Goal: Task Accomplishment & Management: Complete application form

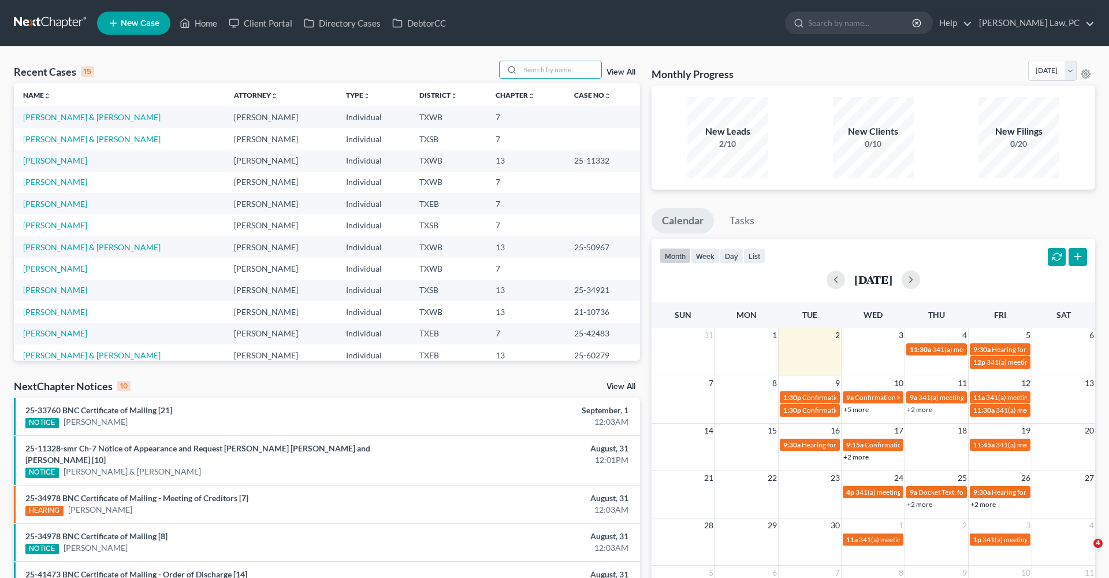
click at [534, 70] on input "search" at bounding box center [560, 69] width 81 height 17
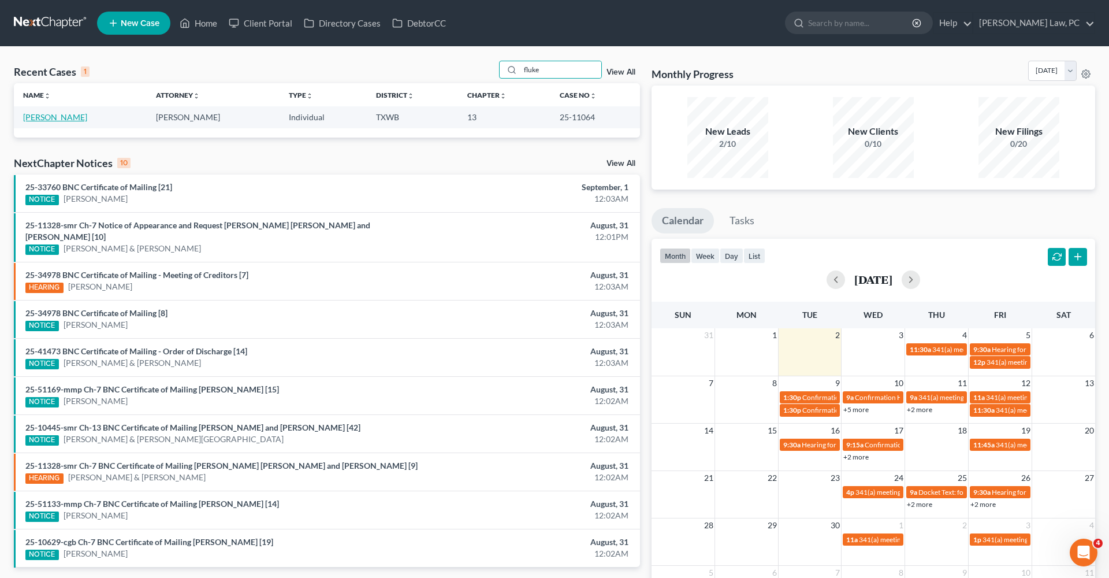
type input "fluke"
click at [68, 120] on link "[PERSON_NAME]" at bounding box center [55, 117] width 64 height 10
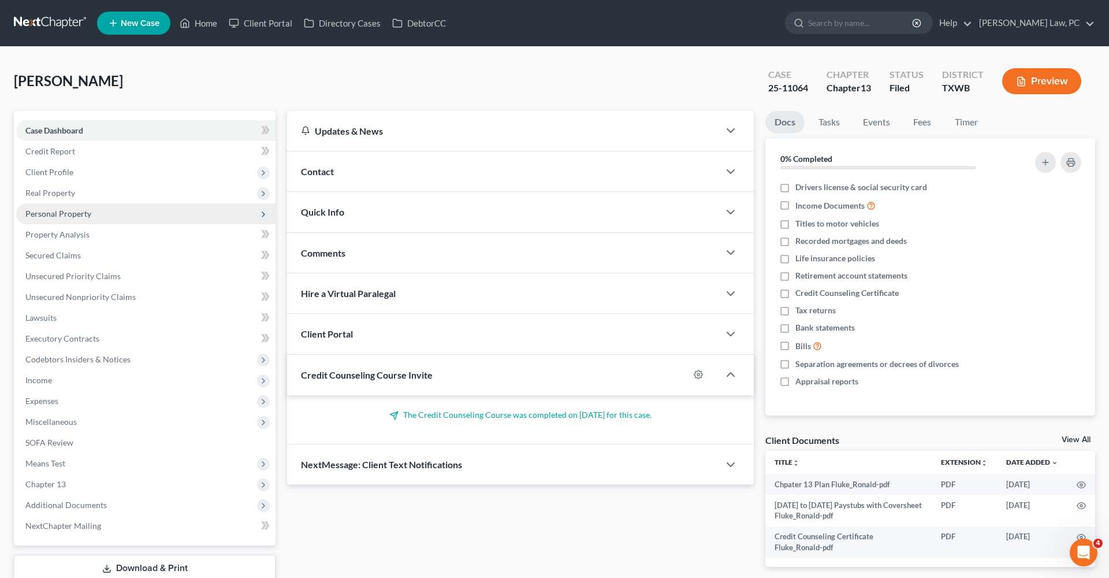
click at [47, 215] on span "Personal Property" at bounding box center [58, 213] width 66 height 10
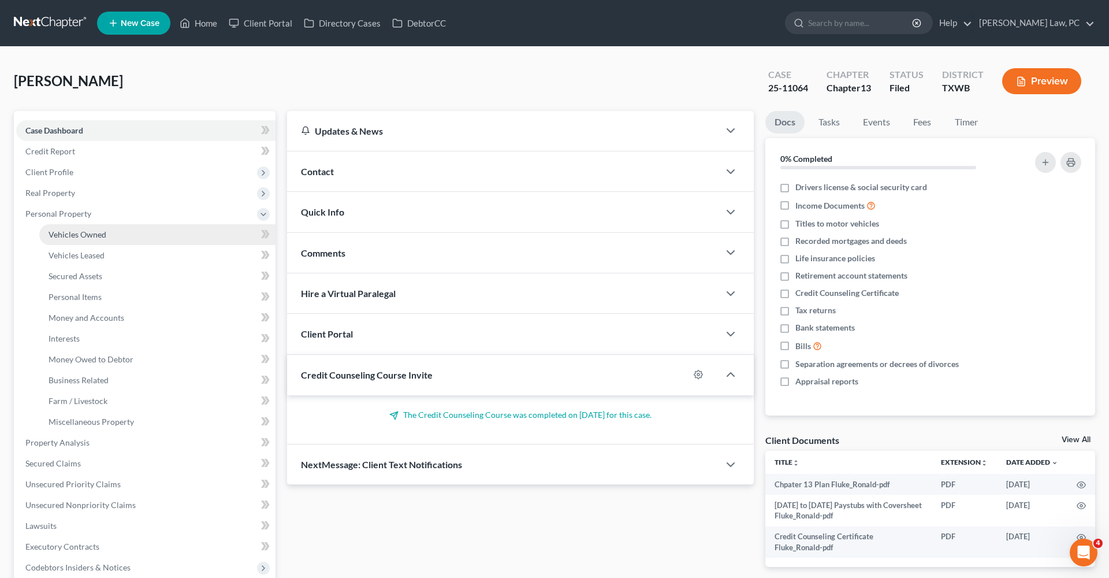
click at [61, 233] on span "Vehicles Owned" at bounding box center [78, 234] width 58 height 10
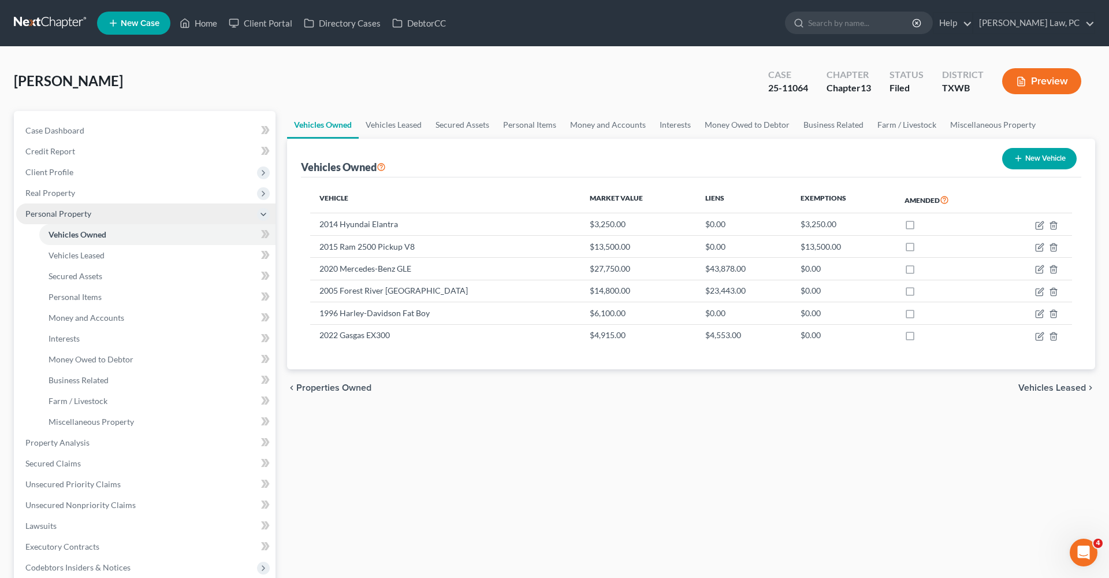
click at [53, 214] on span "Personal Property" at bounding box center [58, 213] width 66 height 10
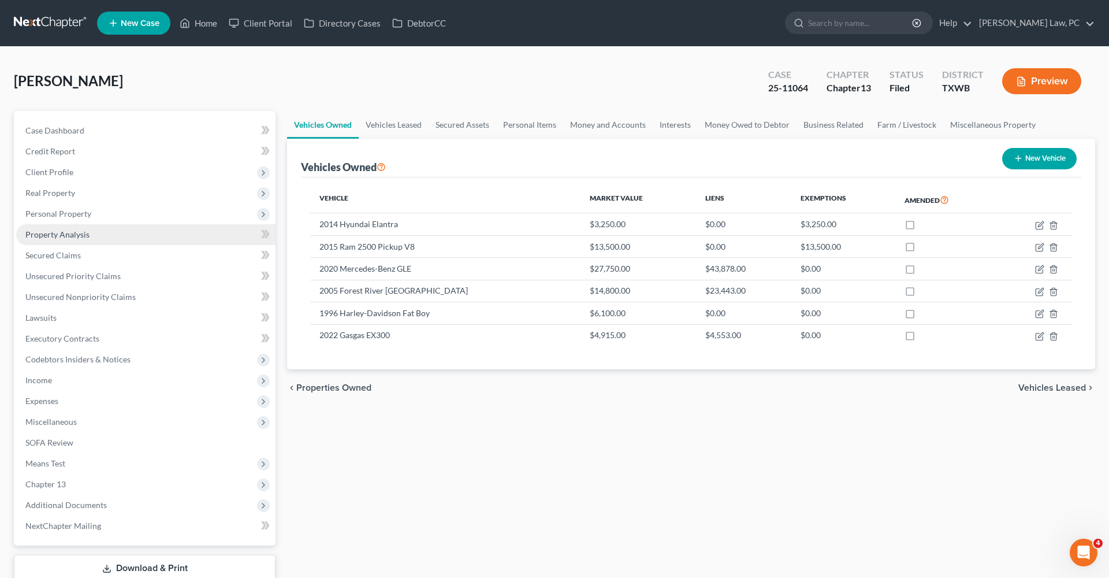
click at [61, 234] on span "Property Analysis" at bounding box center [57, 234] width 64 height 10
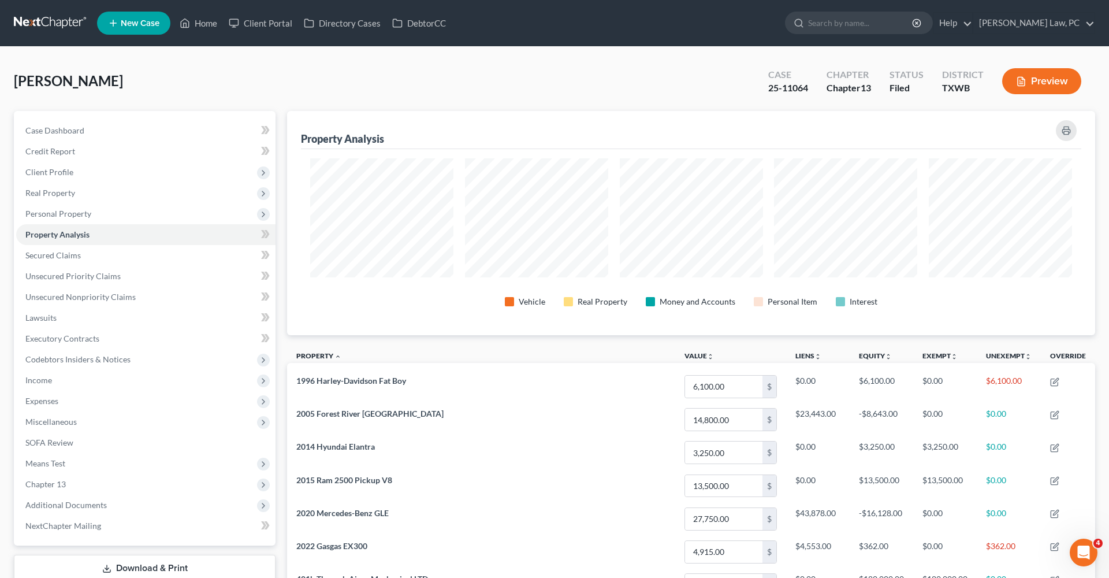
click at [1034, 82] on button "Preview" at bounding box center [1041, 81] width 79 height 26
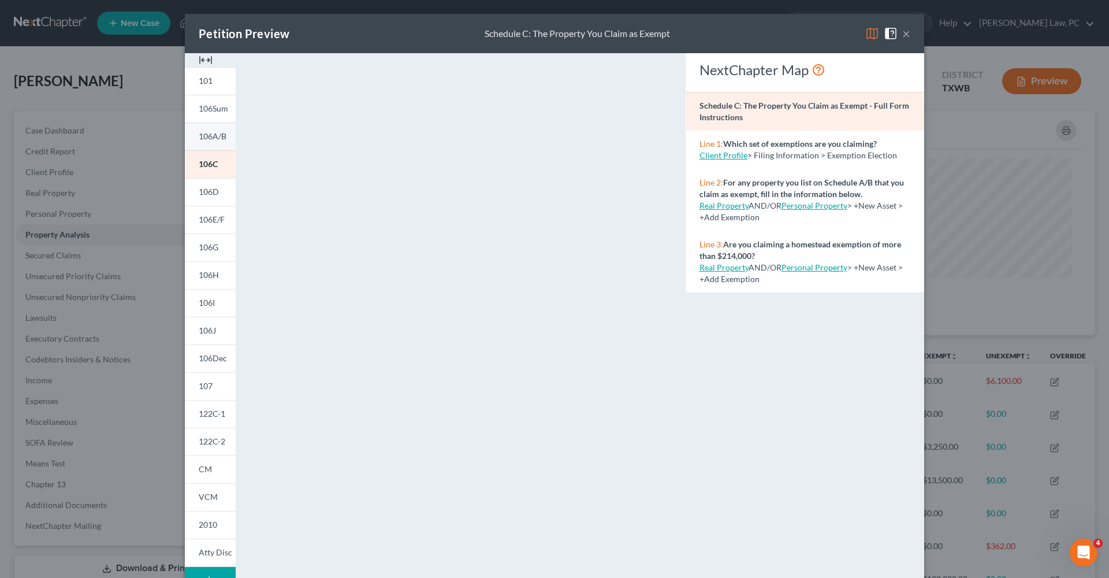
click at [213, 140] on span "106A/B" at bounding box center [213, 136] width 28 height 10
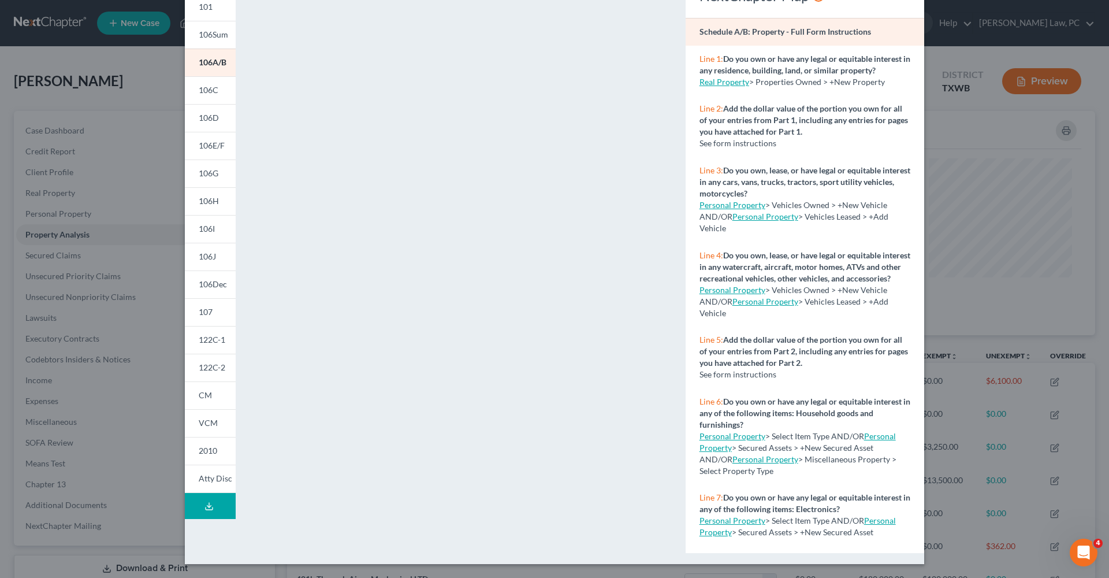
scroll to position [74, 0]
click at [211, 38] on span "106Sum" at bounding box center [213, 34] width 29 height 10
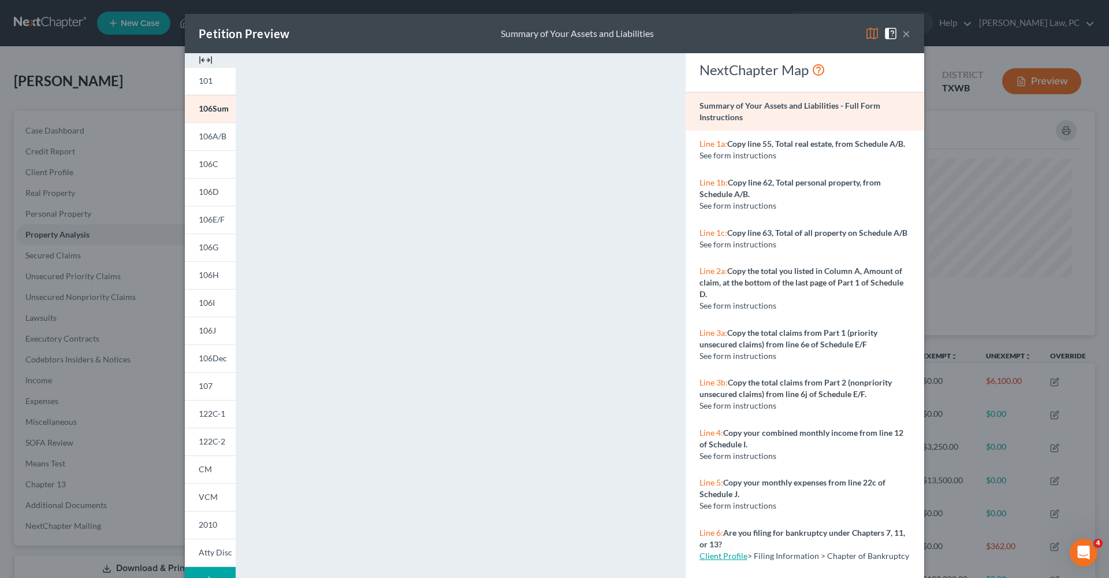
scroll to position [0, 0]
click at [907, 33] on button "×" at bounding box center [906, 34] width 8 height 14
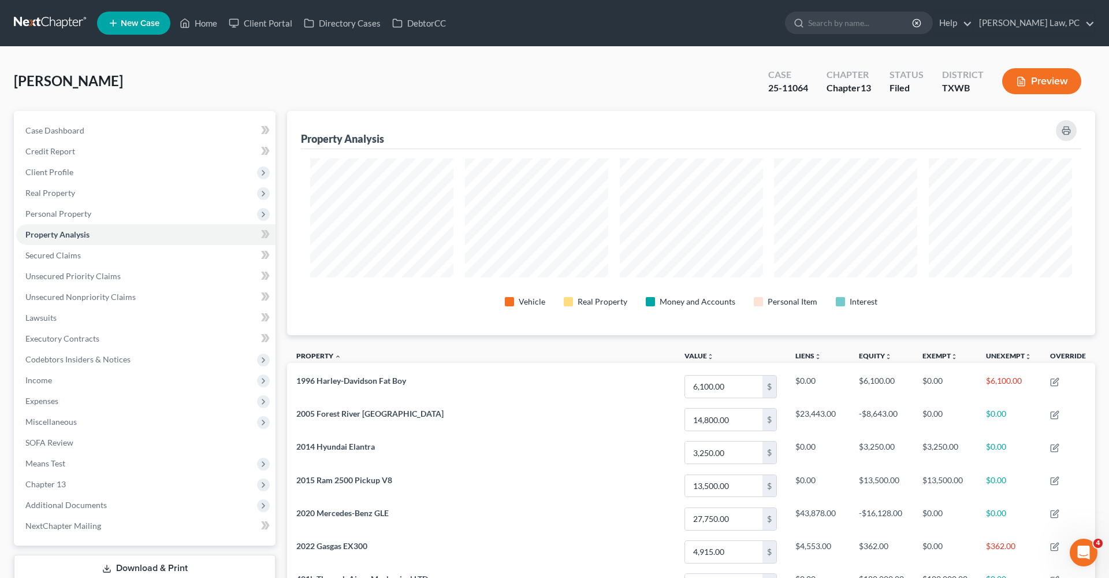
click at [25, 25] on link at bounding box center [51, 23] width 74 height 21
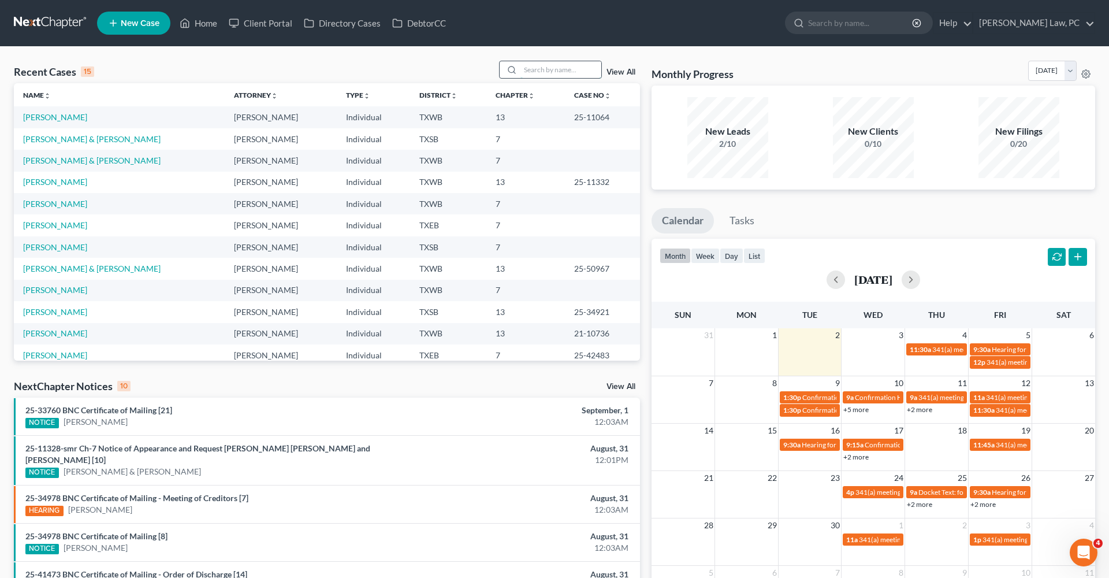
click at [539, 76] on input "search" at bounding box center [560, 69] width 81 height 17
click at [535, 69] on input "search" at bounding box center [560, 69] width 81 height 17
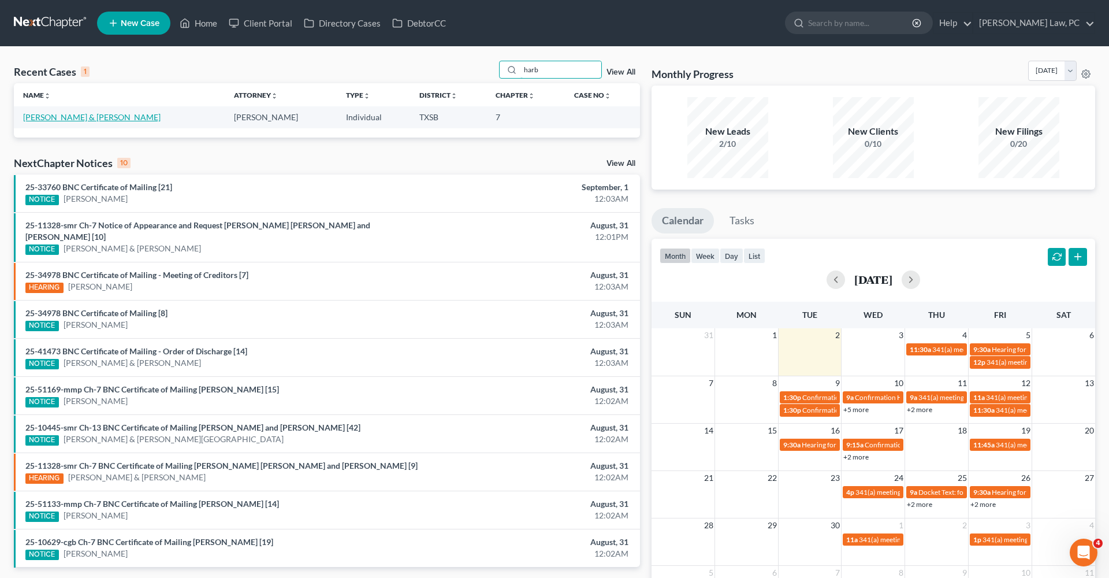
type input "harb"
click at [96, 118] on link "[PERSON_NAME] & [PERSON_NAME]" at bounding box center [91, 117] width 137 height 10
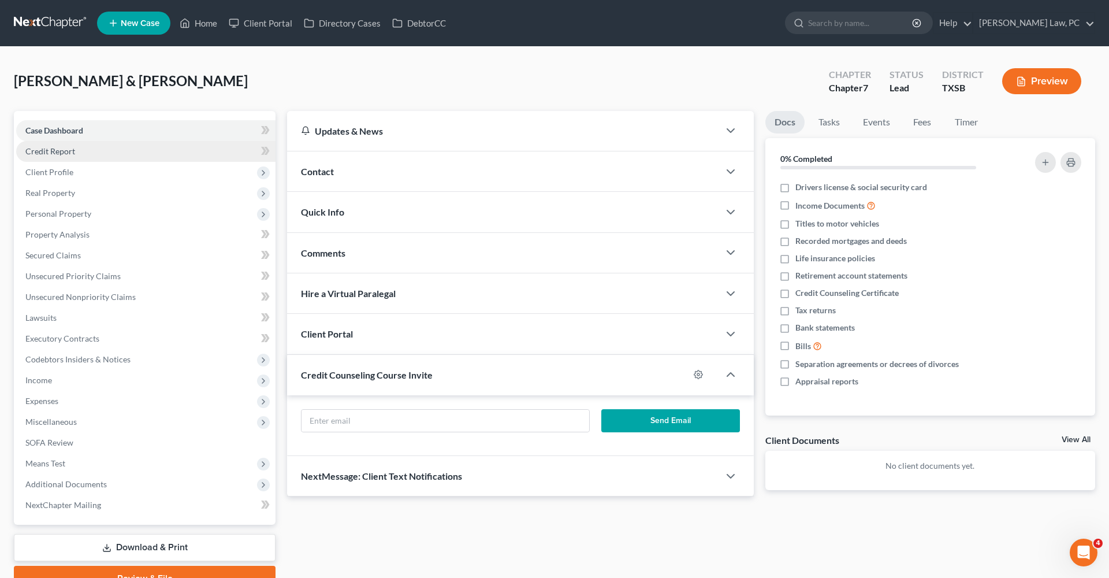
click at [54, 150] on span "Credit Report" at bounding box center [50, 151] width 50 height 10
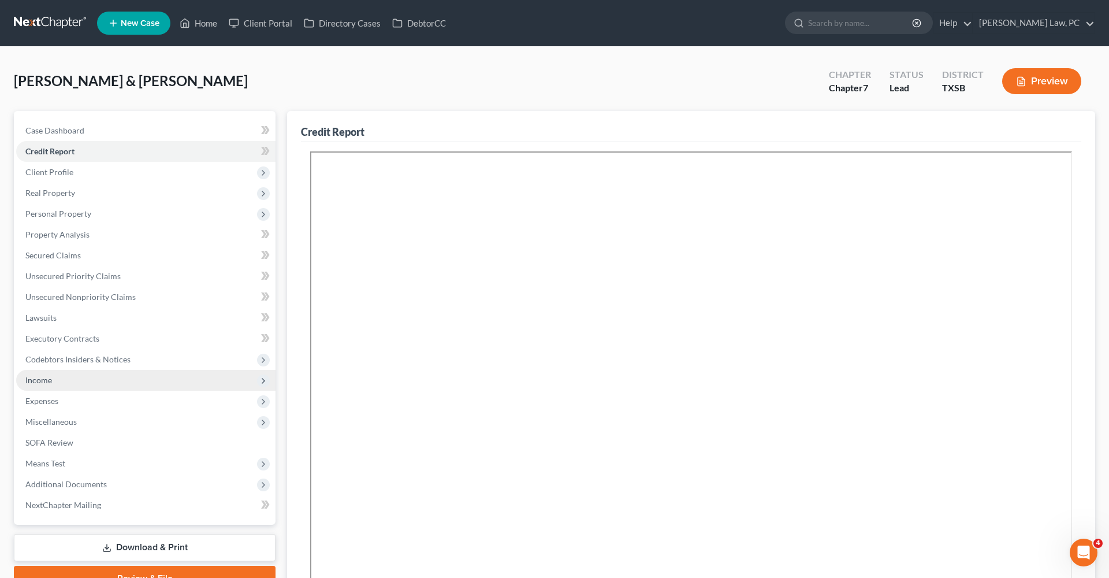
click at [47, 377] on span "Income" at bounding box center [38, 380] width 27 height 10
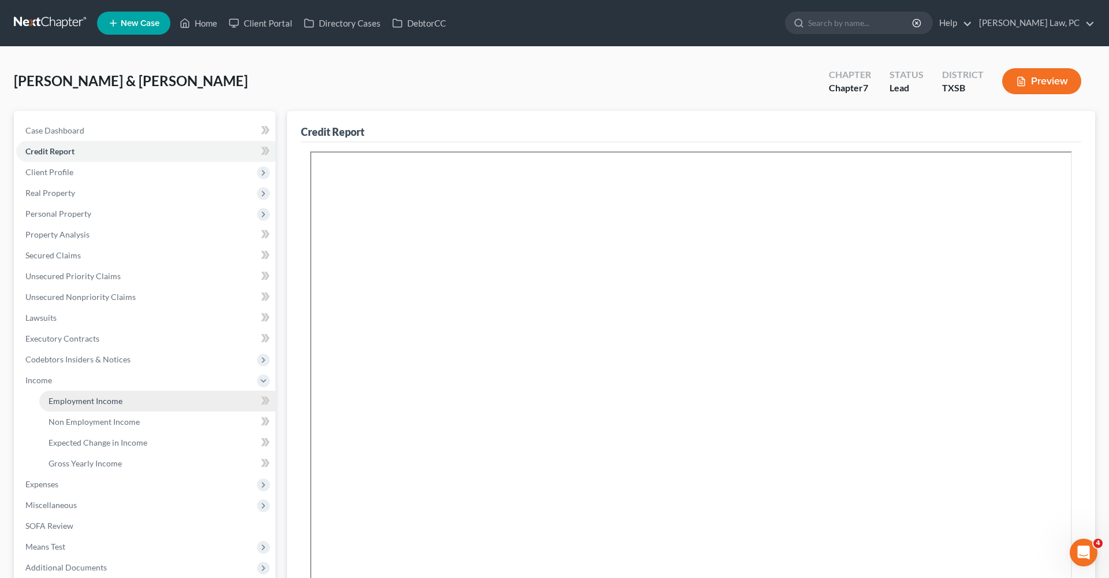
click at [72, 400] on span "Employment Income" at bounding box center [86, 401] width 74 height 10
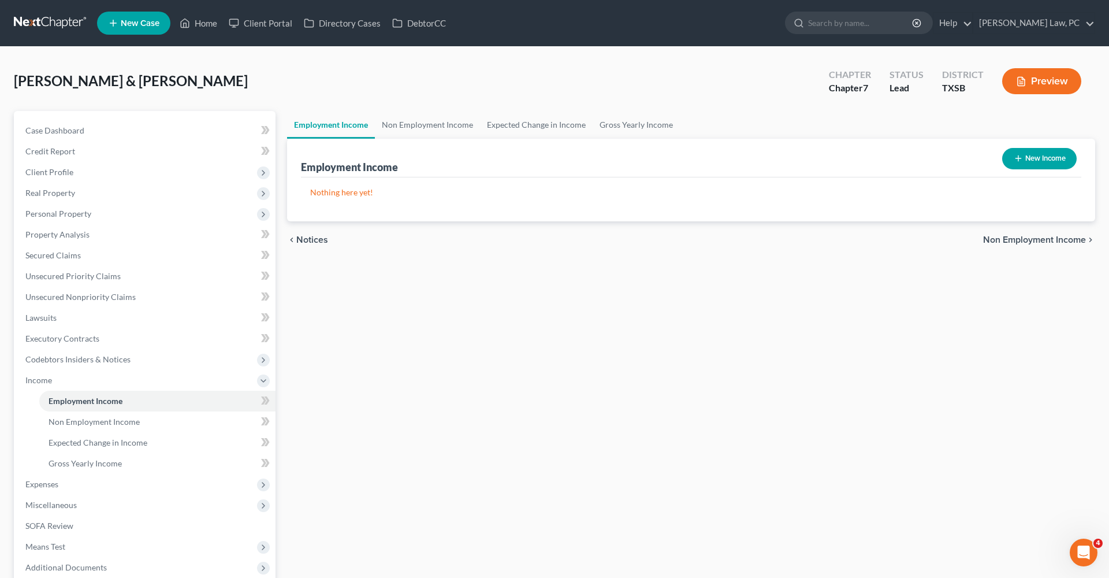
click at [1032, 161] on button "New Income" at bounding box center [1039, 158] width 75 height 21
select select "0"
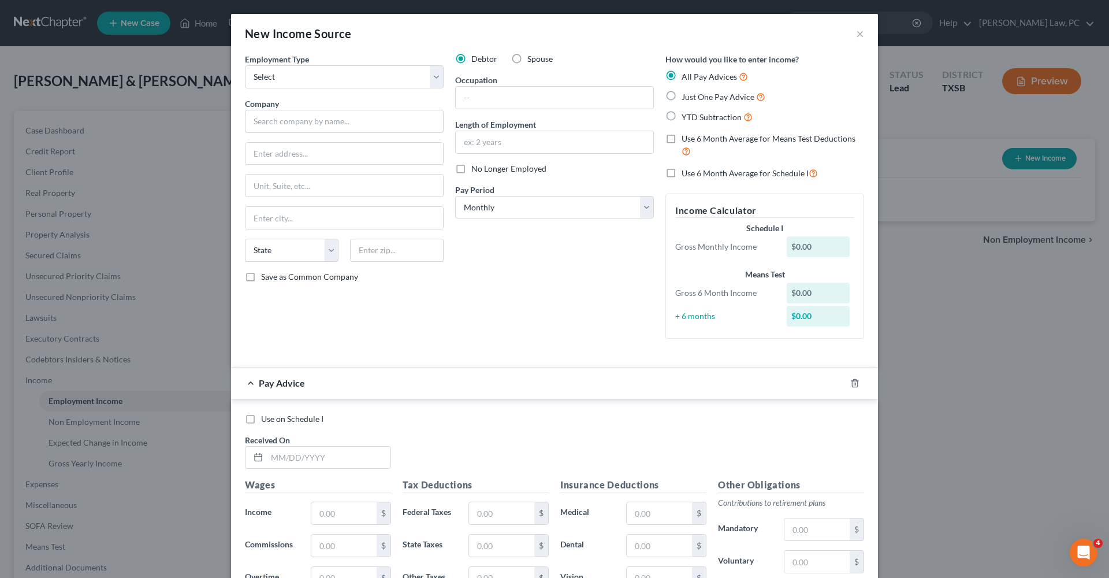
click at [713, 100] on span "Just One Pay Advice" at bounding box center [718, 97] width 73 height 10
click at [694, 98] on input "Just One Pay Advice" at bounding box center [690, 94] width 8 height 8
radio input "true"
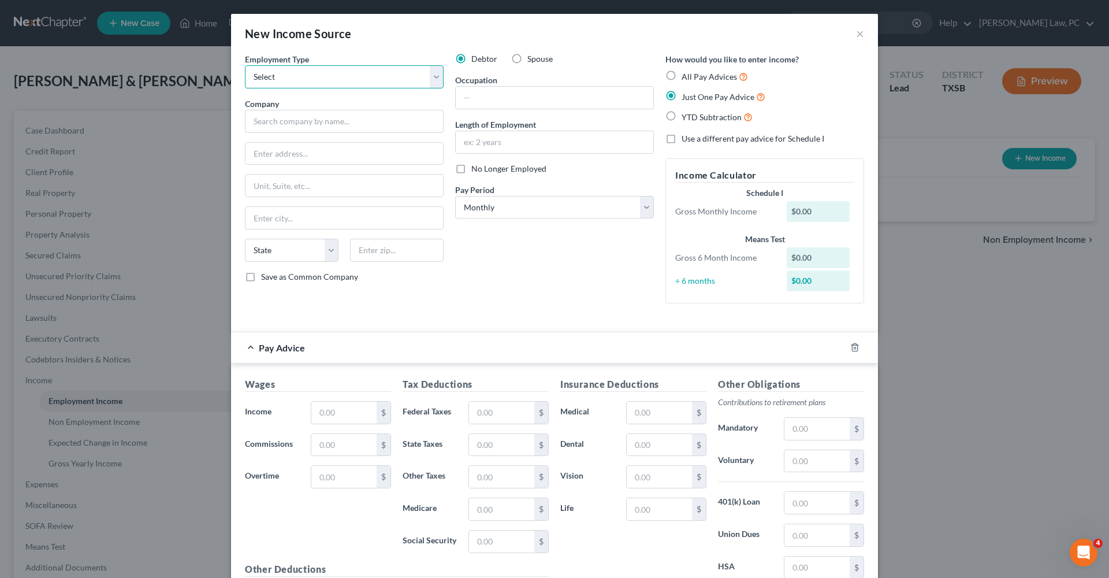
select select "0"
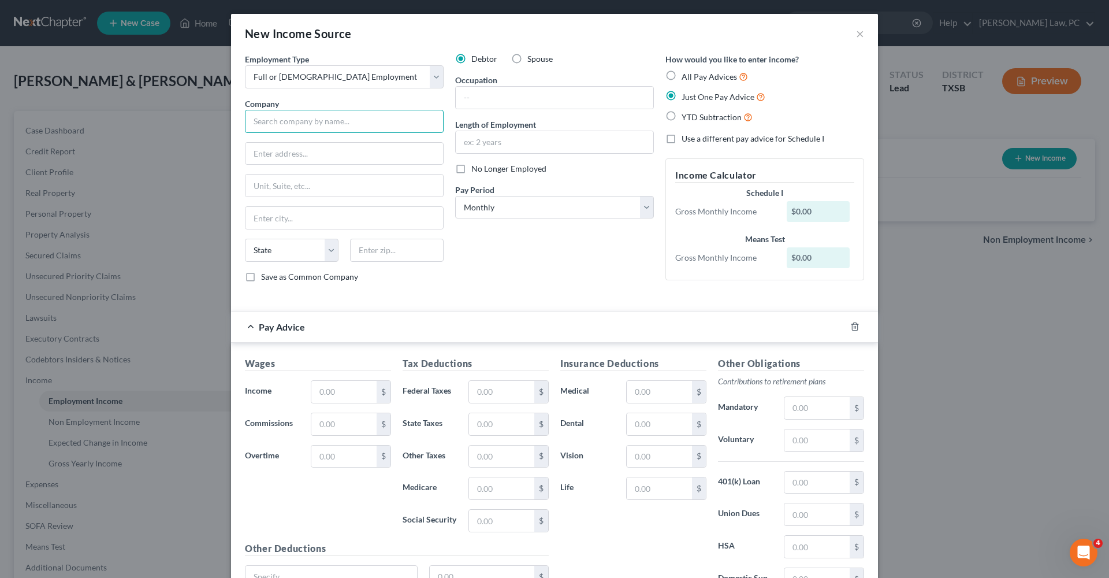
click at [297, 122] on input "text" at bounding box center [344, 121] width 199 height 23
click at [345, 124] on input "Ferpa Precision Machine inc" at bounding box center [344, 121] width 199 height 23
type input "Ferpa Precision Machine Inc"
click at [301, 154] on input "text" at bounding box center [344, 154] width 198 height 22
type input "1402 [PERSON_NAME] Road"
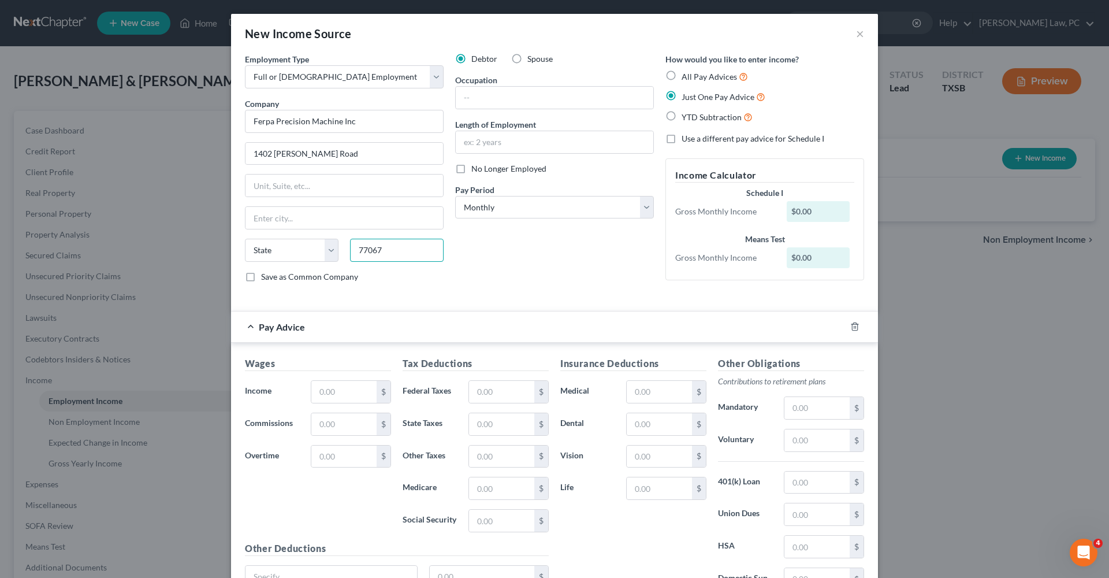
type input "77067"
click at [519, 285] on div "Debtor Spouse Occupation Length of Employment No Longer Employed Pay Period * S…" at bounding box center [554, 172] width 210 height 239
type input "[GEOGRAPHIC_DATA]"
select select "45"
select select "3"
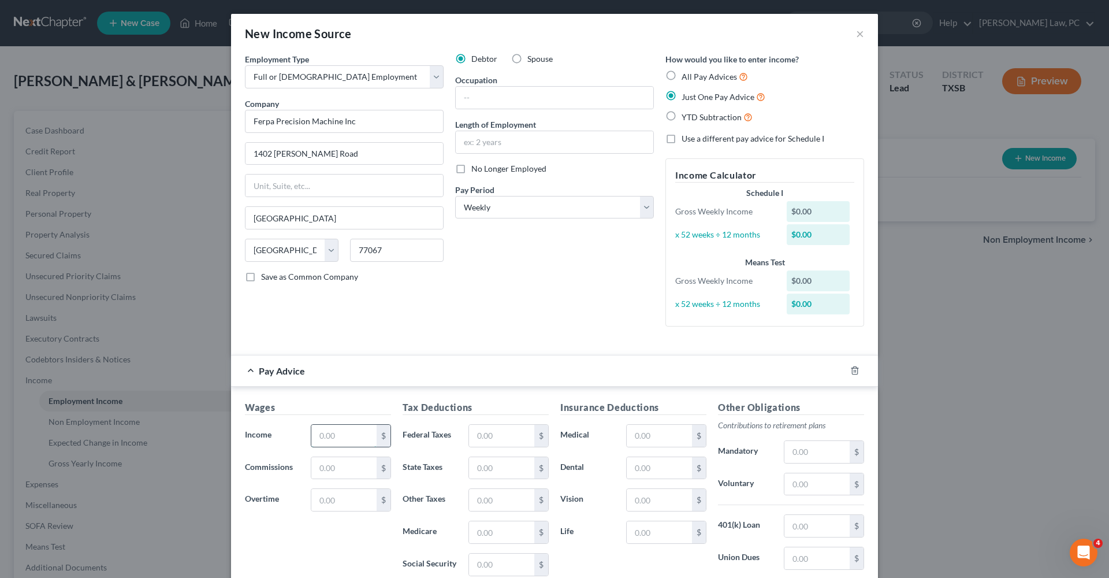
click at [332, 435] on input "text" at bounding box center [343, 436] width 65 height 22
click at [336, 434] on input "text" at bounding box center [343, 436] width 65 height 22
click at [324, 435] on input "86.71" at bounding box center [343, 436] width 65 height 22
type input "816.71"
click at [495, 437] on input "text" at bounding box center [501, 436] width 65 height 22
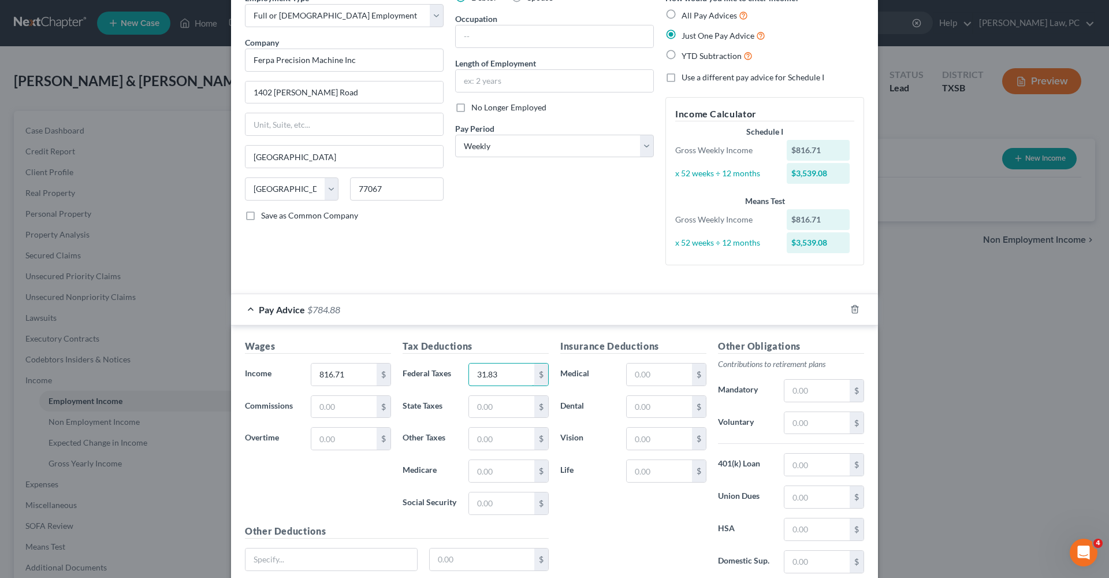
scroll to position [69, 0]
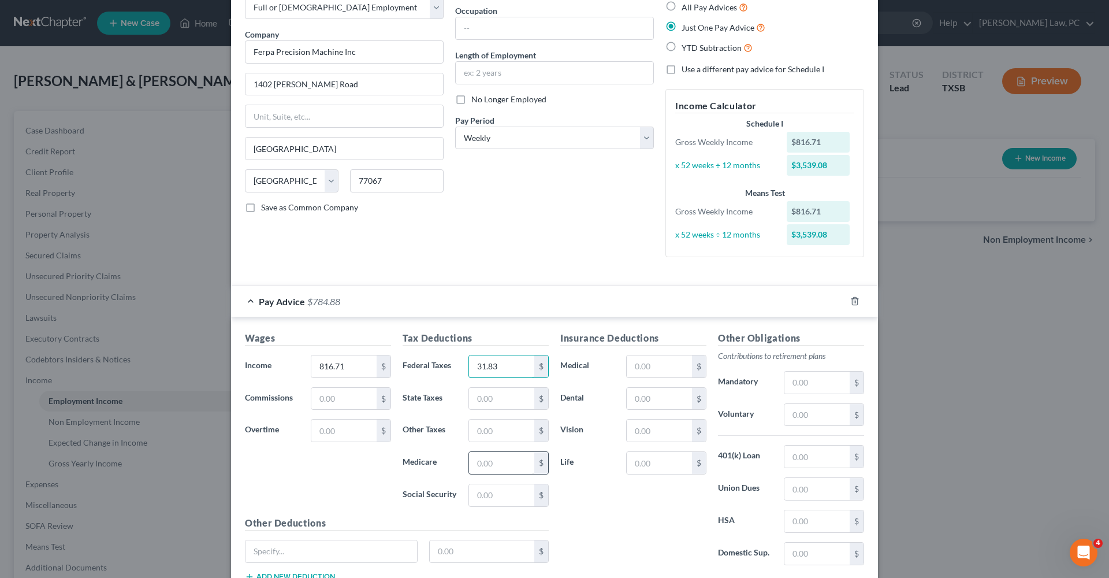
type input "31.83"
click at [485, 467] on input "text" at bounding box center [501, 463] width 65 height 22
type input "11.78"
click at [487, 494] on input "text" at bounding box center [501, 495] width 65 height 22
click at [488, 494] on input "text" at bounding box center [501, 495] width 65 height 22
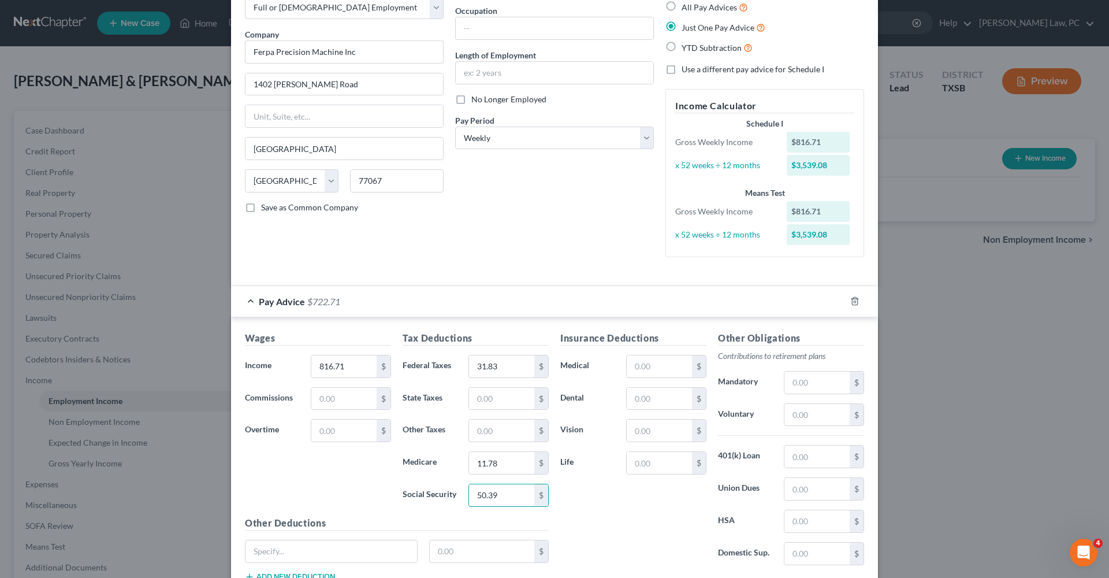
type input "50.39"
click at [564, 515] on div "Insurance Deductions Medical $ Dental $ Vision $ Life $" at bounding box center [633, 452] width 158 height 243
type input "[GEOGRAPHIC_DATA]"
click at [472, 551] on input "text" at bounding box center [482, 551] width 105 height 22
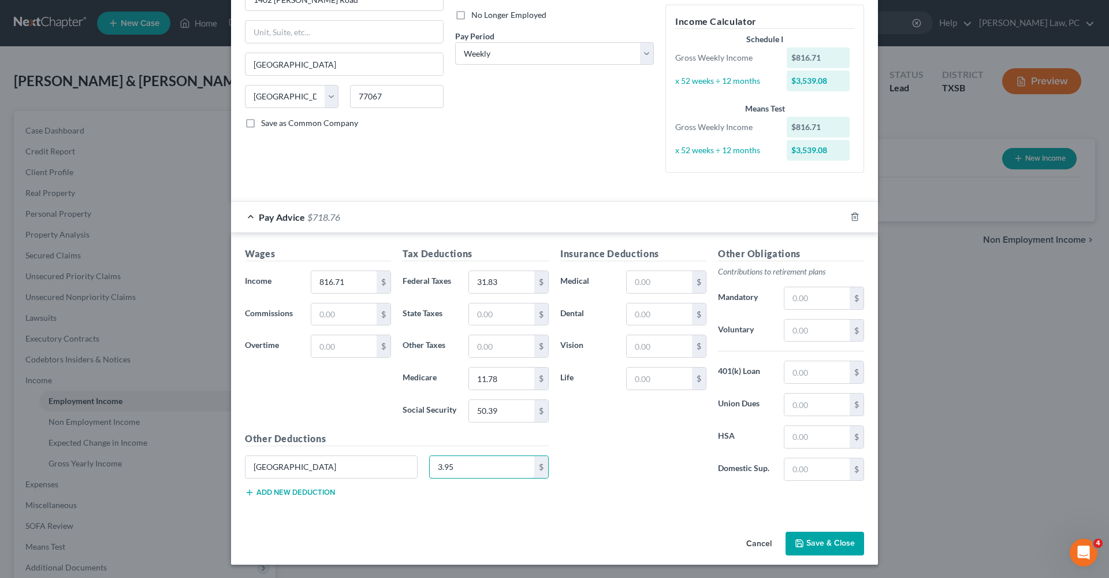
scroll to position [152, 0]
type input "3.95"
click at [285, 492] on button "Add new deduction" at bounding box center [290, 493] width 90 height 9
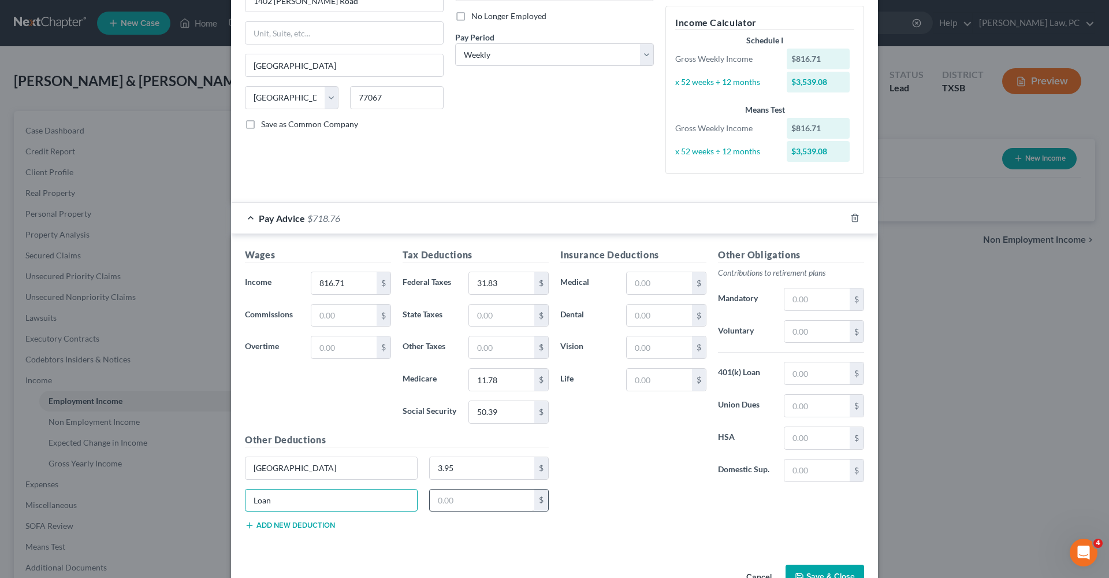
type input "Loan"
click at [462, 501] on input "text" at bounding box center [482, 500] width 105 height 22
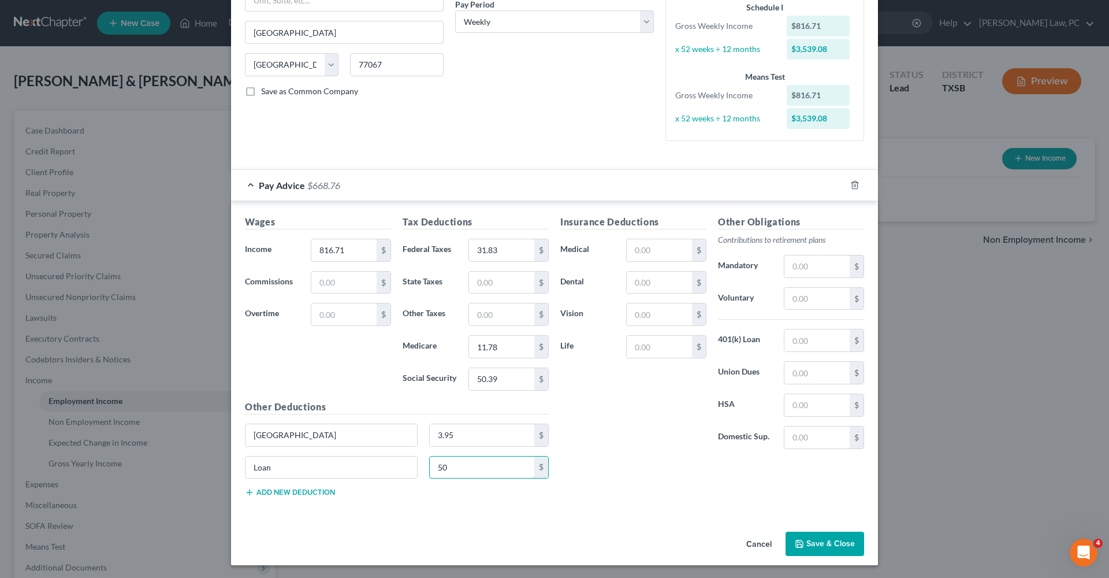
scroll to position [185, 0]
type input "50"
click at [817, 543] on button "Save & Close" at bounding box center [824, 544] width 79 height 24
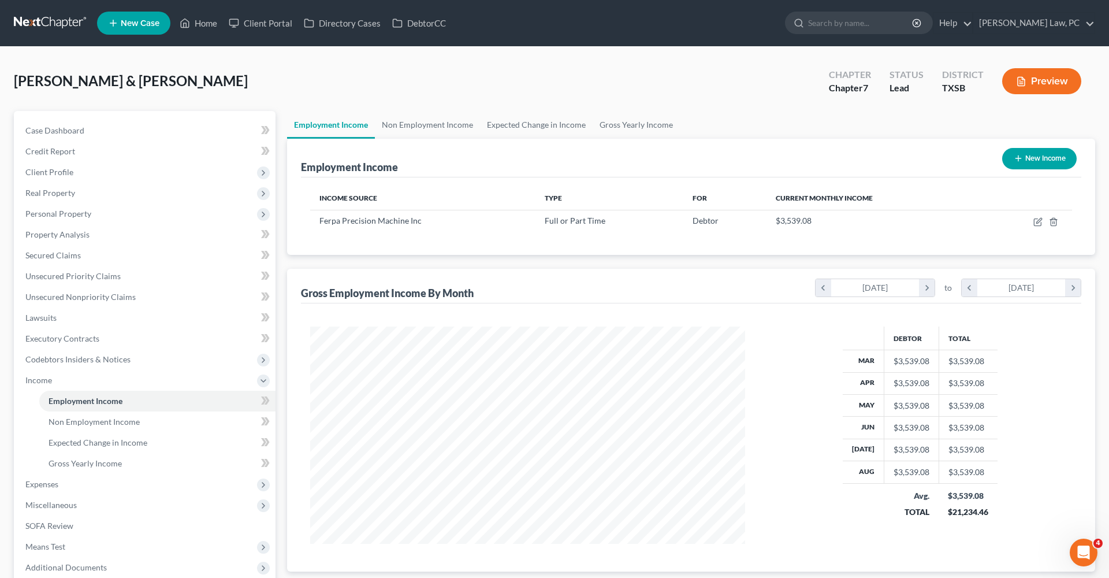
scroll to position [217, 458]
click at [1014, 162] on icon "button" at bounding box center [1018, 158] width 9 height 9
select select "0"
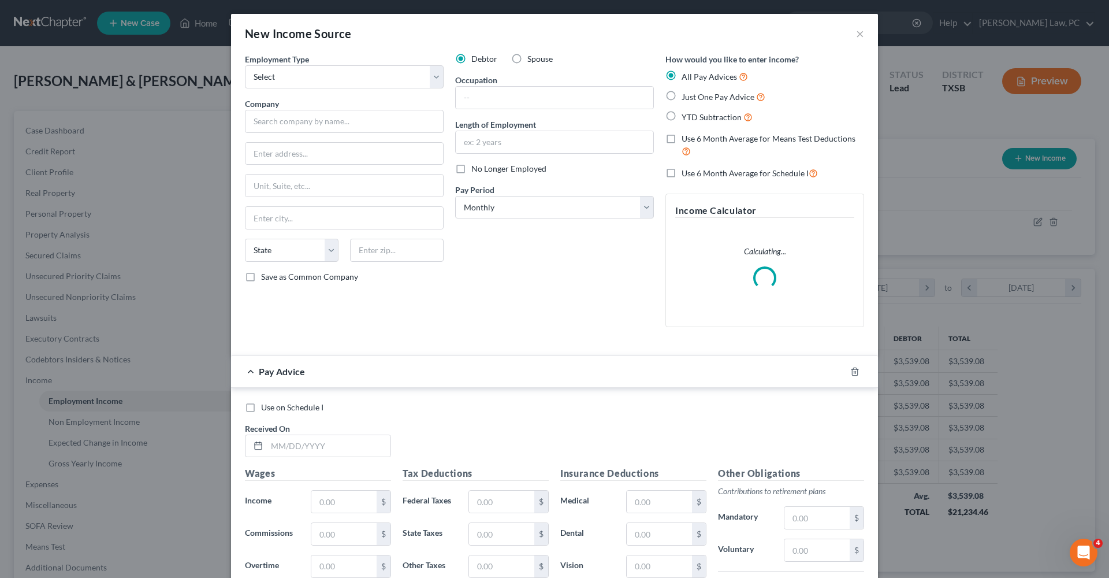
click at [527, 61] on label "Spouse" at bounding box center [539, 59] width 25 height 12
click at [532, 61] on input "Spouse" at bounding box center [536, 57] width 8 height 8
radio input "true"
select select "0"
click at [723, 91] on label "Just One Pay Advice" at bounding box center [724, 96] width 84 height 13
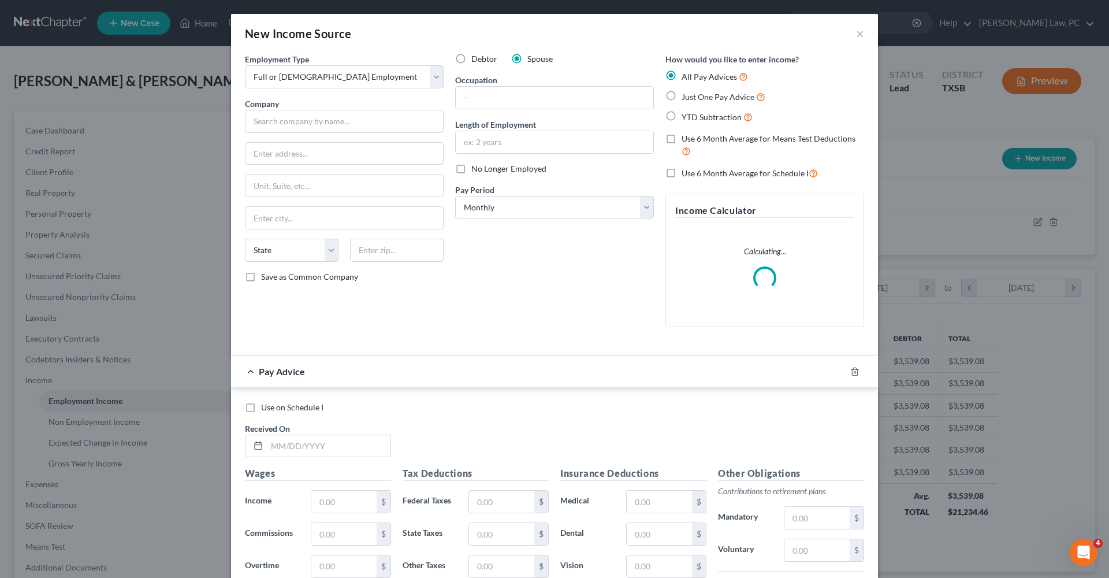
click at [694, 91] on input "Just One Pay Advice" at bounding box center [690, 94] width 8 height 8
radio input "true"
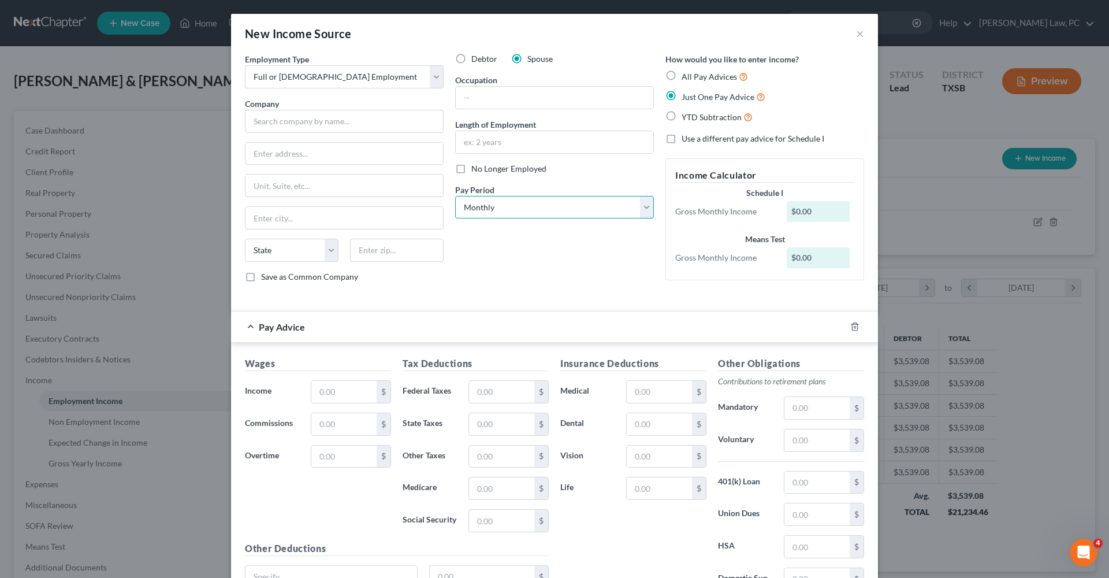
select select "1"
click at [342, 132] on input "text" at bounding box center [344, 121] width 199 height 23
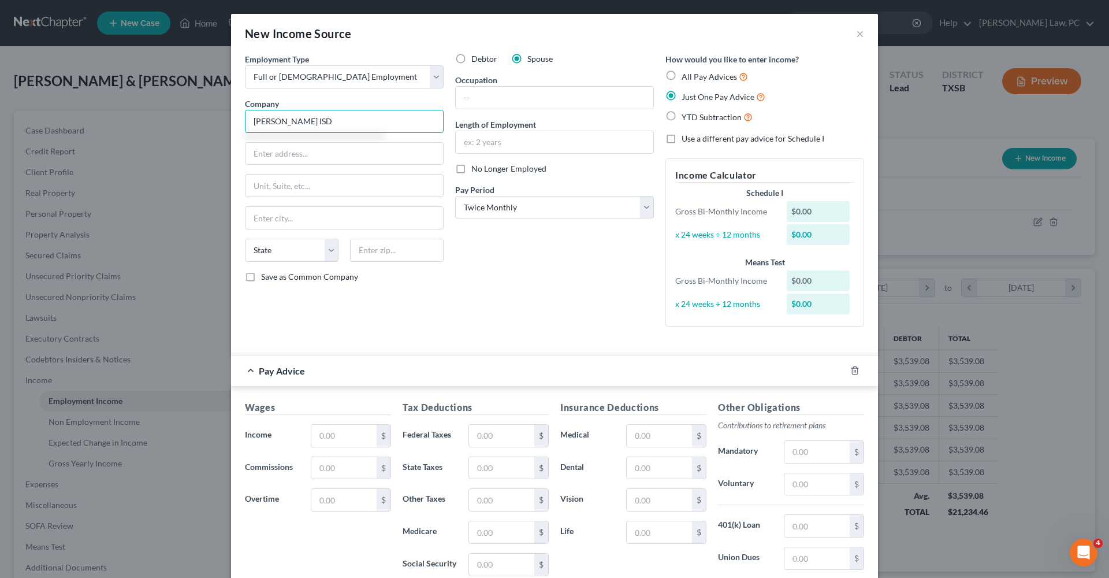
type input "[PERSON_NAME] ISD"
click at [461, 224] on div "Debtor Spouse Occupation Length of Employment No Longer Employed Pay Period * S…" at bounding box center [554, 194] width 210 height 282
click at [334, 436] on input "text" at bounding box center [343, 436] width 65 height 22
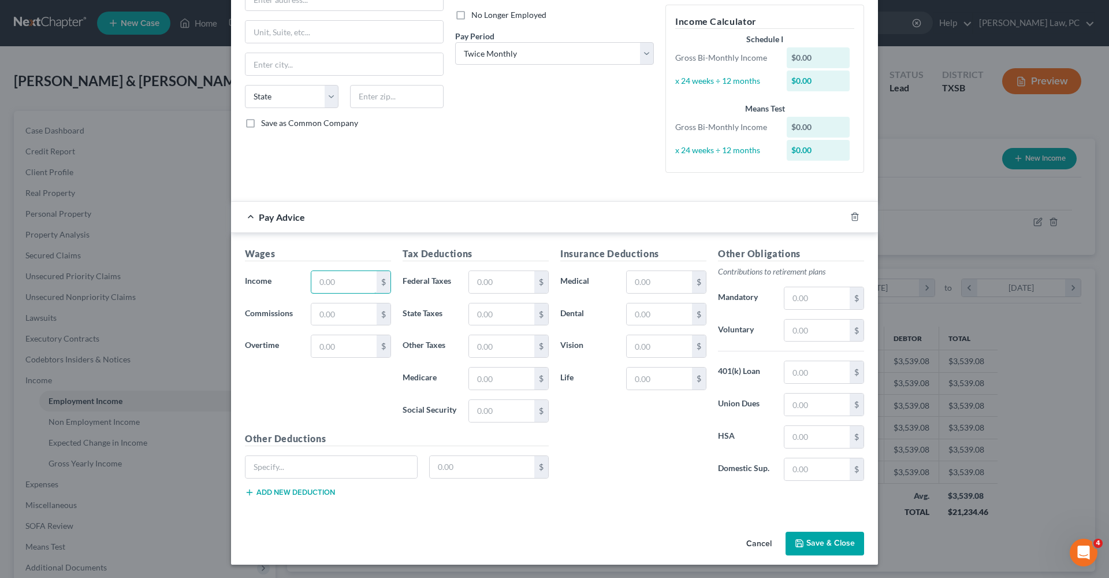
scroll to position [152, 0]
click at [334, 284] on input "text" at bounding box center [343, 283] width 65 height 22
type input "532.28"
click at [502, 379] on input "text" at bounding box center [501, 379] width 65 height 22
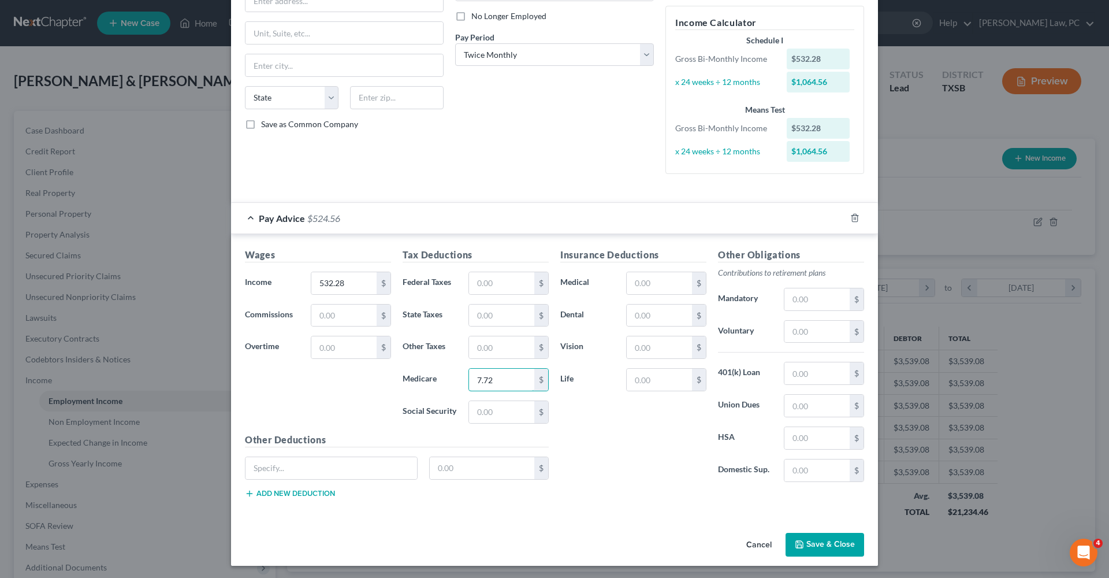
type input "7.72"
click at [611, 433] on div "Insurance Deductions Medical $ Dental $ Vision $ Life $" at bounding box center [633, 369] width 158 height 243
click at [817, 330] on input "text" at bounding box center [816, 332] width 65 height 22
click at [802, 329] on input "text" at bounding box center [816, 332] width 65 height 22
type input "42.88"
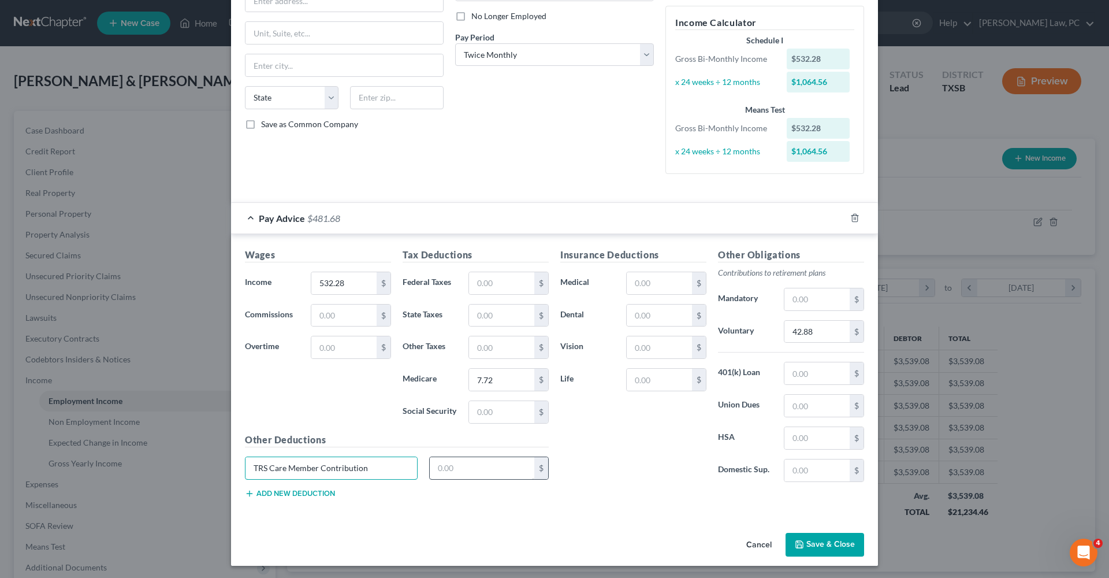
type input "TRS Care Member Contribution"
click at [453, 470] on input "text" at bounding box center [482, 468] width 105 height 22
click at [474, 467] on input "text" at bounding box center [482, 468] width 105 height 22
type input "3.19"
click at [604, 490] on div "Insurance Deductions Medical $ Dental $ Vision $ Life $ Other Obligations Contr…" at bounding box center [711, 377] width 315 height 259
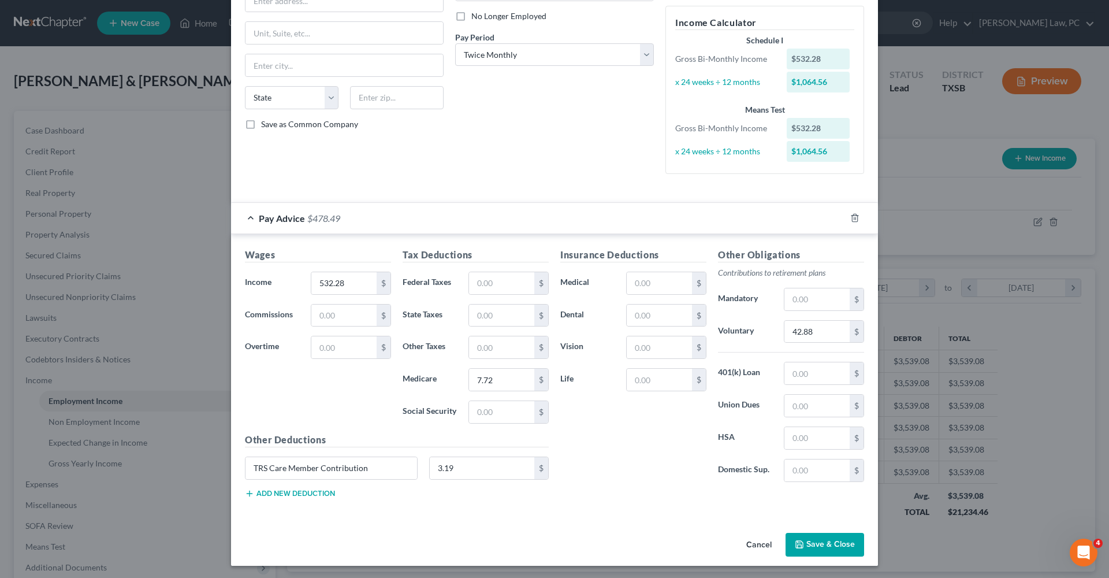
click at [589, 464] on div "Insurance Deductions Medical $ Dental $ Vision $ Life $" at bounding box center [633, 369] width 158 height 243
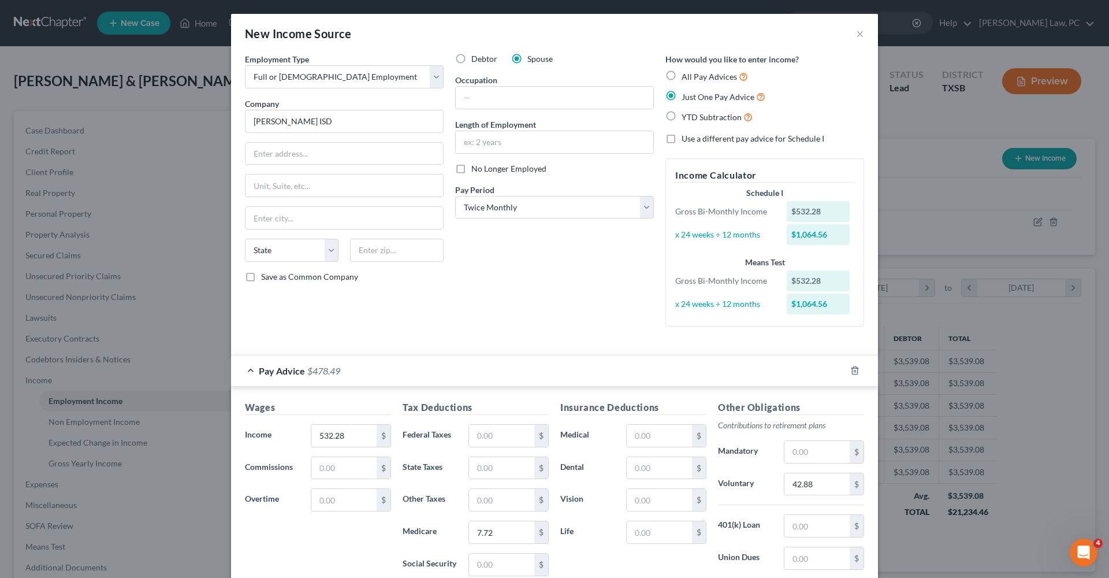
scroll to position [0, 0]
paste input "[STREET_ADDRESS][PERSON_NAME]"
drag, startPoint x: 408, startPoint y: 154, endPoint x: 383, endPoint y: 152, distance: 24.9
click at [382, 152] on input "[STREET_ADDRESS][PERSON_NAME]" at bounding box center [344, 154] width 198 height 22
type input "[STREET_ADDRESS][PERSON_NAME]"
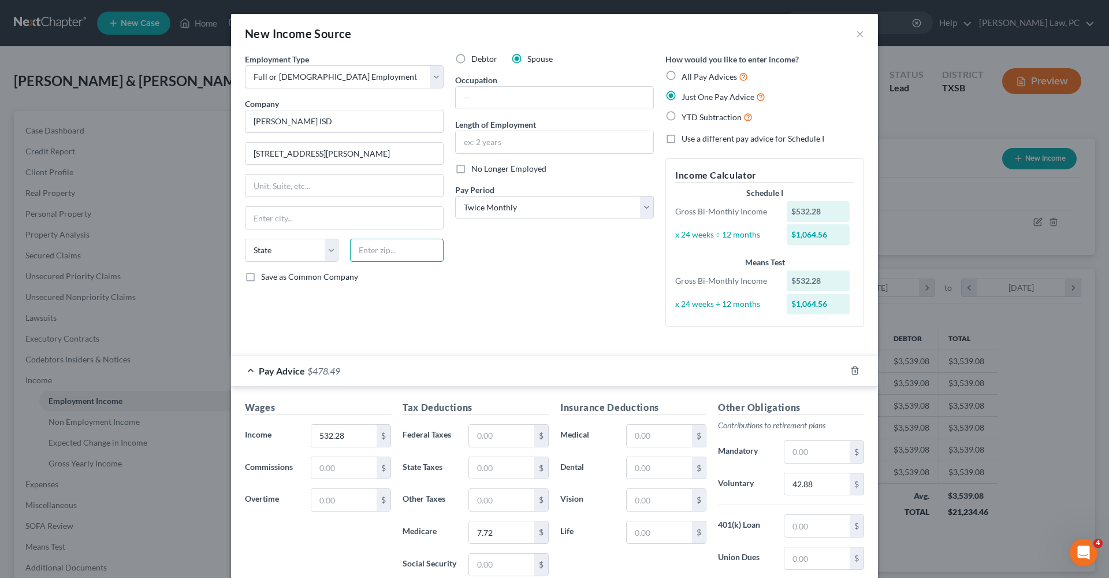
paste input "77379"
type input "77379"
type input "Spring"
select select "45"
click at [384, 155] on input "[STREET_ADDRESS][PERSON_NAME]" at bounding box center [344, 154] width 198 height 22
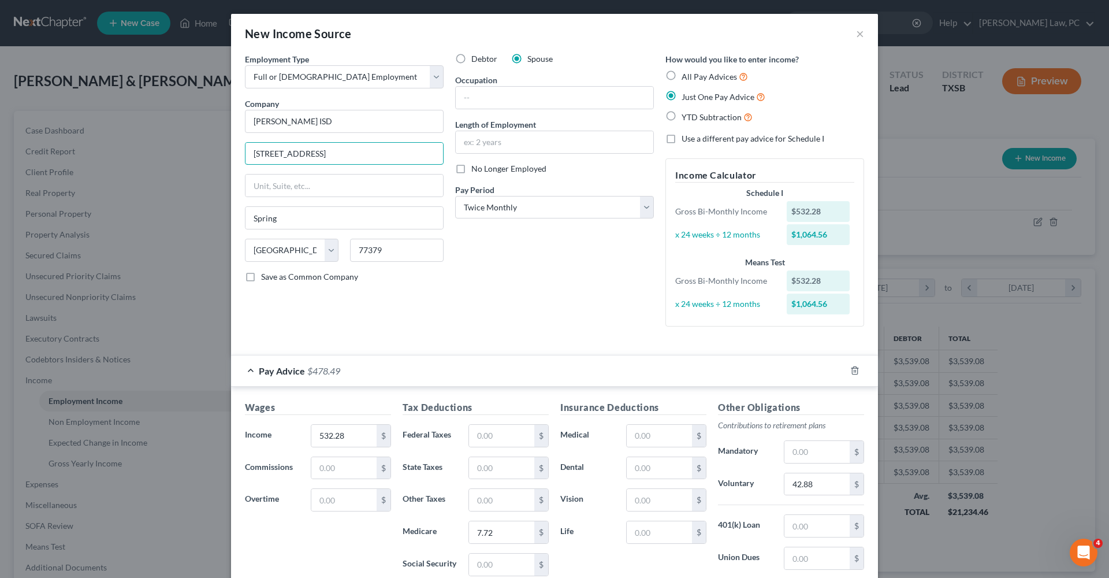
type input "[STREET_ADDRESS]"
click at [519, 292] on div "Debtor Spouse Occupation Length of Employment No Longer Employed Pay Period * S…" at bounding box center [554, 194] width 210 height 282
drag, startPoint x: 280, startPoint y: 219, endPoint x: 234, endPoint y: 218, distance: 46.2
type input "[PERSON_NAME]"
click at [475, 339] on div "Employment Type * Select Full or [DEMOGRAPHIC_DATA] Employment Self Employment …" at bounding box center [554, 199] width 631 height 292
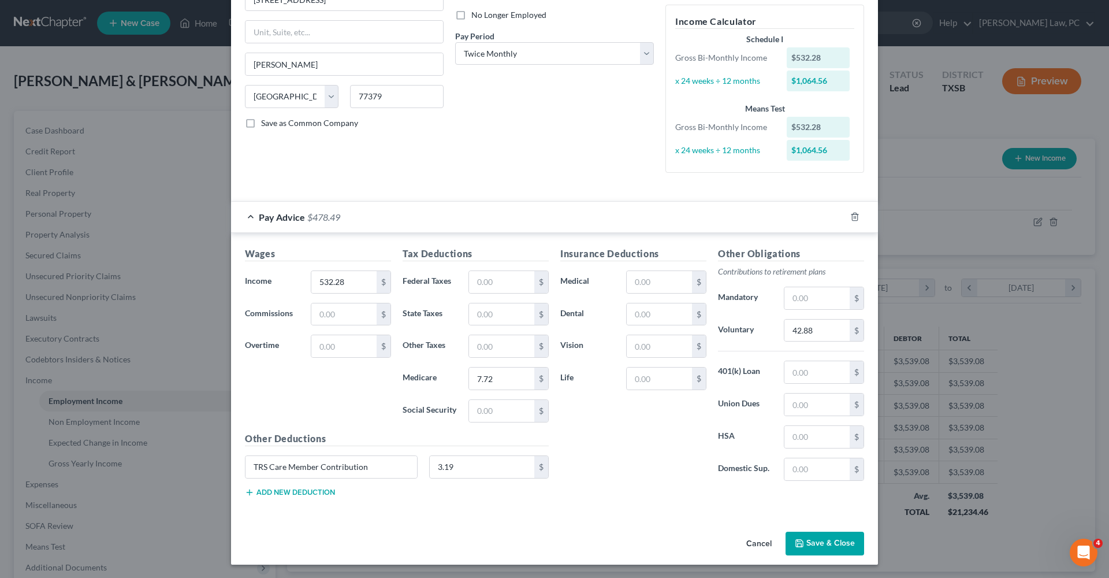
scroll to position [152, 0]
click at [825, 542] on button "Save & Close" at bounding box center [824, 545] width 79 height 24
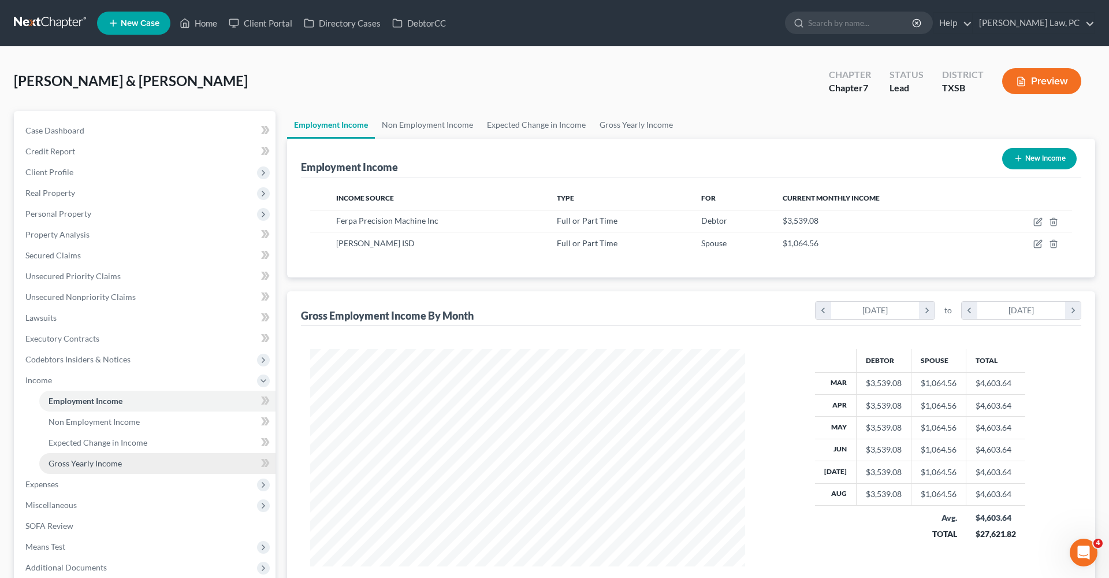
click at [81, 463] on span "Gross Yearly Income" at bounding box center [85, 463] width 73 height 10
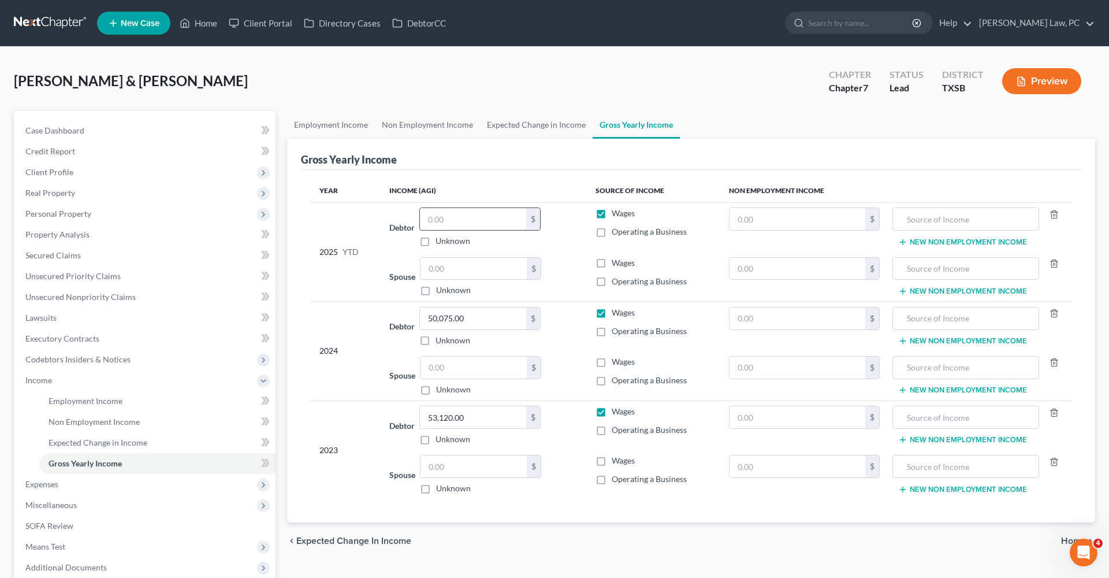
click at [460, 222] on input "text" at bounding box center [473, 219] width 106 height 22
type input "27,737.19"
click at [454, 274] on input "text" at bounding box center [473, 269] width 106 height 22
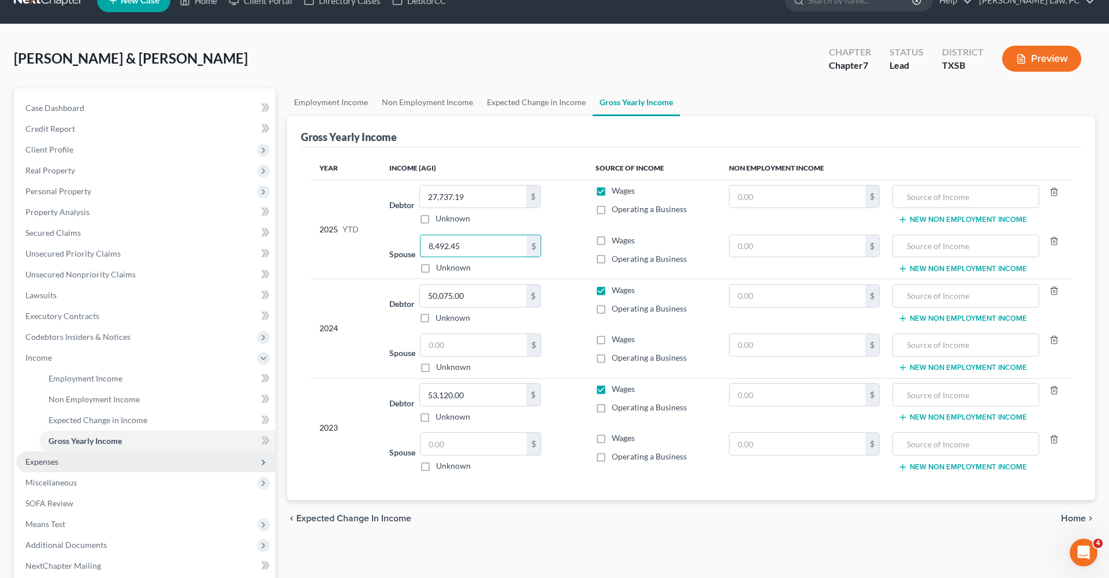
scroll to position [39, 0]
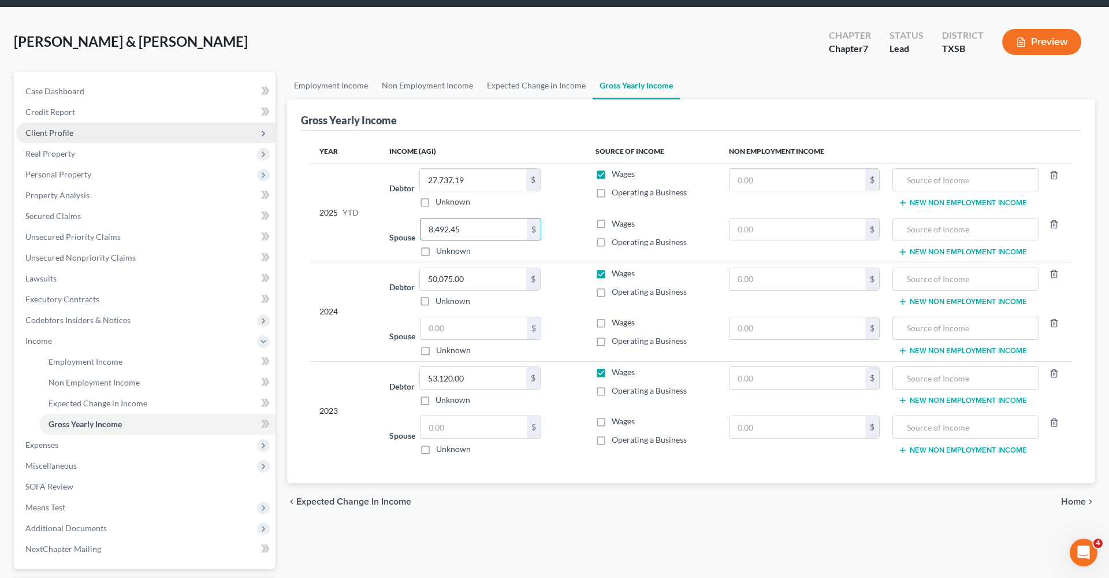
type input "8,492.45"
click at [49, 131] on span "Client Profile" at bounding box center [49, 133] width 48 height 10
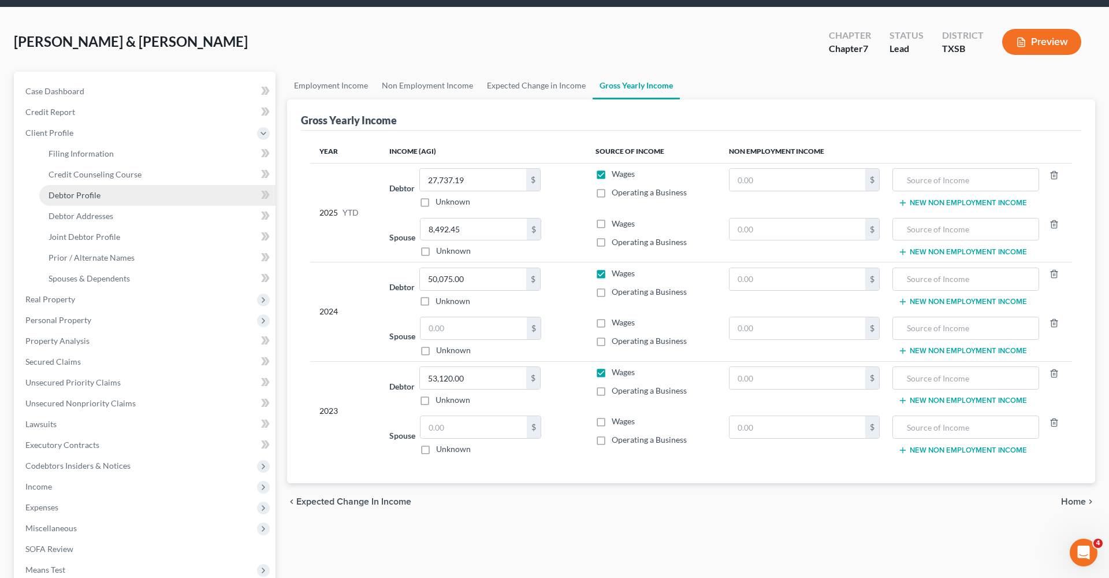
click at [95, 199] on span "Debtor Profile" at bounding box center [75, 195] width 52 height 10
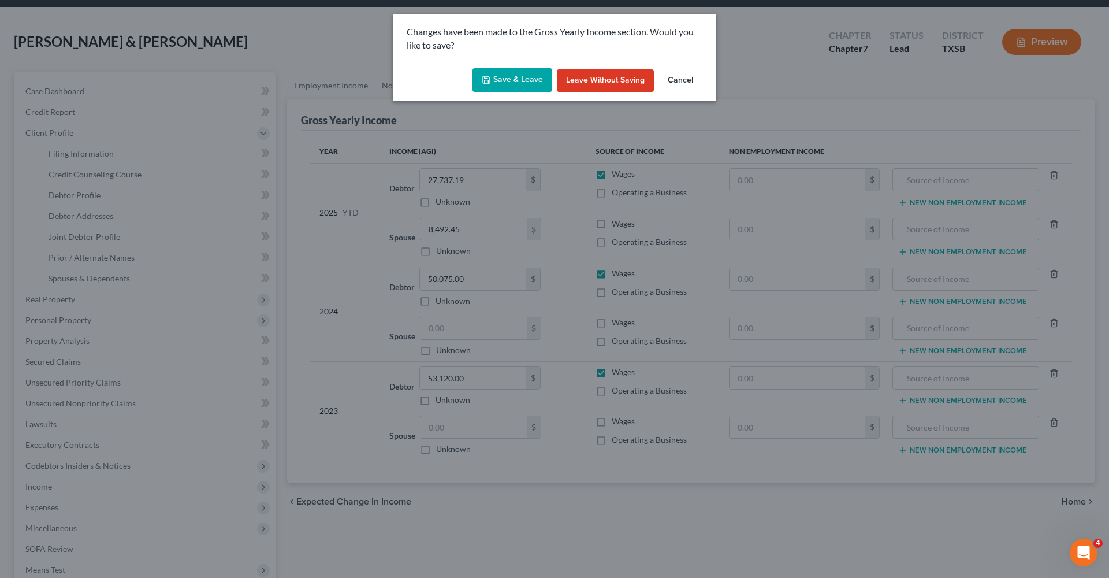
click at [505, 83] on button "Save & Leave" at bounding box center [512, 80] width 80 height 24
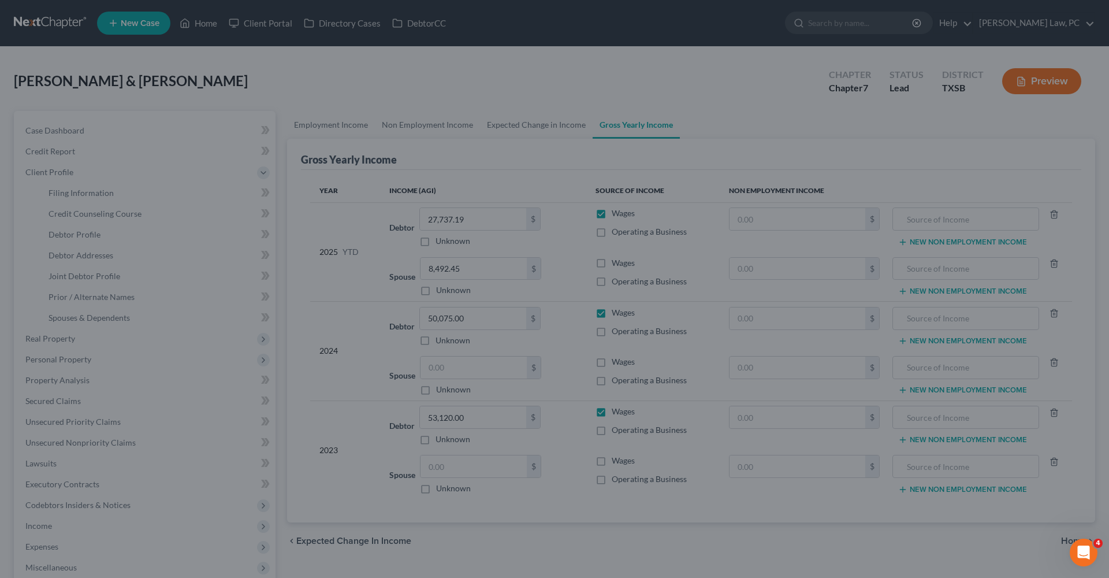
select select "1"
select select "0"
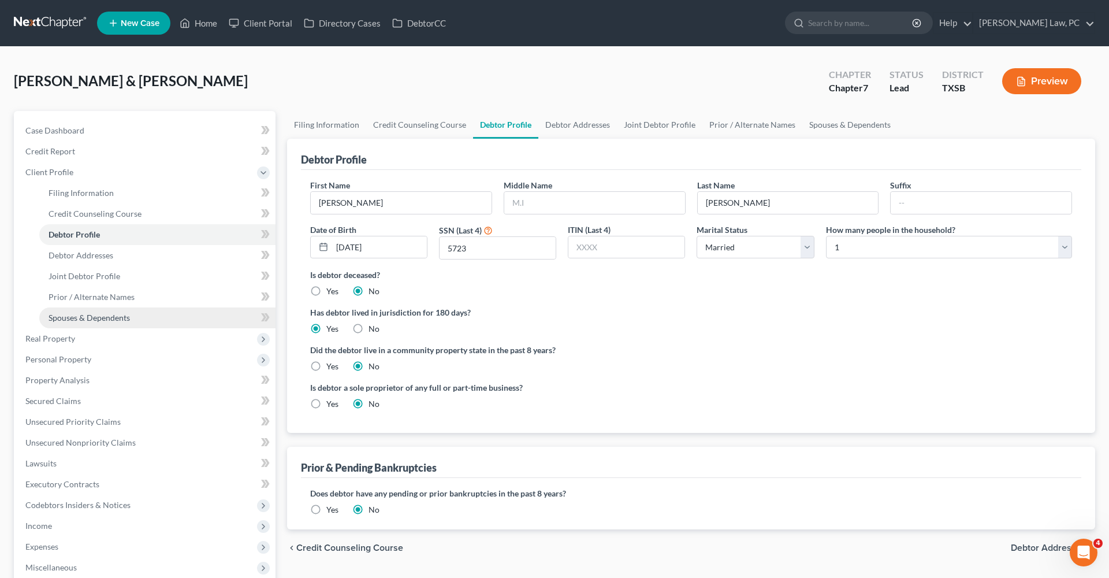
click at [70, 322] on link "Spouses & Dependents" at bounding box center [157, 317] width 236 height 21
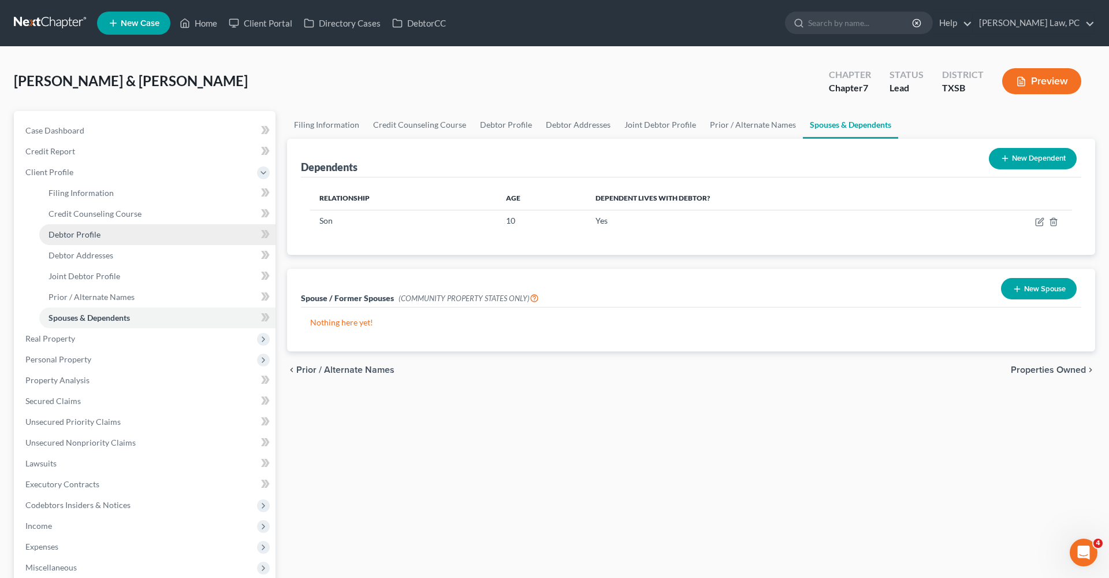
click at [67, 235] on span "Debtor Profile" at bounding box center [75, 234] width 52 height 10
select select "1"
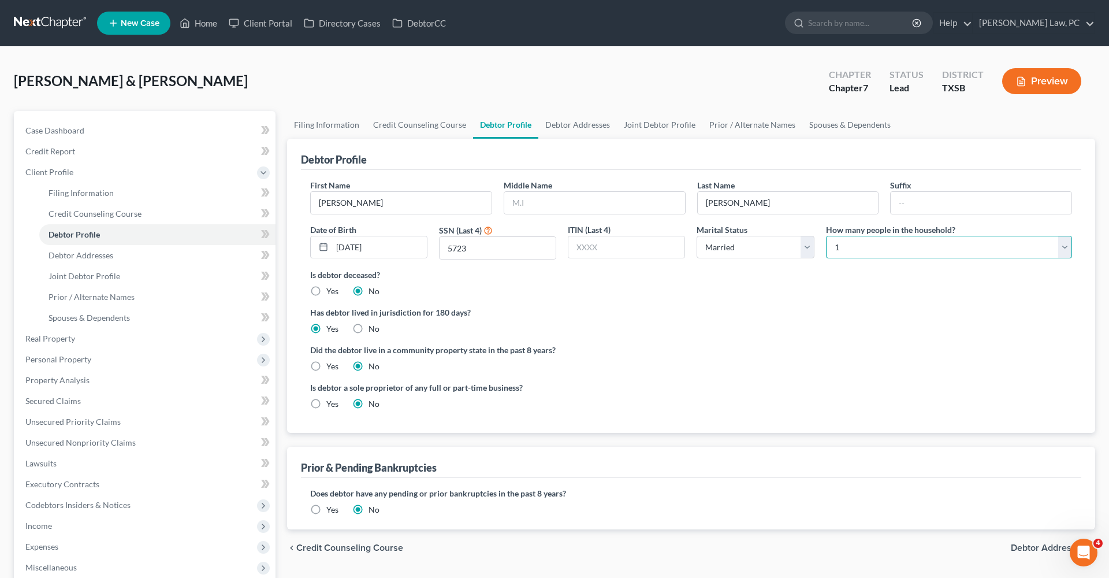
select select "2"
click at [712, 301] on ng-include "First Name [PERSON_NAME] Middle Name Last Name [PERSON_NAME] Suffix Date of Bir…" at bounding box center [691, 299] width 762 height 240
click at [76, 258] on span "Debtor Addresses" at bounding box center [81, 255] width 65 height 10
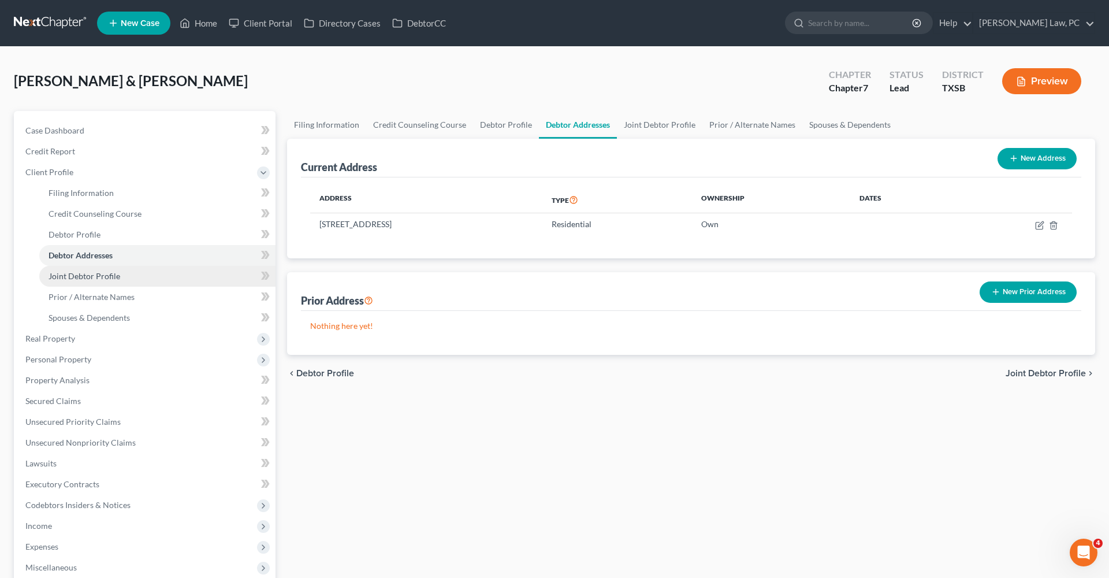
click at [78, 272] on span "Joint Debtor Profile" at bounding box center [85, 276] width 72 height 10
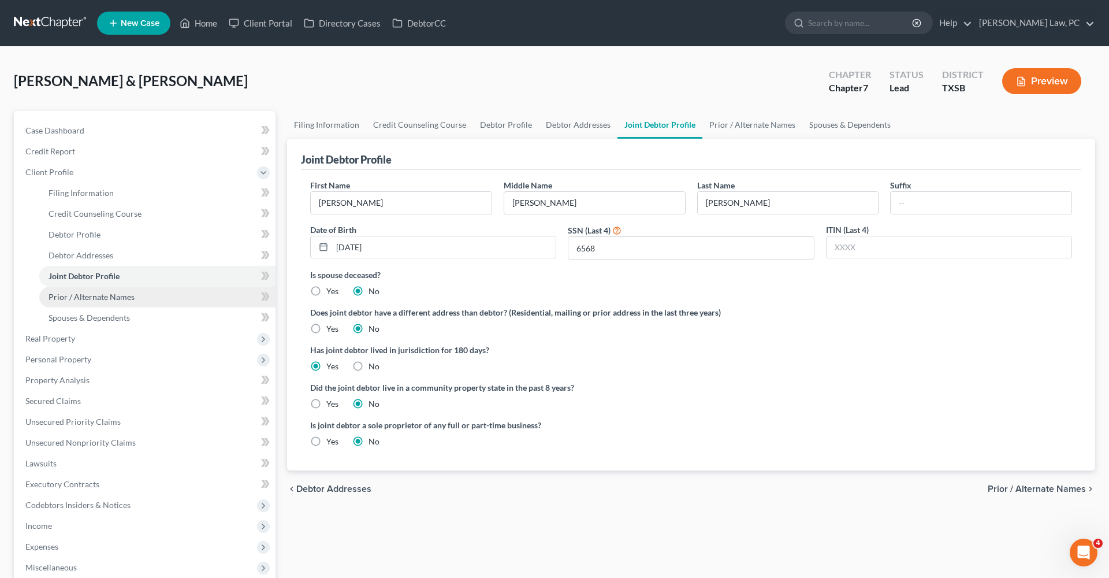
click at [88, 298] on span "Prior / Alternate Names" at bounding box center [92, 297] width 86 height 10
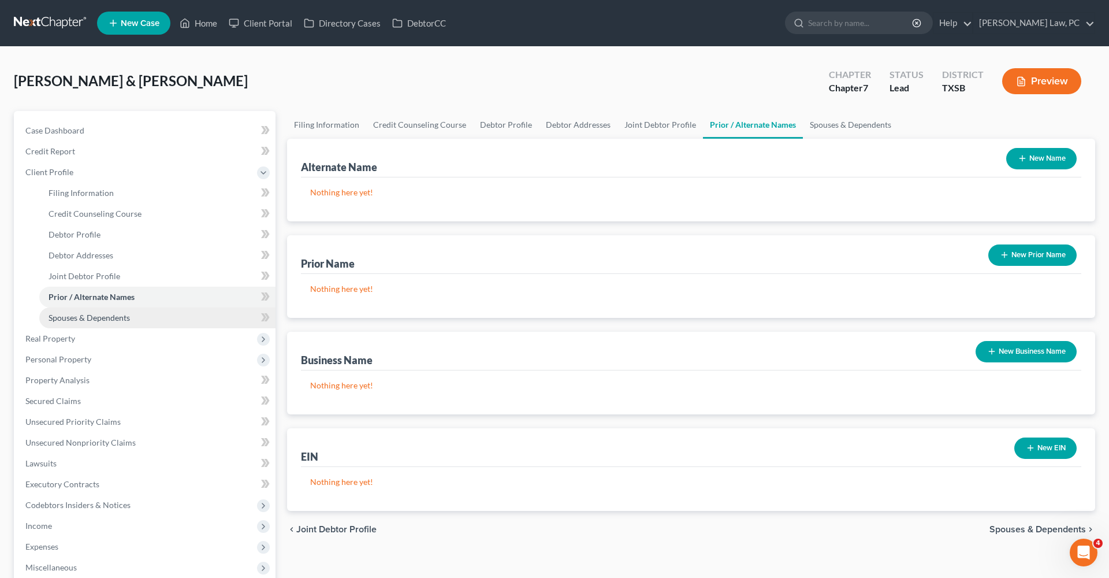
click at [102, 322] on span "Spouses & Dependents" at bounding box center [89, 317] width 81 height 10
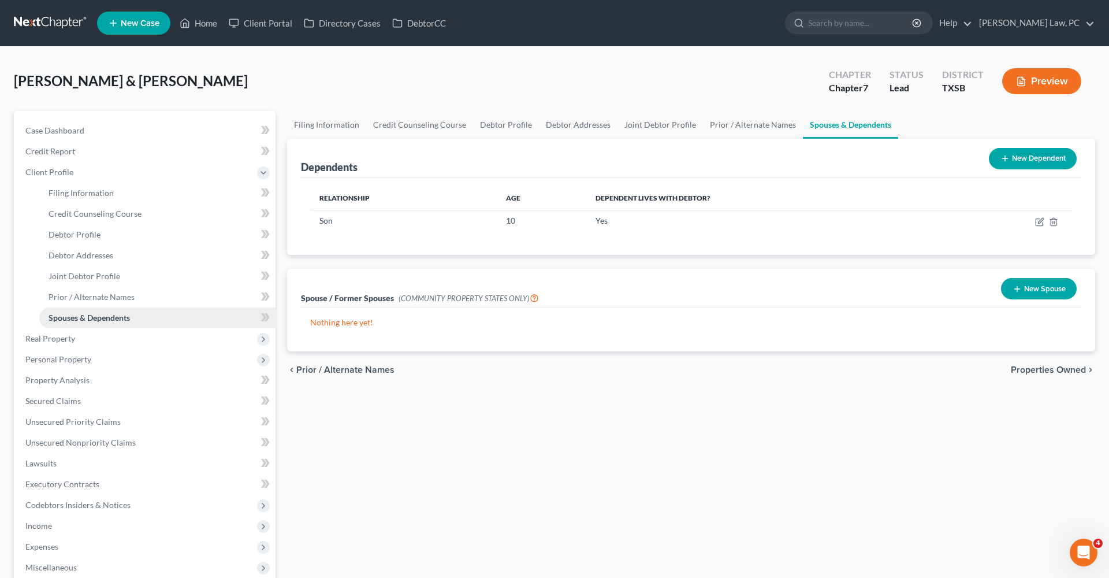
scroll to position [14, 0]
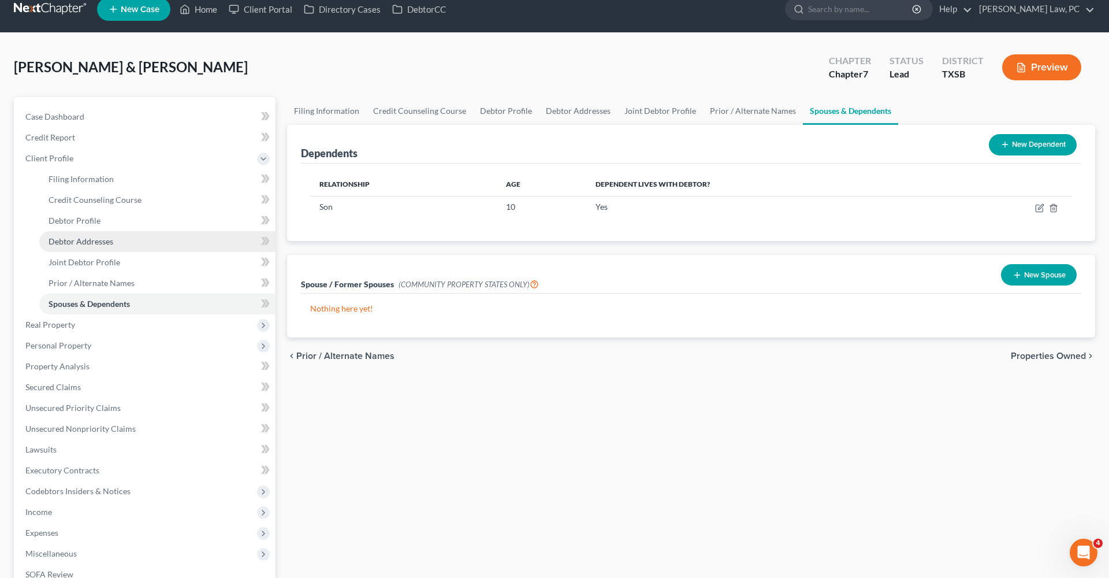
click at [69, 244] on span "Debtor Addresses" at bounding box center [81, 241] width 65 height 10
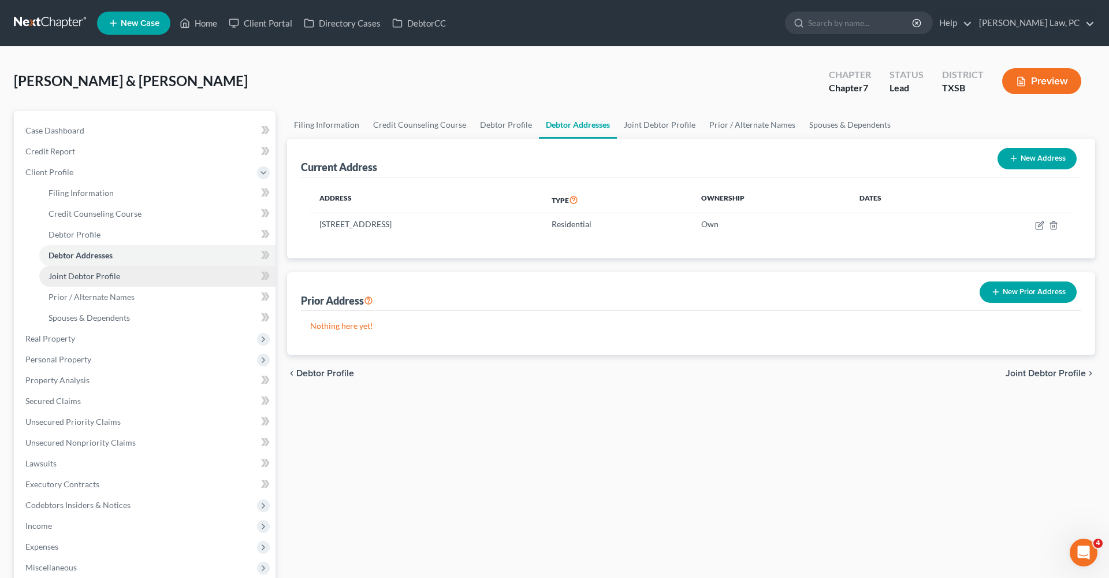
click at [84, 284] on link "Joint Debtor Profile" at bounding box center [157, 276] width 236 height 21
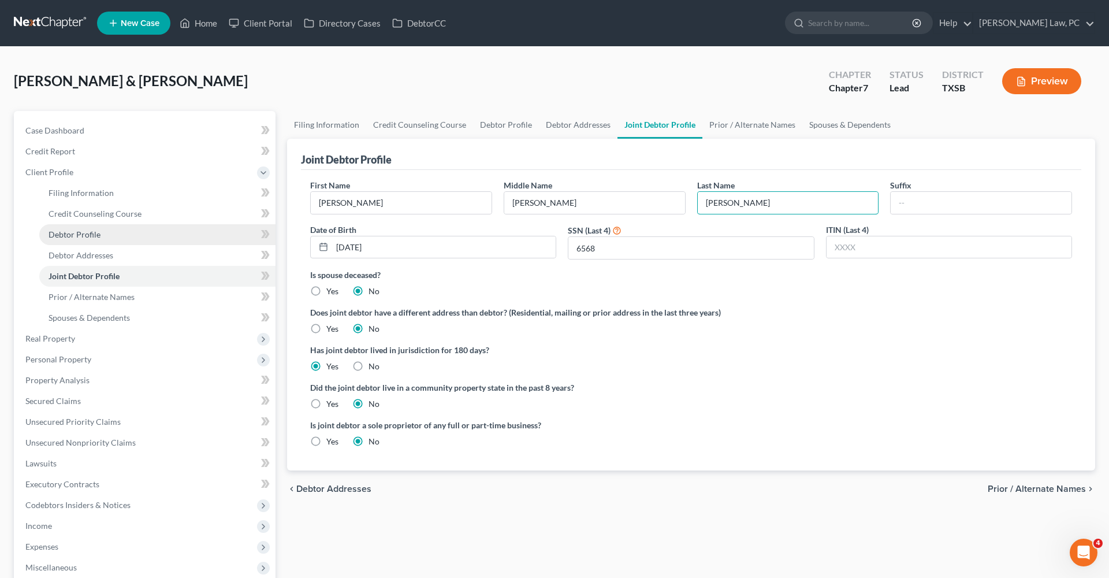
type input "[PERSON_NAME]"
click at [65, 231] on span "Debtor Profile" at bounding box center [75, 234] width 52 height 10
select select "1"
select select "2"
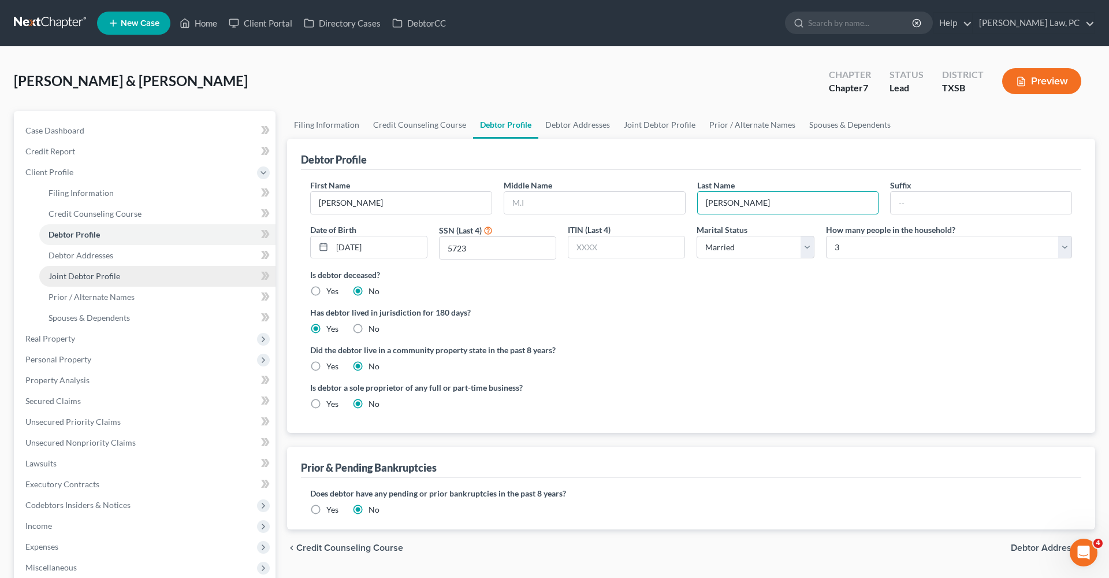
type input "[PERSON_NAME]"
click at [91, 275] on span "Joint Debtor Profile" at bounding box center [85, 276] width 72 height 10
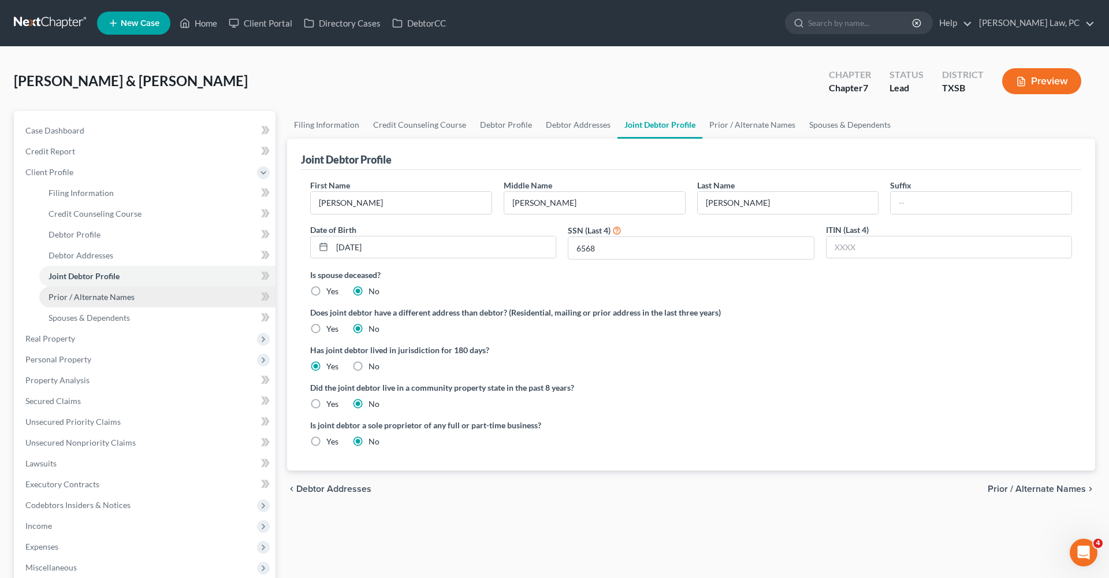
click at [77, 293] on span "Prior / Alternate Names" at bounding box center [92, 297] width 86 height 10
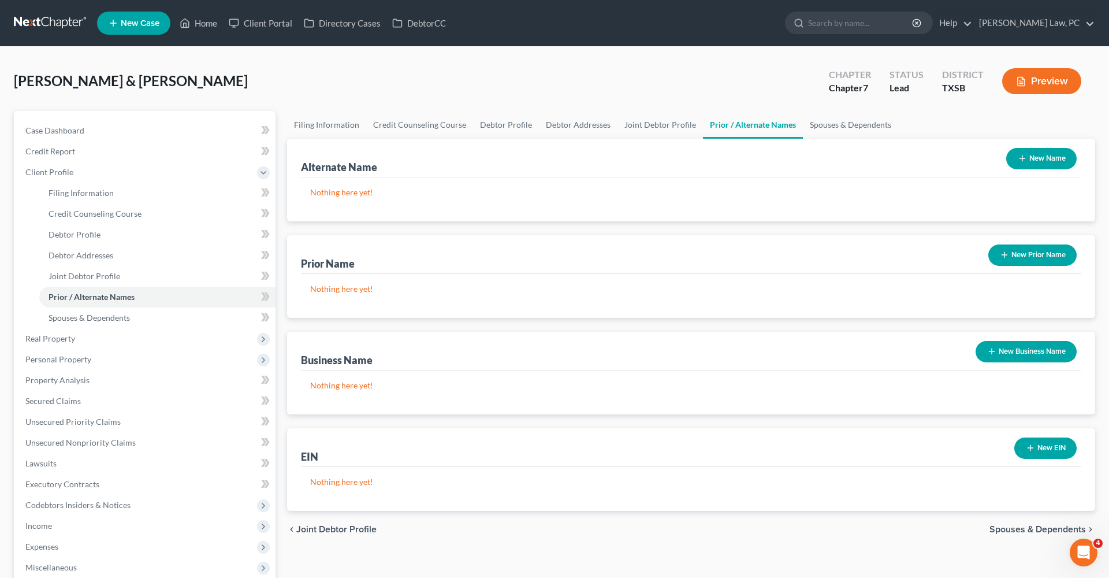
click at [1019, 162] on icon "button" at bounding box center [1022, 158] width 9 height 9
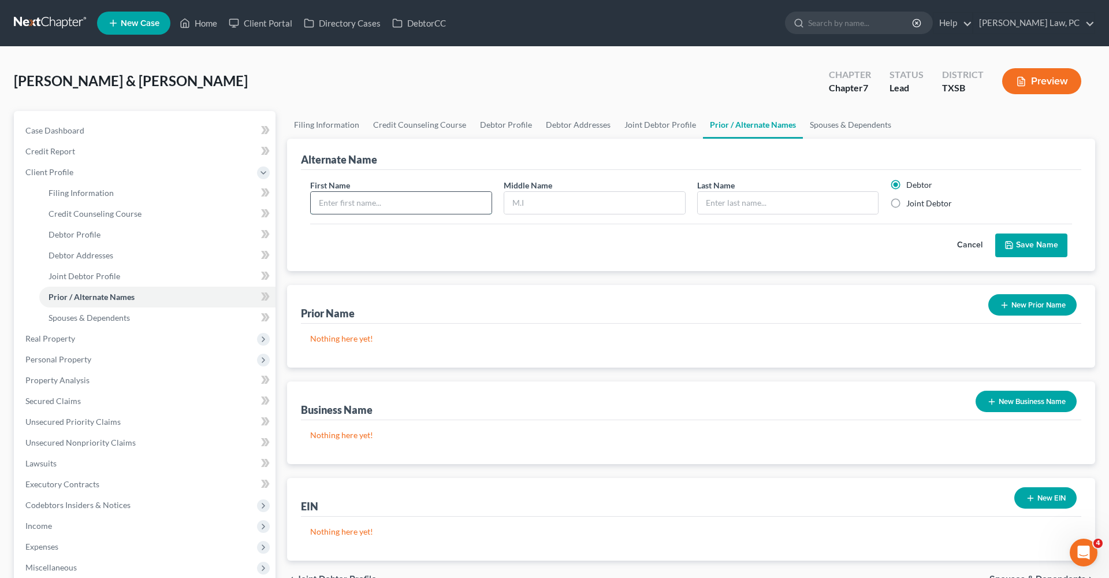
click at [327, 207] on input "text" at bounding box center [401, 203] width 181 height 22
type input "[PERSON_NAME]"
click at [535, 198] on input "text" at bounding box center [594, 203] width 181 height 22
type input "[PERSON_NAME]"
click at [734, 203] on input "text" at bounding box center [788, 203] width 181 height 22
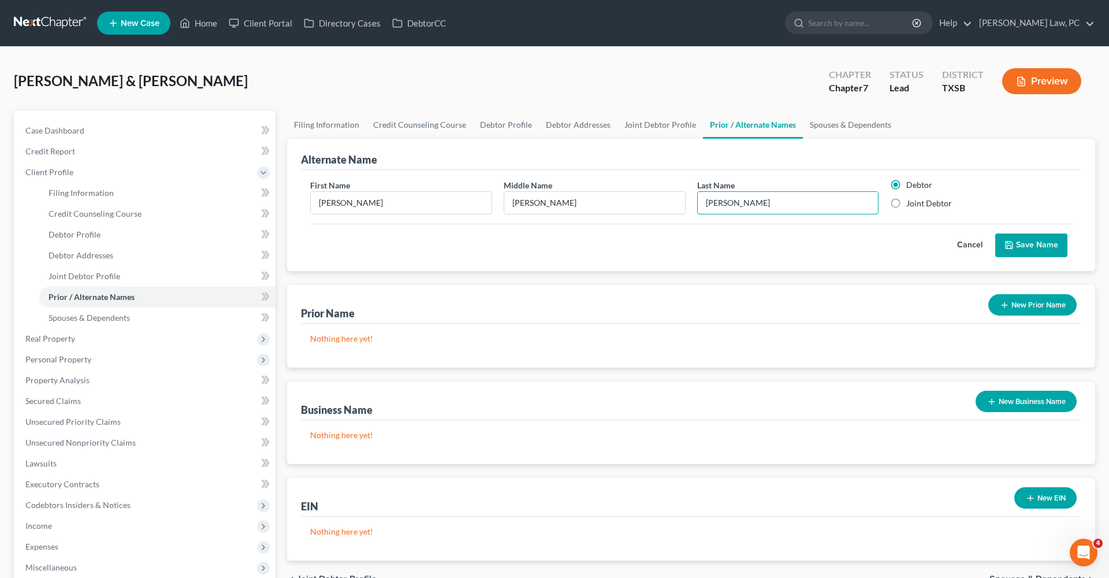
type input "[PERSON_NAME]"
click at [915, 208] on div "Debtor Joint Debtor" at bounding box center [980, 196] width 193 height 35
click at [910, 201] on label "Joint Debtor" at bounding box center [929, 204] width 46 height 12
click at [911, 201] on input "Joint Debtor" at bounding box center [915, 202] width 8 height 8
radio input "true"
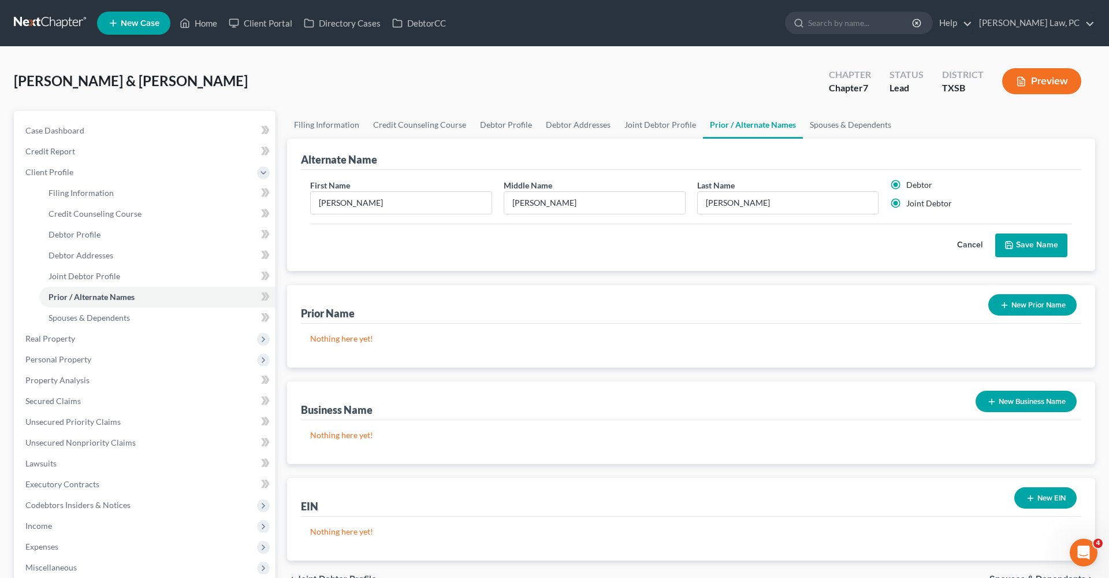
radio input "false"
click at [1025, 242] on button "Save Name" at bounding box center [1031, 245] width 72 height 24
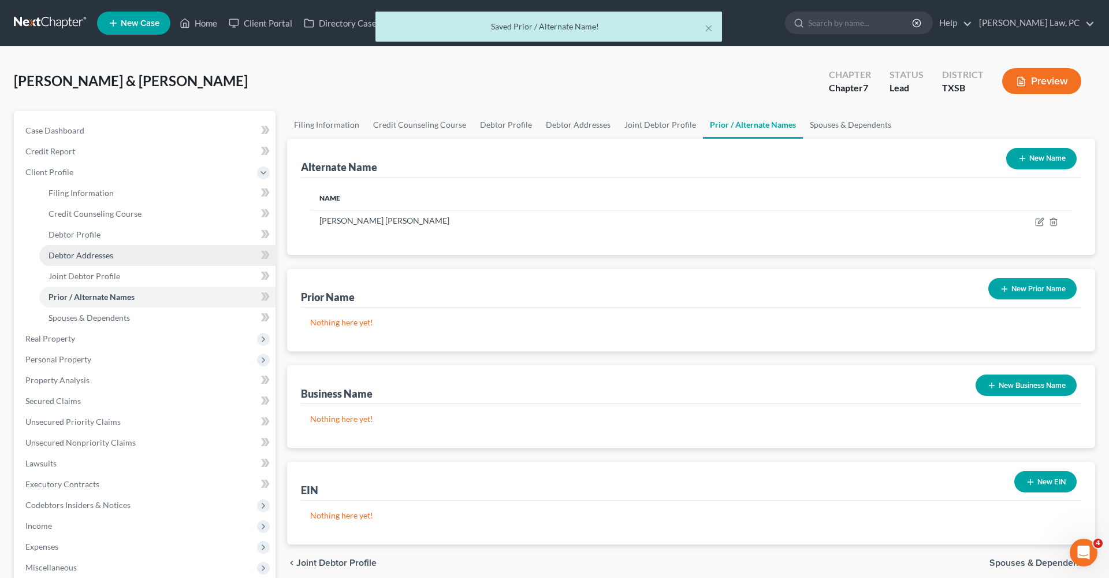
click at [85, 254] on span "Debtor Addresses" at bounding box center [81, 255] width 65 height 10
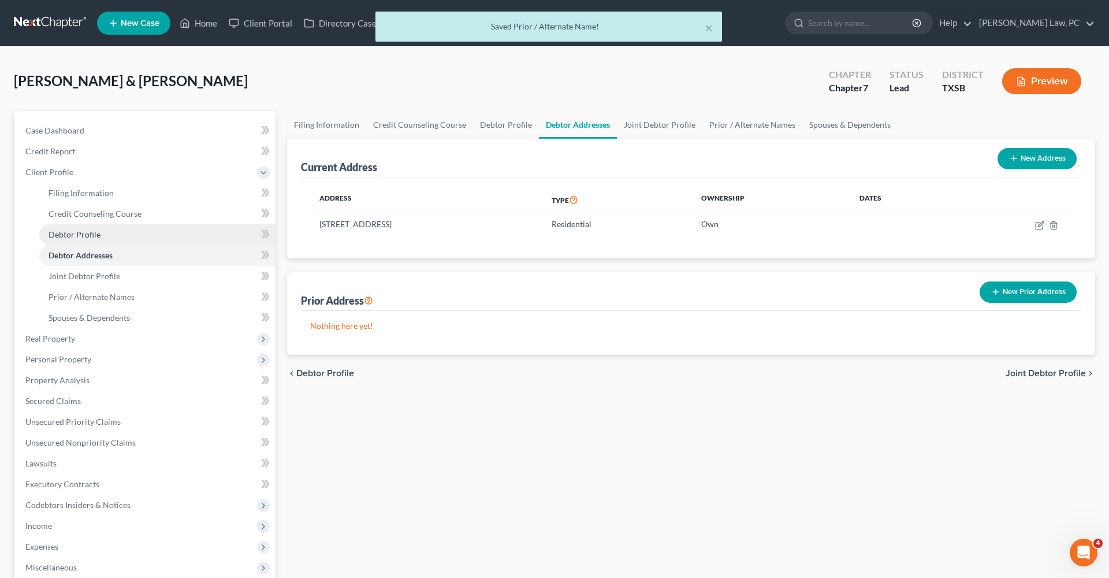
click at [73, 230] on span "Debtor Profile" at bounding box center [75, 234] width 52 height 10
select select "1"
select select "2"
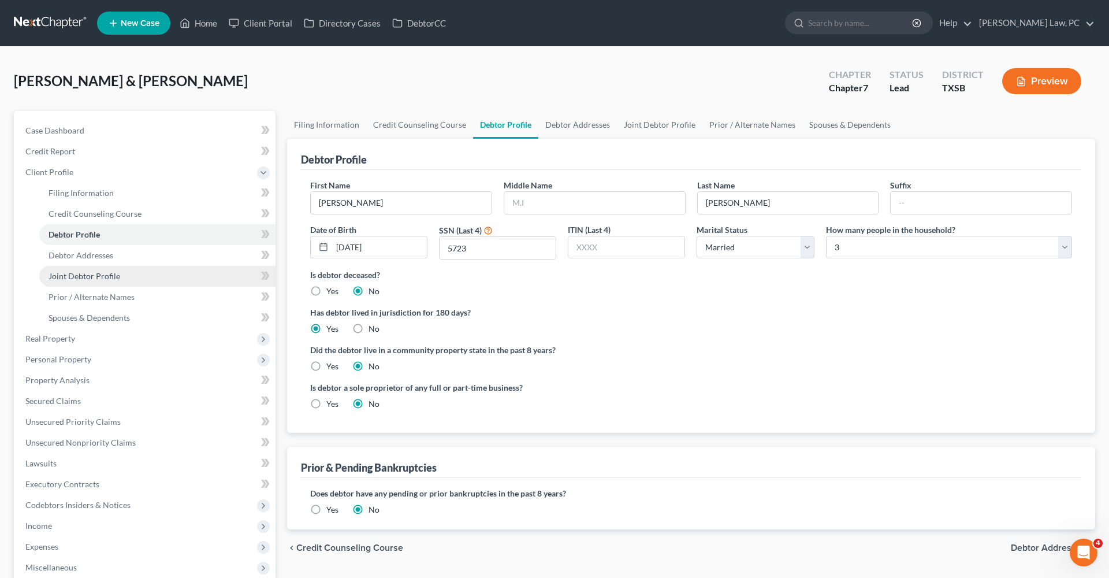
click at [101, 275] on span "Joint Debtor Profile" at bounding box center [85, 276] width 72 height 10
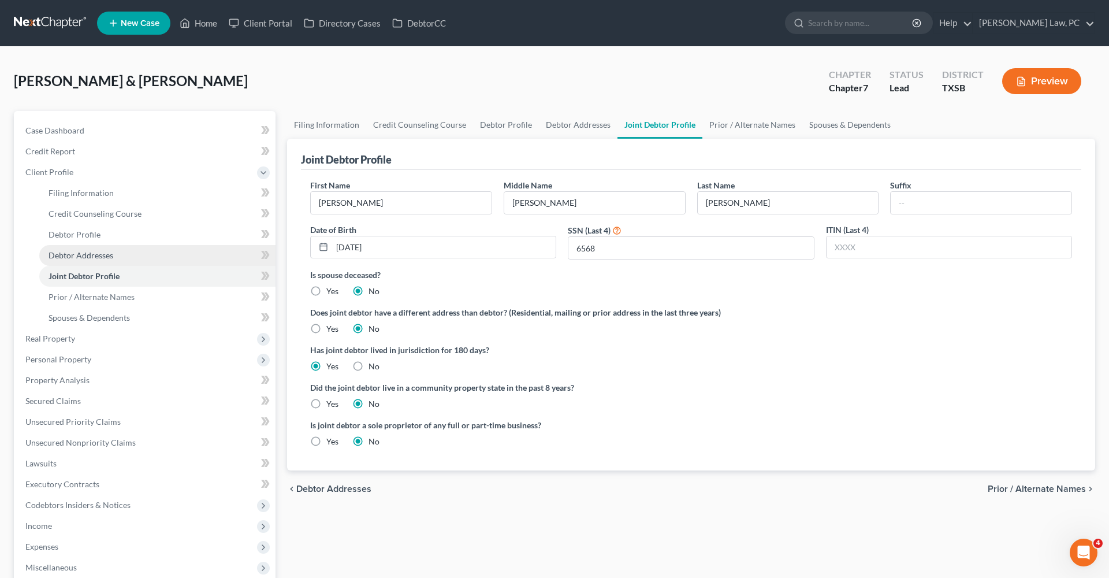
click at [88, 255] on span "Debtor Addresses" at bounding box center [81, 255] width 65 height 10
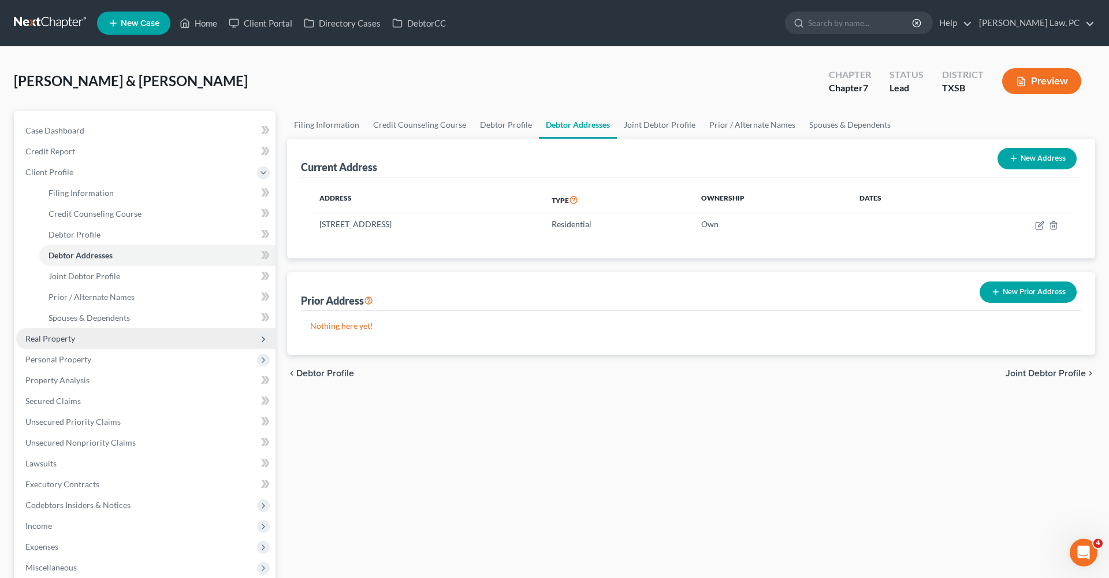
click at [41, 340] on span "Real Property" at bounding box center [50, 338] width 50 height 10
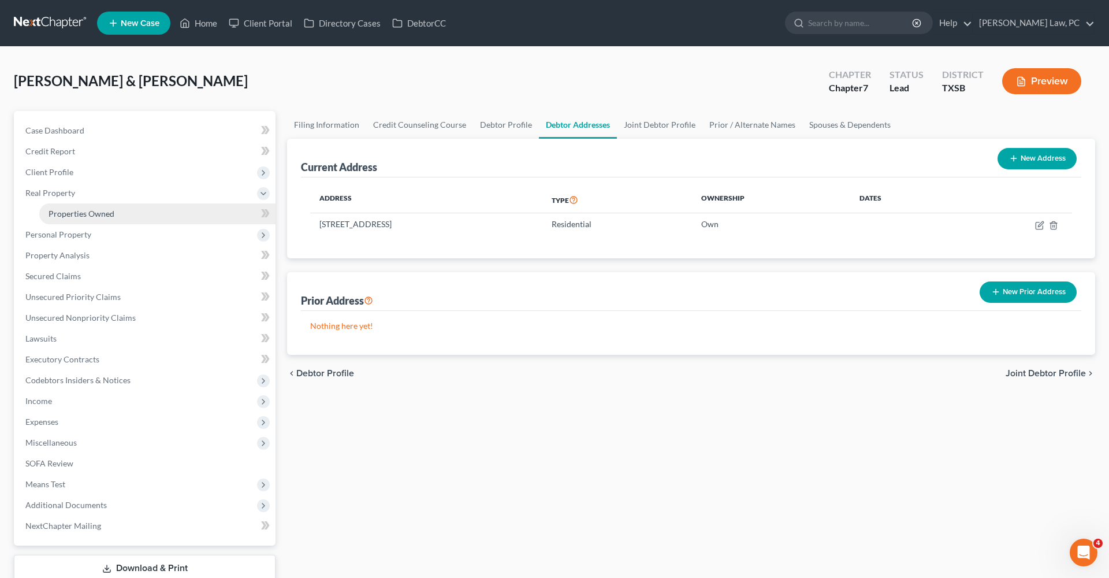
click at [70, 210] on span "Properties Owned" at bounding box center [82, 213] width 66 height 10
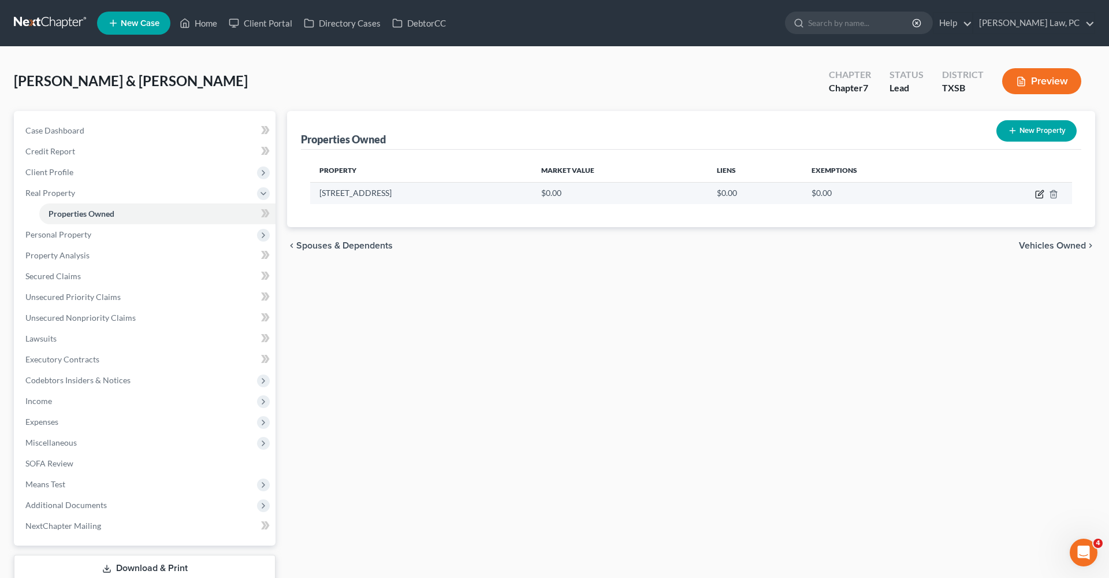
click at [1040, 193] on icon "button" at bounding box center [1039, 193] width 9 height 9
select select "45"
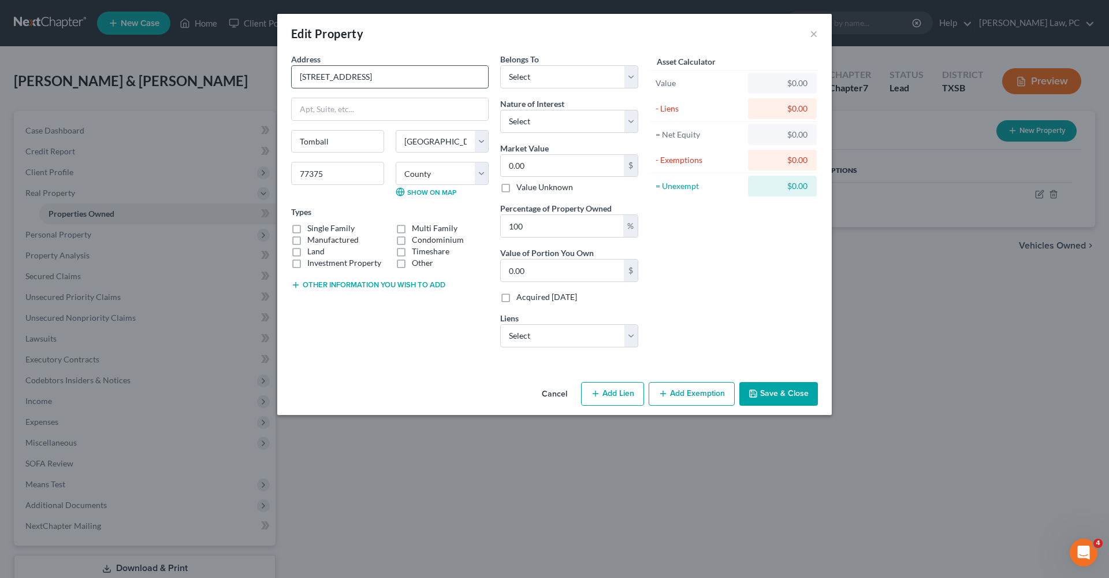
drag, startPoint x: 405, startPoint y: 70, endPoint x: 441, endPoint y: 73, distance: 36.0
select select "2"
select select "0"
drag, startPoint x: 545, startPoint y: 169, endPoint x: 472, endPoint y: 168, distance: 72.2
click at [472, 168] on div "Address * 21406 [GEOGRAPHIC_DATA] [GEOGRAPHIC_DATA] [US_STATE][GEOGRAPHIC_DATA]…" at bounding box center [464, 204] width 359 height 303
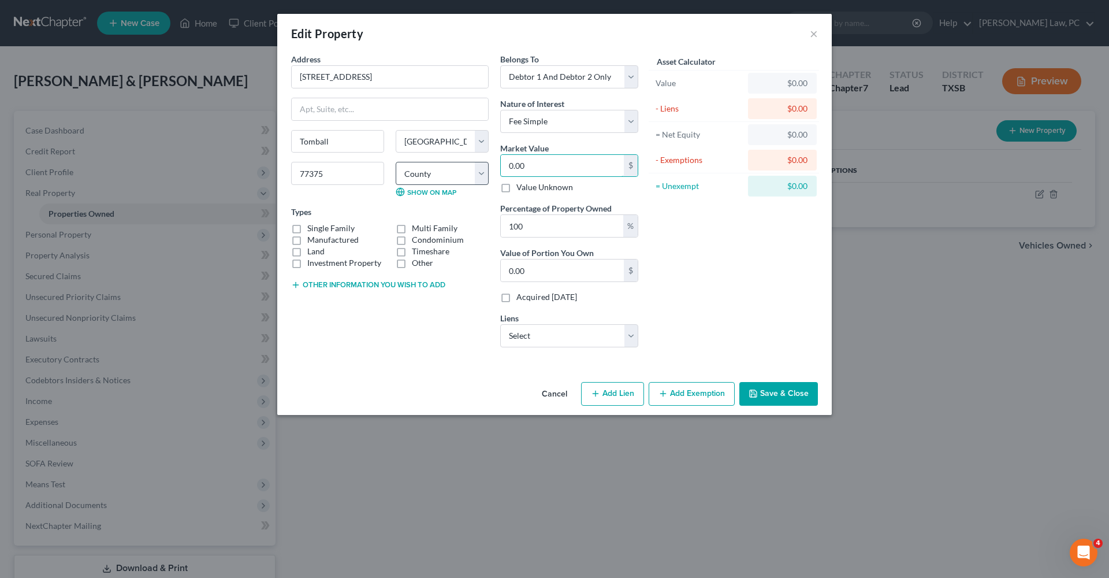
paste input "199,84"
type input "199,840"
type input "199,840.00"
type input "199,840"
click at [339, 228] on label "Single Family" at bounding box center [330, 228] width 47 height 12
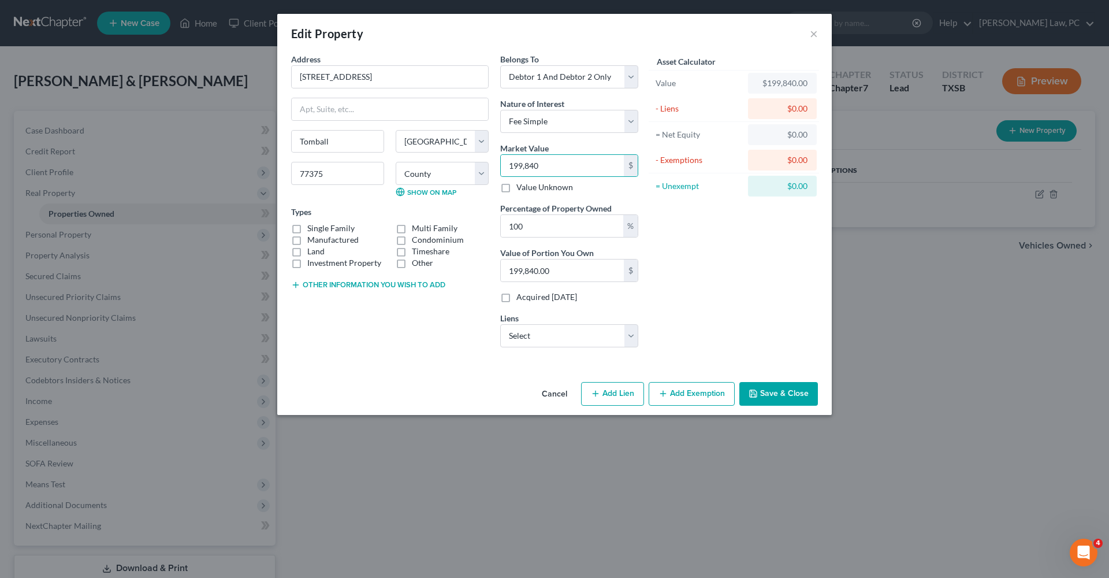
click at [319, 228] on input "Single Family" at bounding box center [316, 226] width 8 height 8
checkbox input "true"
select select "9"
select select "0"
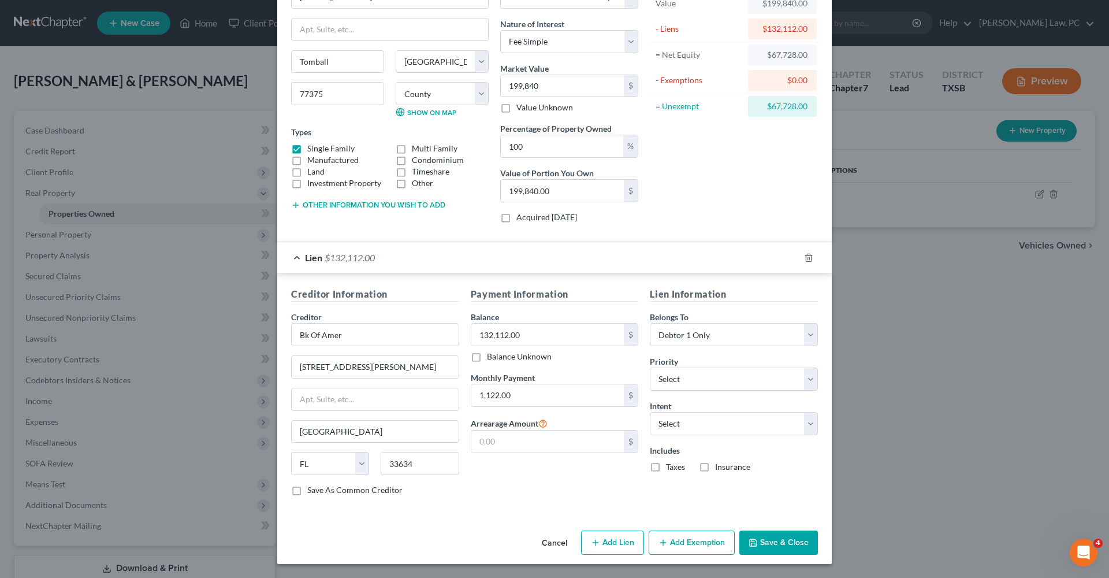
scroll to position [79, 0]
select select "2"
click at [678, 546] on button "Add Exemption" at bounding box center [692, 543] width 86 height 24
select select "2"
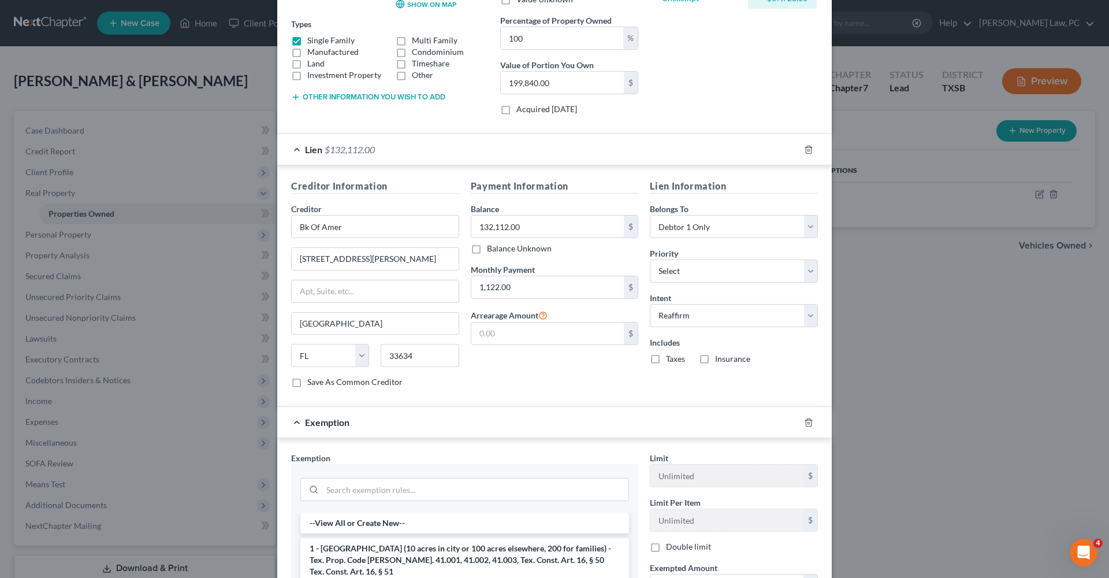
scroll to position [207, 0]
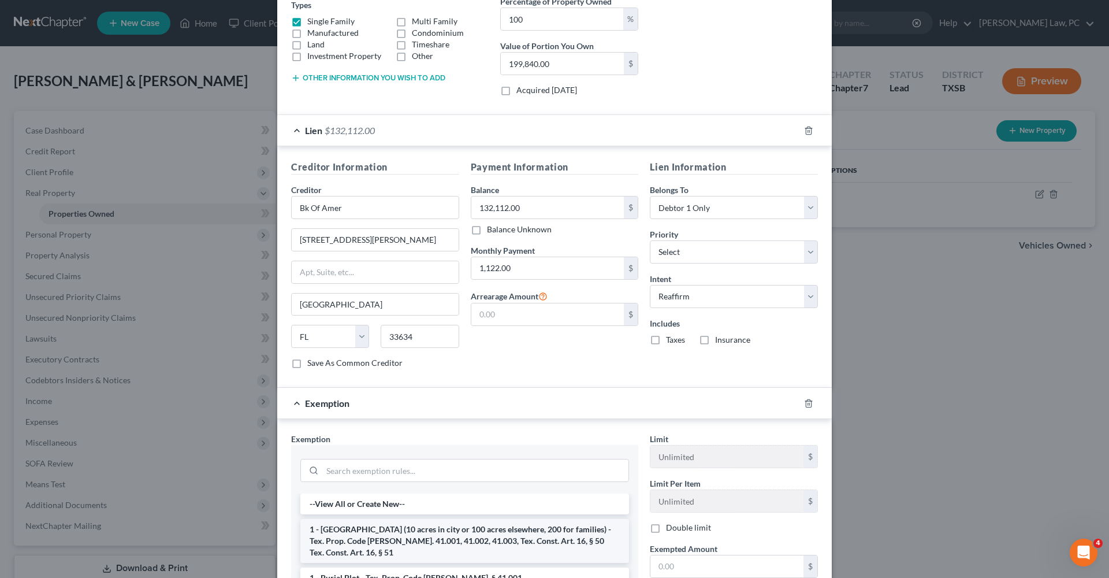
click at [422, 541] on li "1 - [GEOGRAPHIC_DATA] (10 acres in city or 100 acres elsewhere, 200 for familie…" at bounding box center [464, 541] width 329 height 44
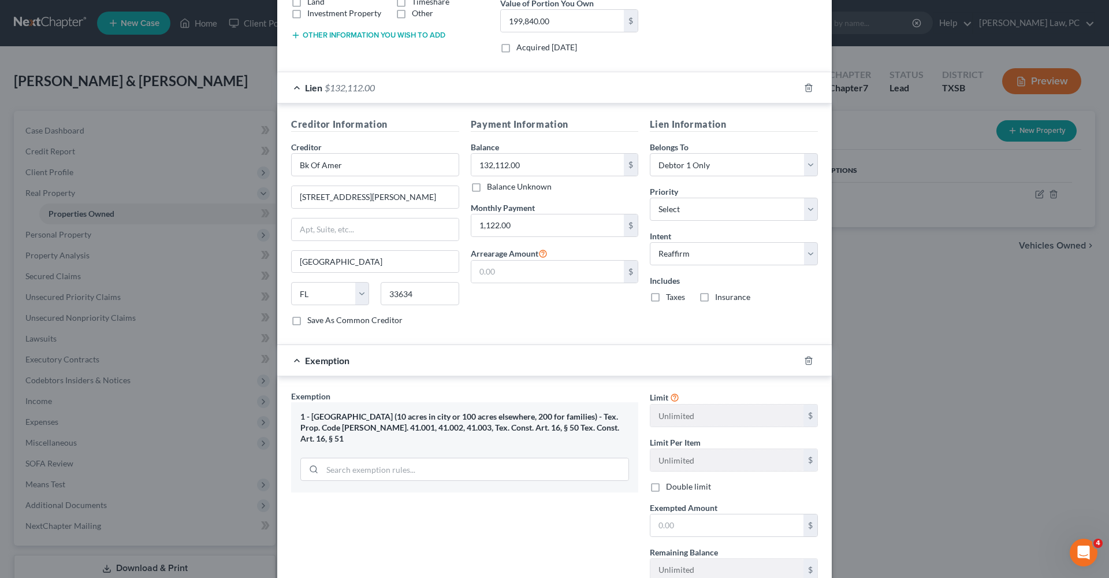
scroll to position [256, 0]
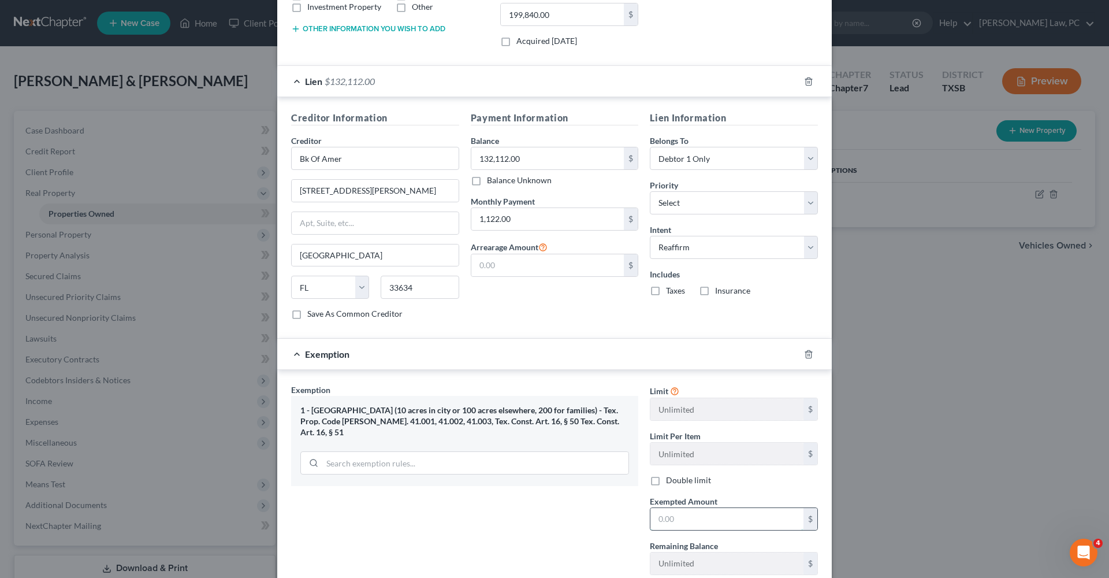
click at [679, 511] on input "text" at bounding box center [726, 519] width 153 height 22
type input "67,728"
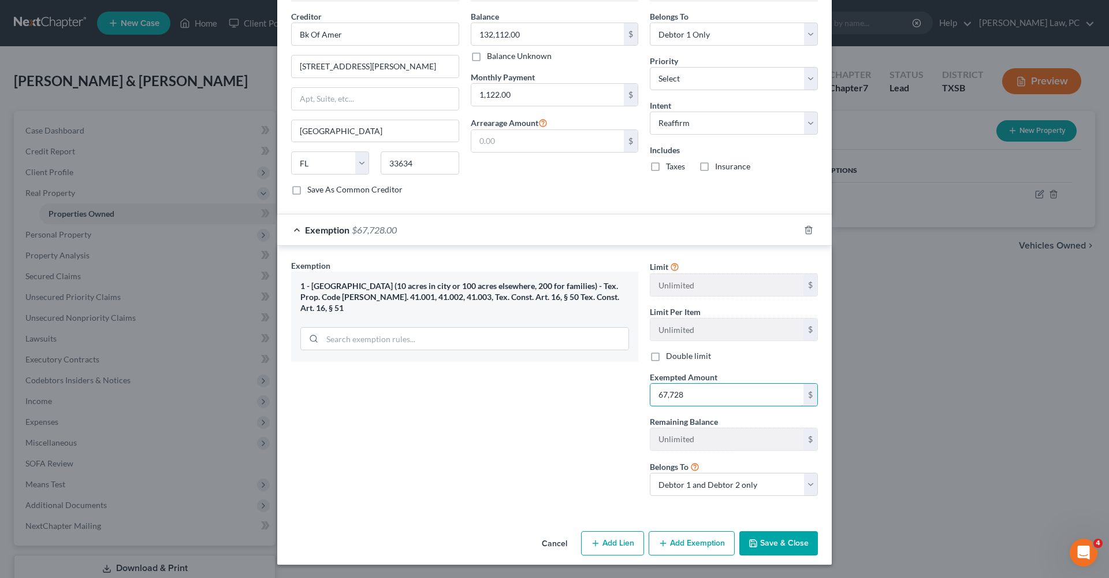
scroll to position [379, 0]
click at [770, 535] on button "Save & Close" at bounding box center [778, 543] width 79 height 24
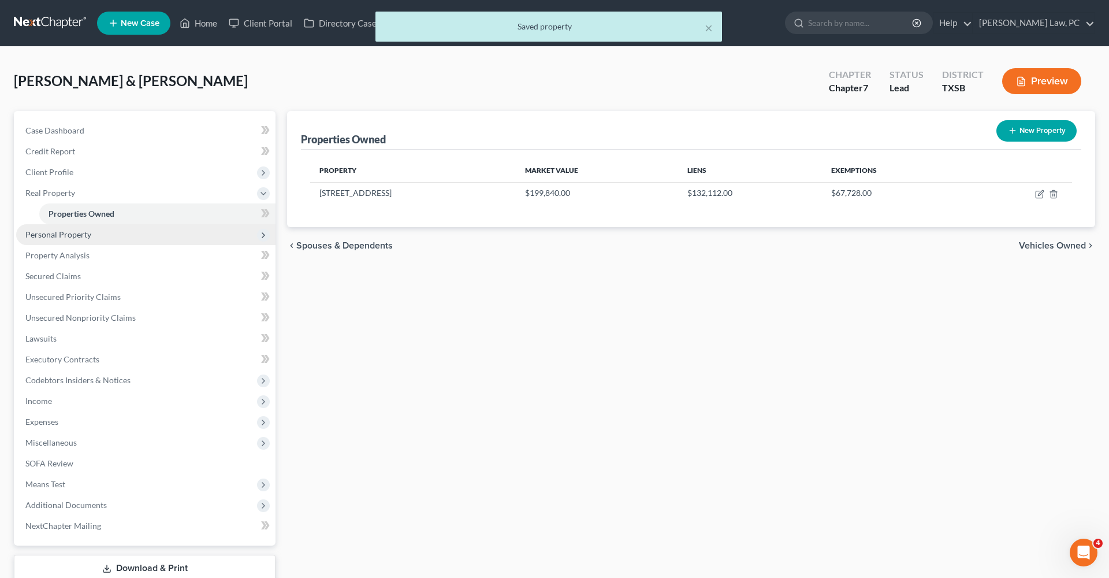
click at [69, 234] on span "Personal Property" at bounding box center [58, 234] width 66 height 10
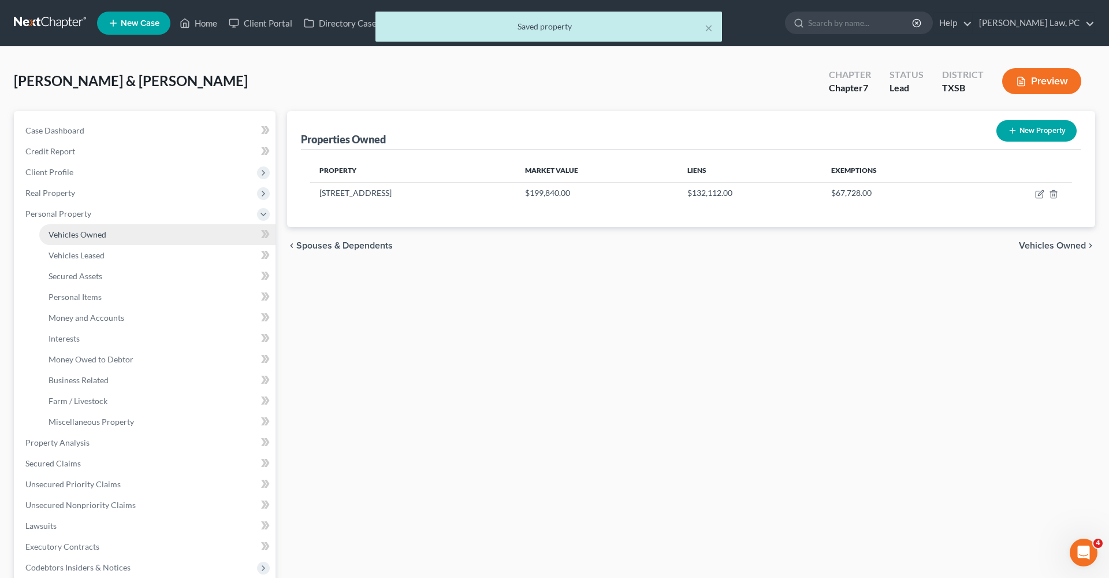
click at [76, 240] on link "Vehicles Owned" at bounding box center [157, 234] width 236 height 21
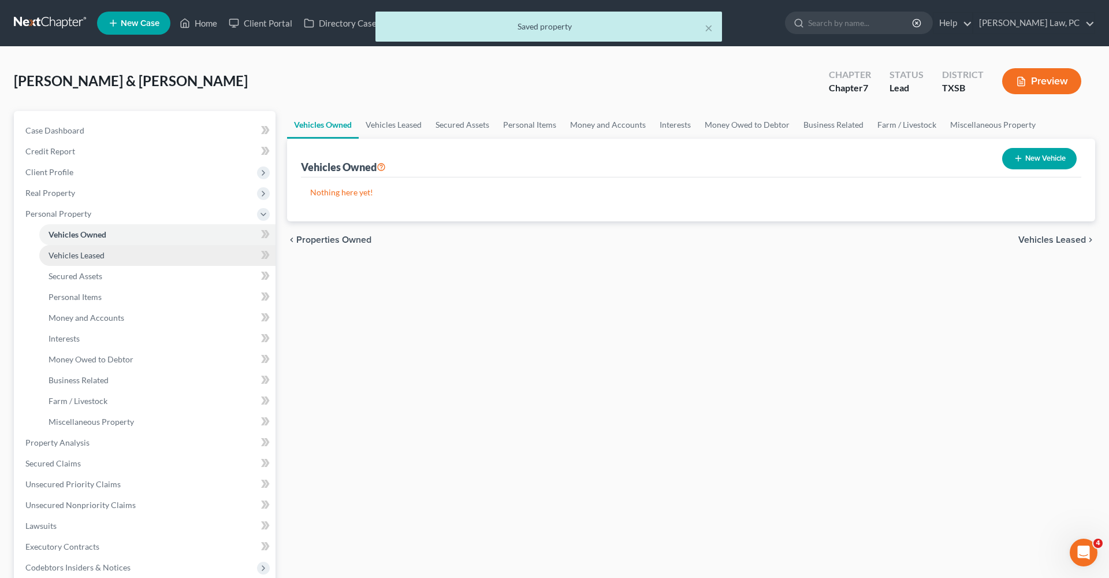
click at [82, 250] on span "Vehicles Leased" at bounding box center [77, 255] width 56 height 10
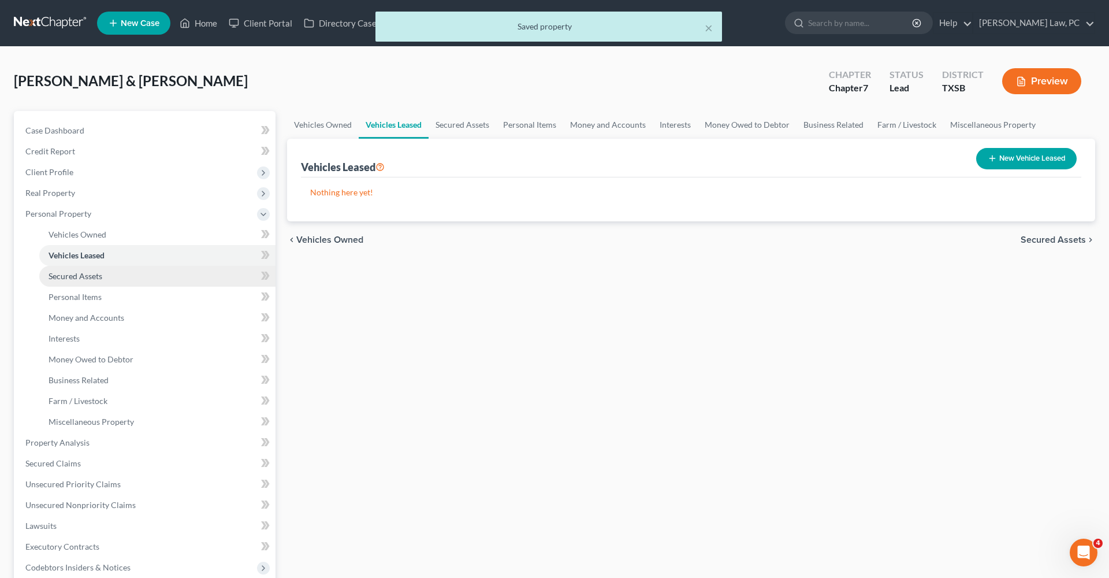
click at [95, 270] on link "Secured Assets" at bounding box center [157, 276] width 236 height 21
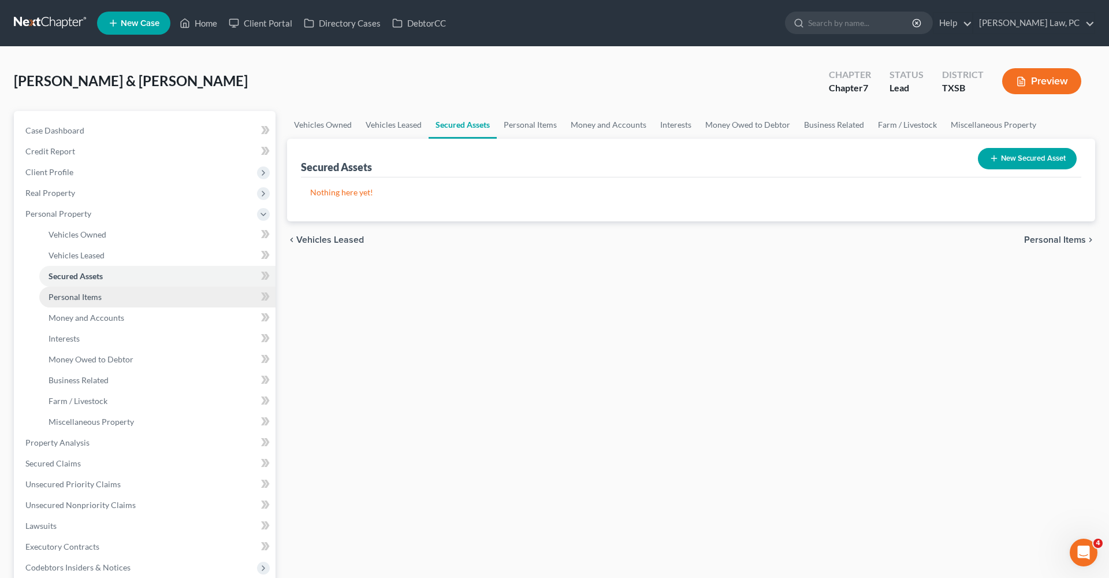
click at [91, 296] on span "Personal Items" at bounding box center [75, 297] width 53 height 10
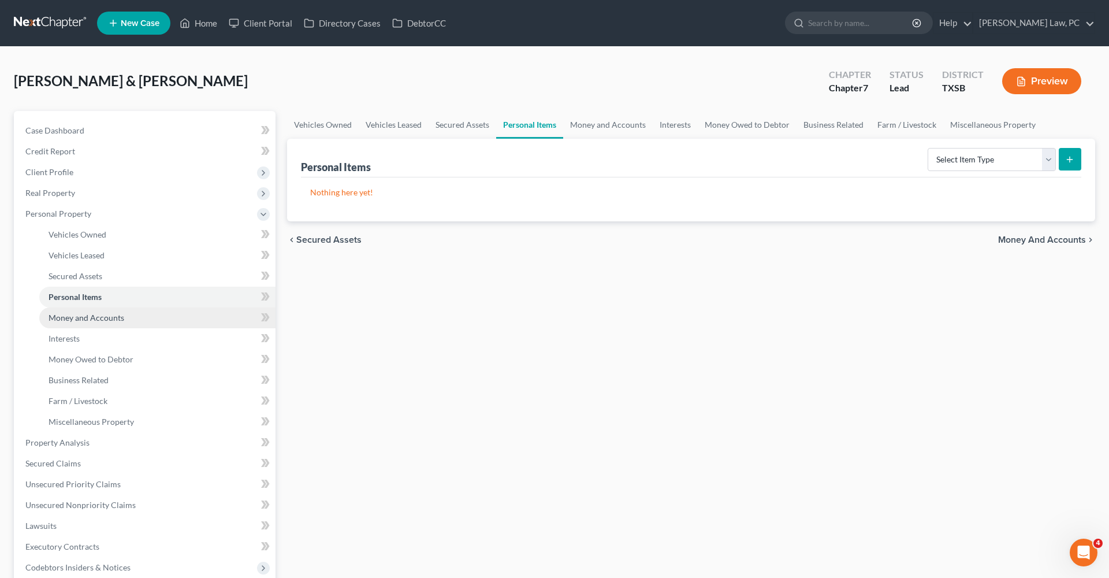
click at [103, 316] on span "Money and Accounts" at bounding box center [87, 317] width 76 height 10
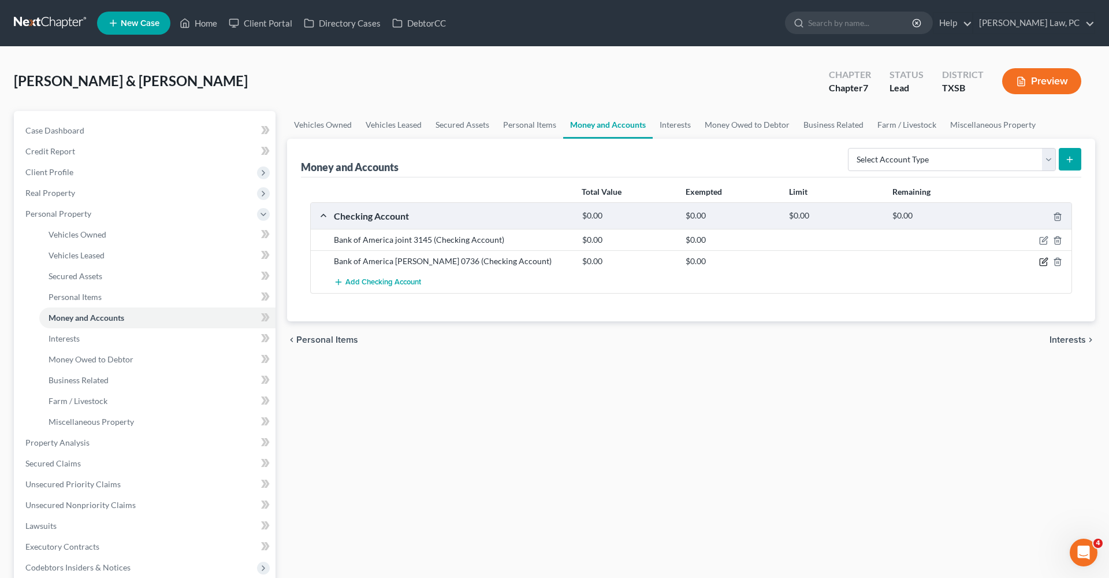
click at [1042, 265] on icon "button" at bounding box center [1043, 261] width 9 height 9
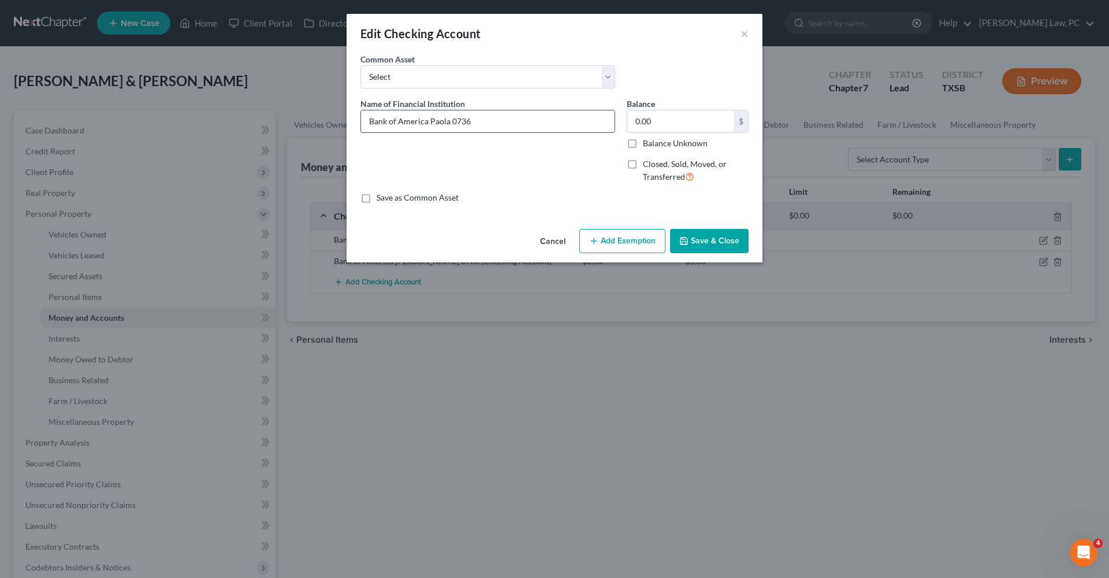
click at [448, 123] on input "Bank of America Paola 0736" at bounding box center [488, 121] width 254 height 22
click at [518, 122] on input "Bank of America Acct 0736" at bounding box center [488, 121] width 254 height 22
type input "Bank of America Acct 0736 (Joint Debtor)"
click at [729, 246] on button "Save & Close" at bounding box center [709, 241] width 79 height 24
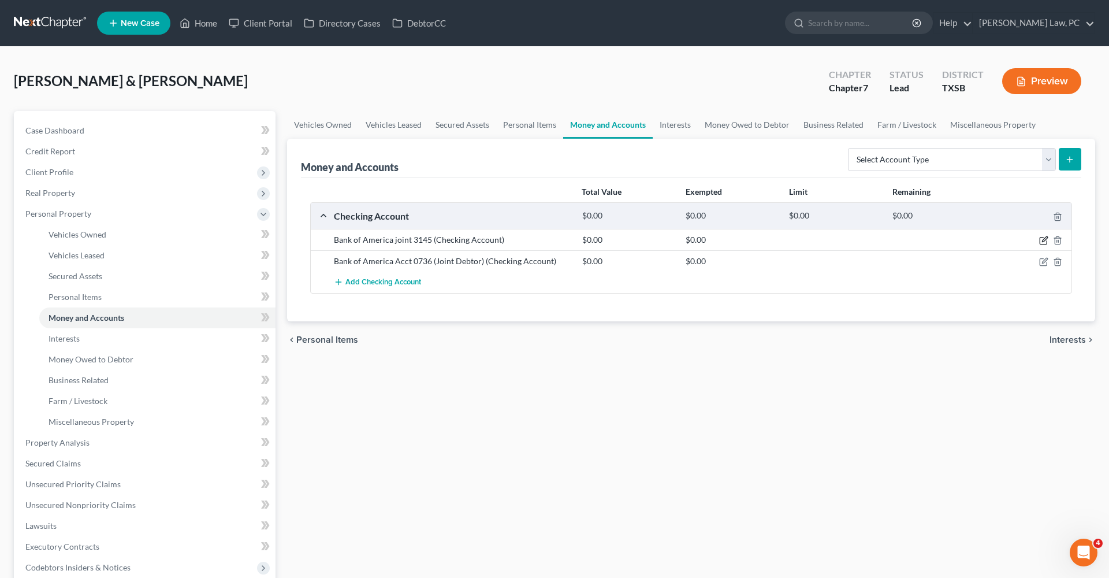
click at [1045, 239] on icon "button" at bounding box center [1043, 240] width 9 height 9
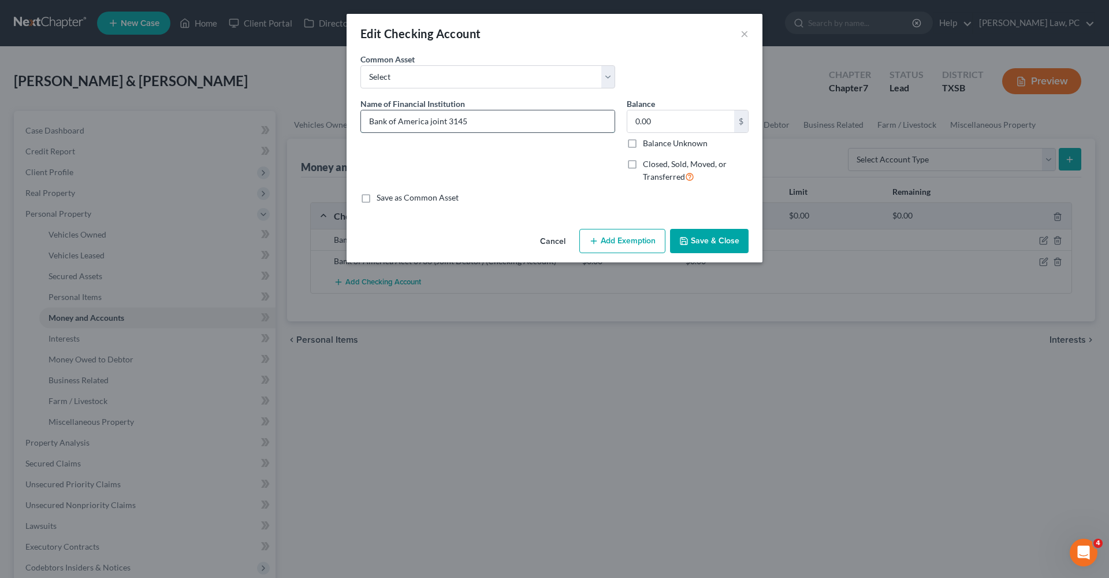
drag, startPoint x: 447, startPoint y: 122, endPoint x: 428, endPoint y: 122, distance: 19.1
click at [428, 122] on input "Bank of America joint 3145" at bounding box center [488, 121] width 254 height 22
click at [496, 120] on input "Bank of America Acct 3145" at bounding box center [488, 121] width 254 height 22
type input "Bank of America Acct 3145 (Joint)"
click at [726, 242] on button "Save & Close" at bounding box center [709, 241] width 79 height 24
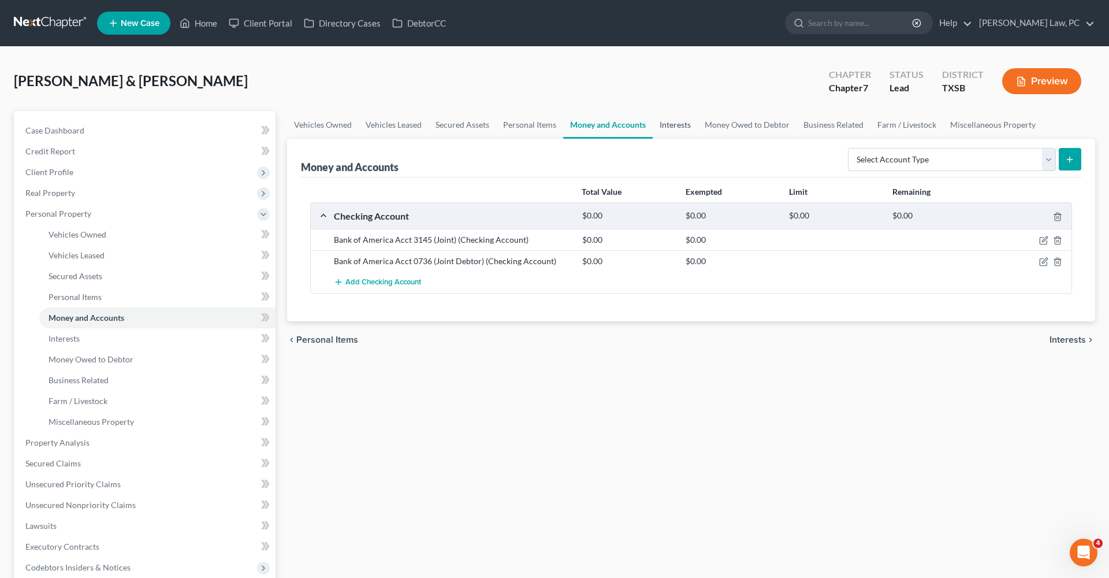
click at [677, 122] on link "Interests" at bounding box center [675, 125] width 45 height 28
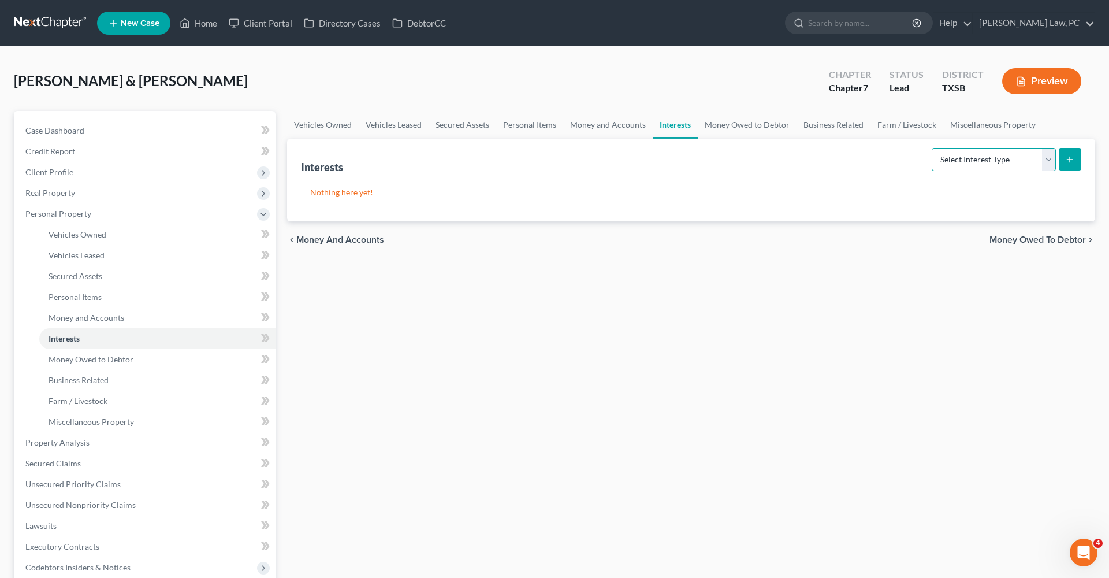
select select "other_retirement_plan"
click at [1070, 161] on line "submit" at bounding box center [1070, 159] width 0 height 5
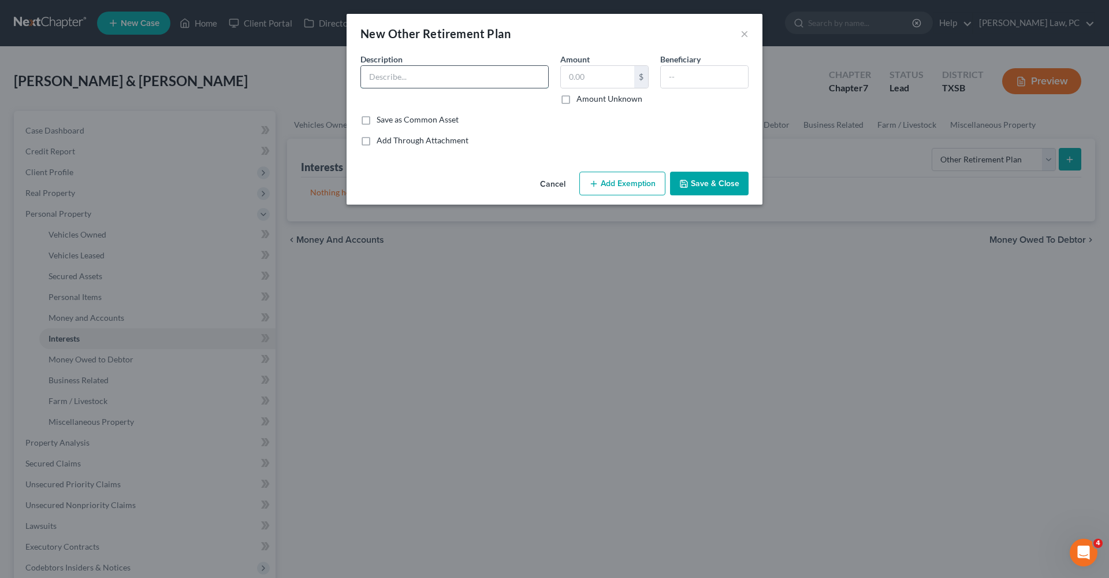
click at [452, 69] on input "text" at bounding box center [454, 77] width 187 height 22
type input "Teacher Retirement System"
click at [714, 185] on button "Save & Close" at bounding box center [709, 184] width 79 height 24
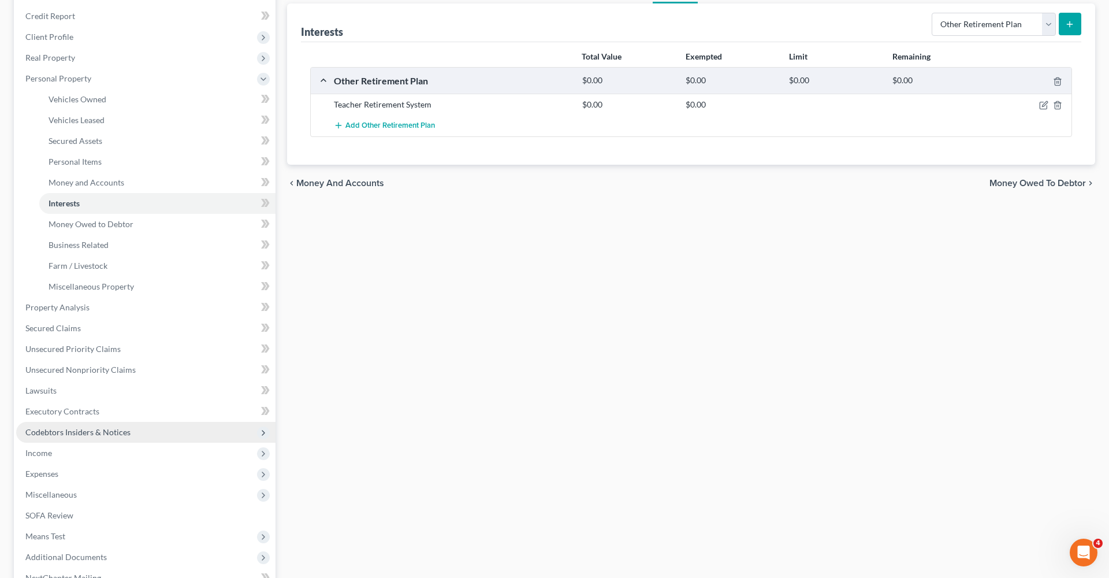
scroll to position [136, 0]
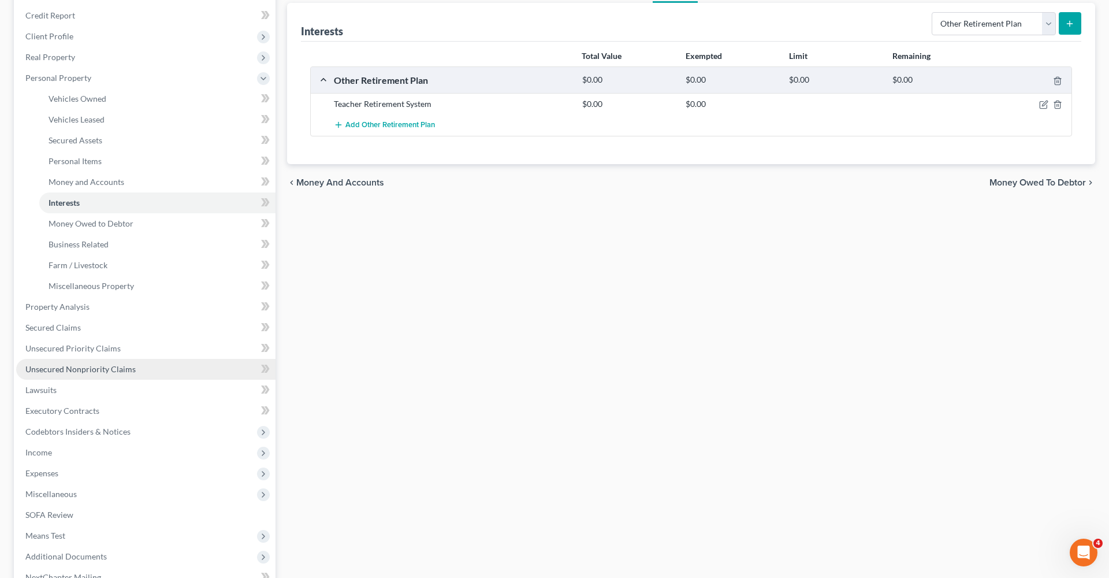
click at [56, 366] on span "Unsecured Nonpriority Claims" at bounding box center [80, 369] width 110 height 10
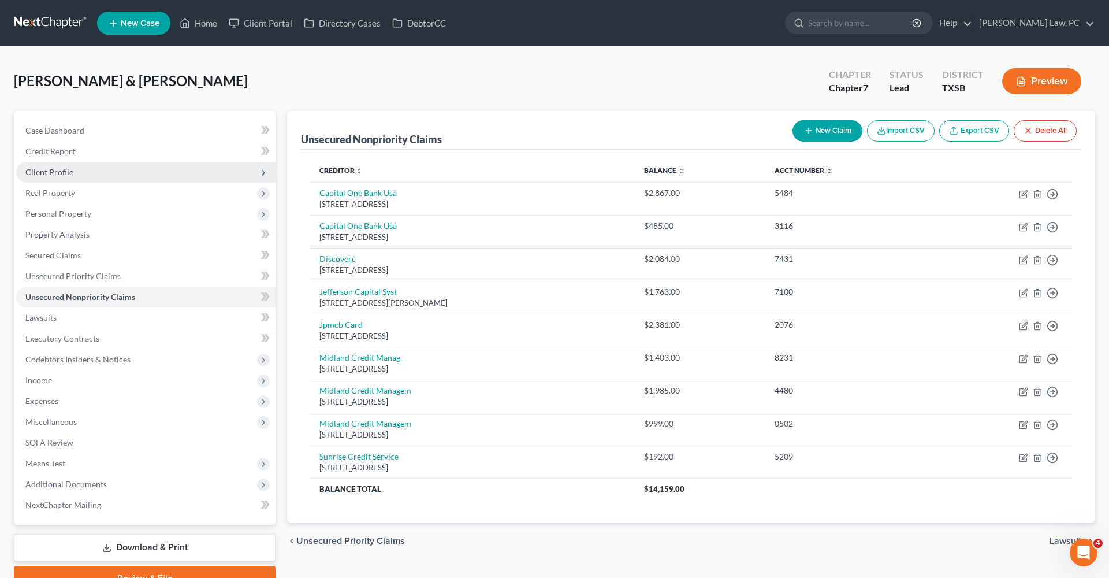
click at [47, 171] on span "Client Profile" at bounding box center [49, 172] width 48 height 10
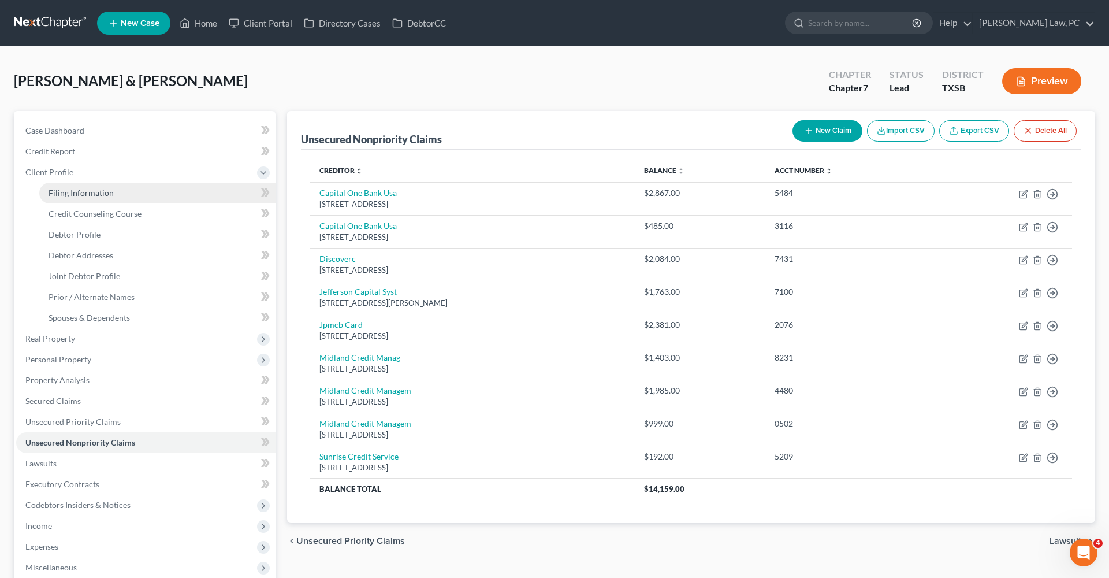
click at [76, 192] on span "Filing Information" at bounding box center [81, 193] width 65 height 10
select select "1"
select select "0"
select select "45"
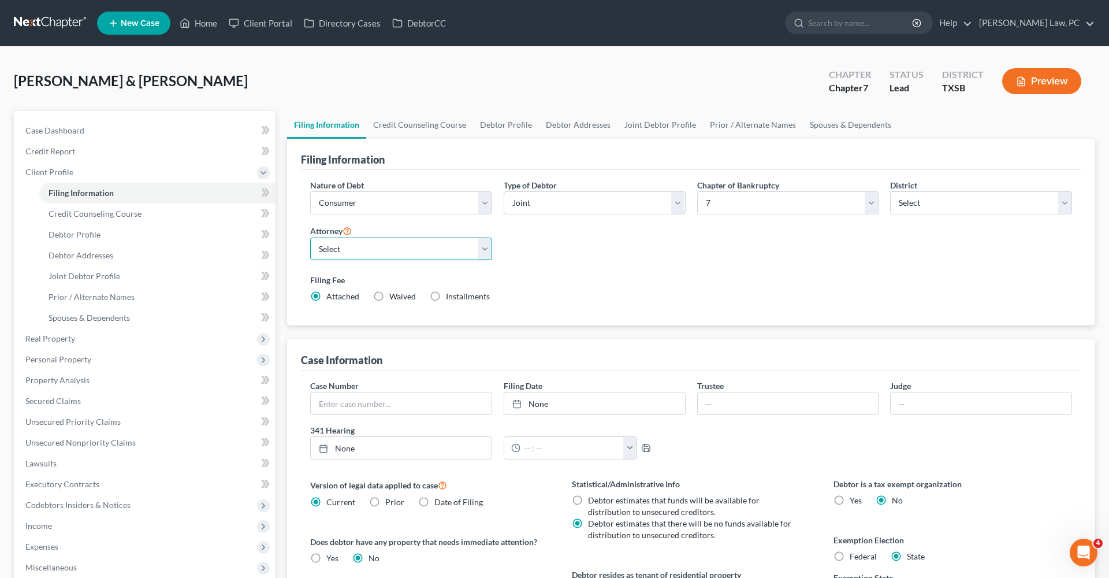
select select "2"
click at [721, 292] on div "Filing Fee Attached Waived Waived Installments Installments" at bounding box center [691, 288] width 762 height 28
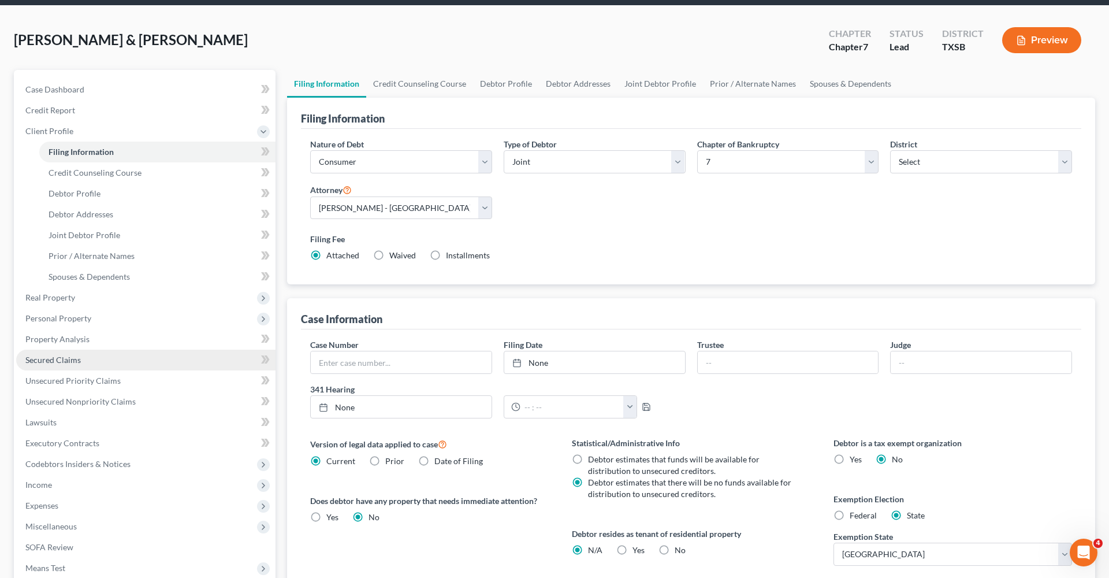
scroll to position [43, 0]
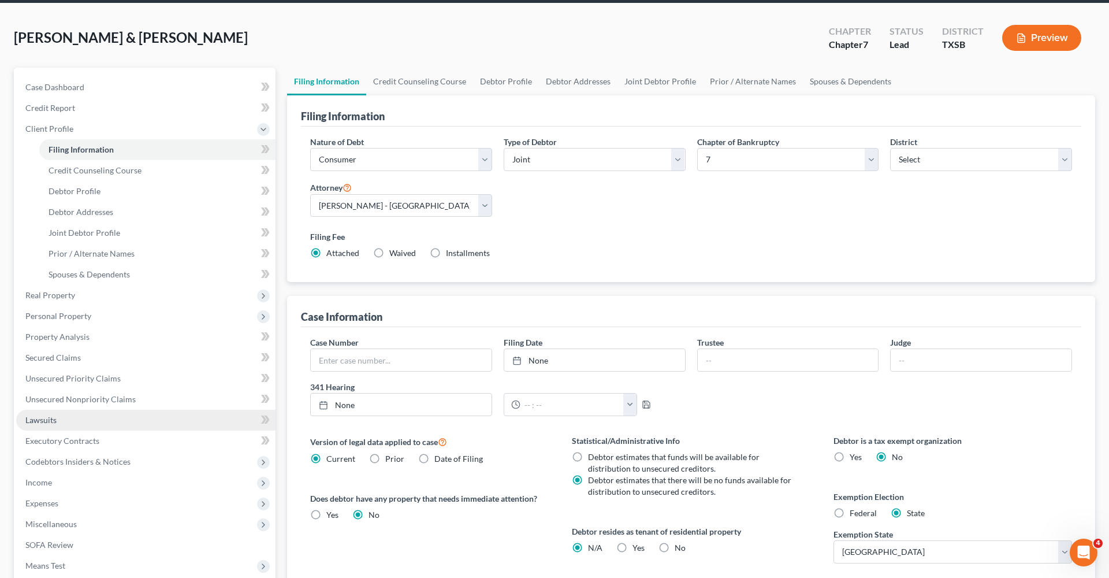
click at [42, 418] on span "Lawsuits" at bounding box center [40, 420] width 31 height 10
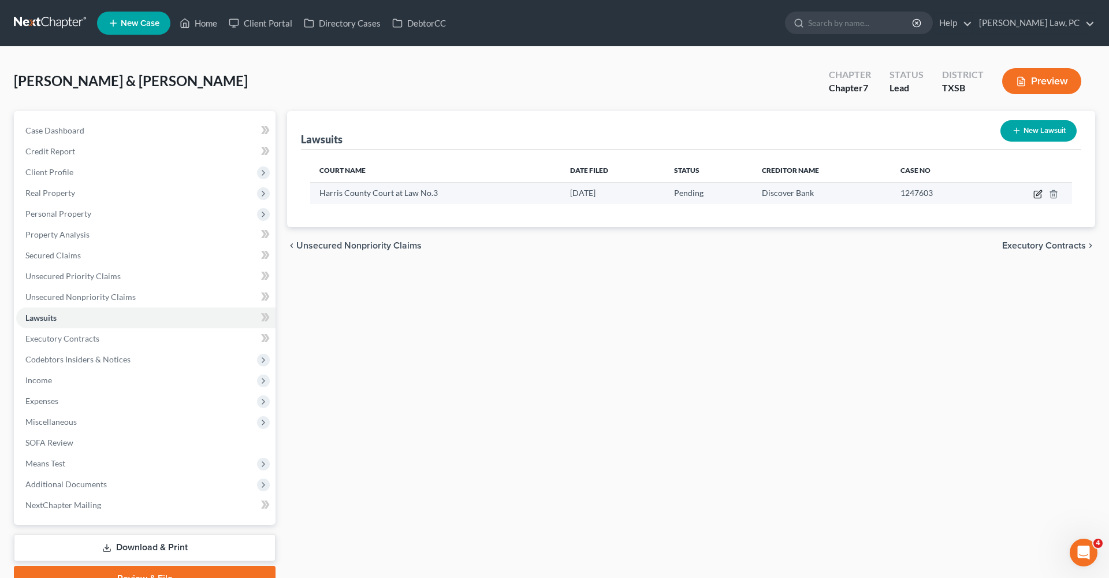
click at [1035, 192] on icon "button" at bounding box center [1037, 193] width 9 height 9
select select "45"
select select "0"
select select "4"
select select "46"
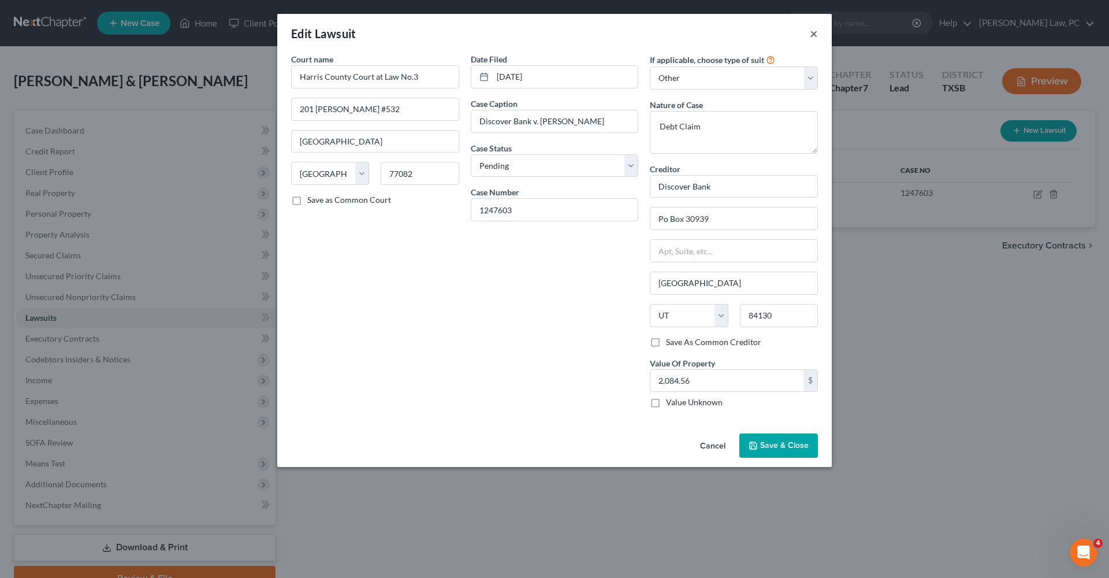
click at [811, 35] on button "×" at bounding box center [814, 34] width 8 height 14
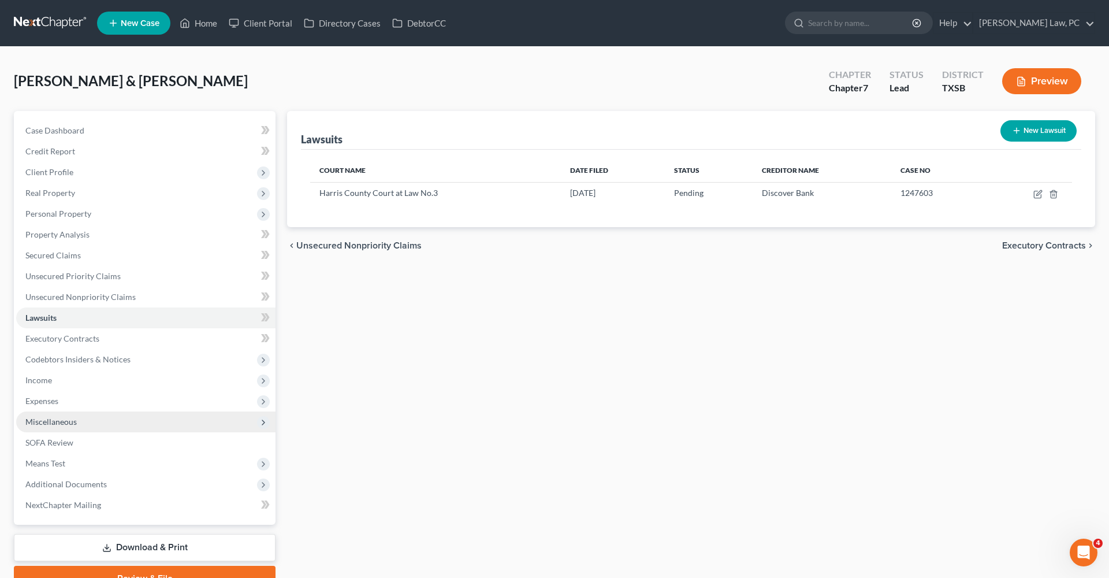
click at [39, 422] on span "Miscellaneous" at bounding box center [50, 421] width 51 height 10
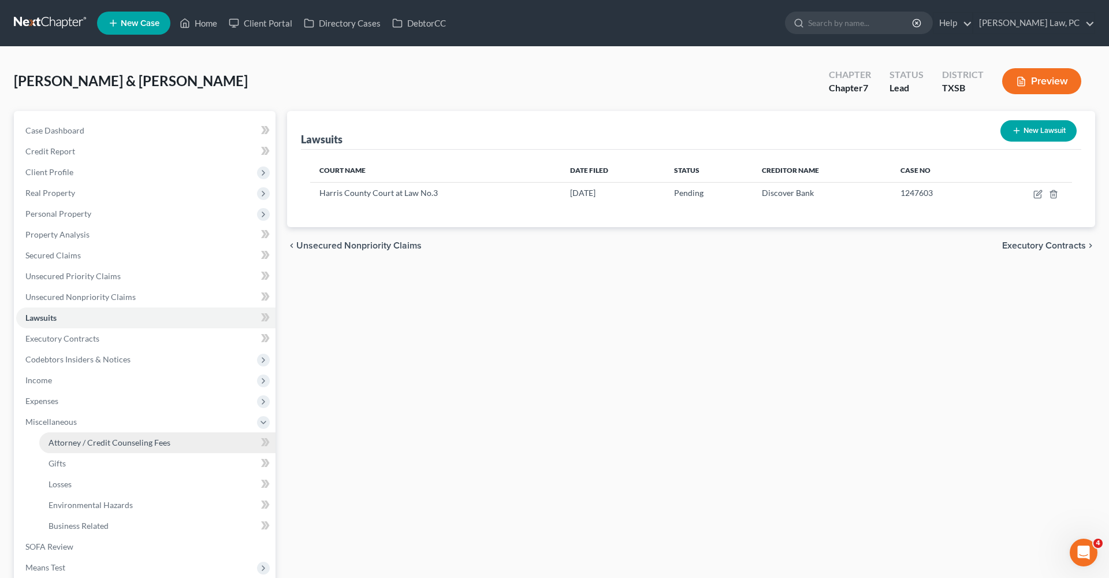
click at [70, 441] on span "Attorney / Credit Counseling Fees" at bounding box center [110, 442] width 122 height 10
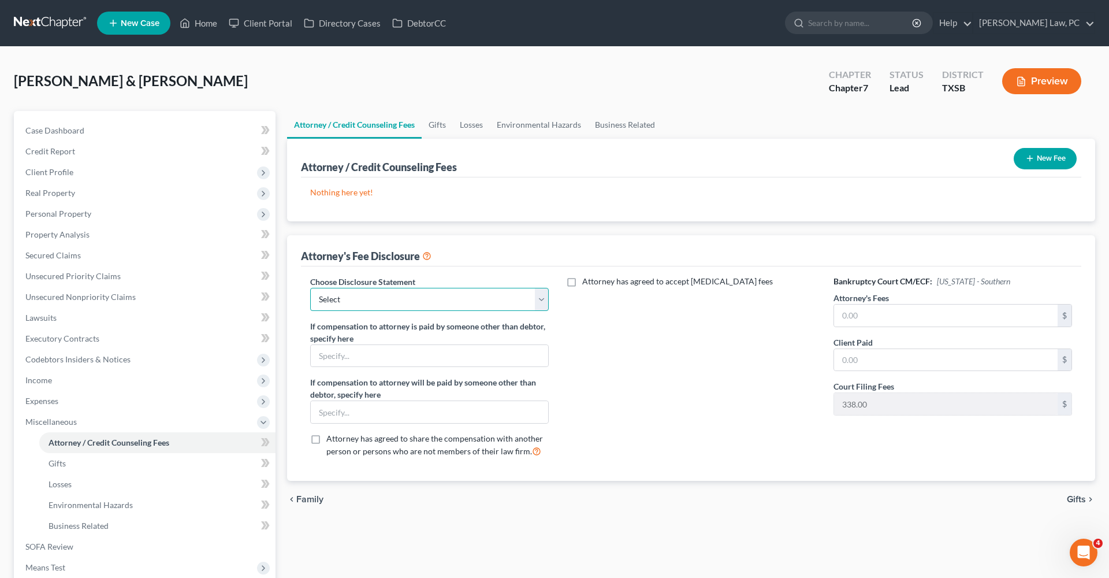
select select "4"
click at [906, 320] on input "text" at bounding box center [946, 315] width 224 height 22
type input "2,400"
click at [913, 355] on input "text" at bounding box center [946, 360] width 224 height 22
type input "2,400"
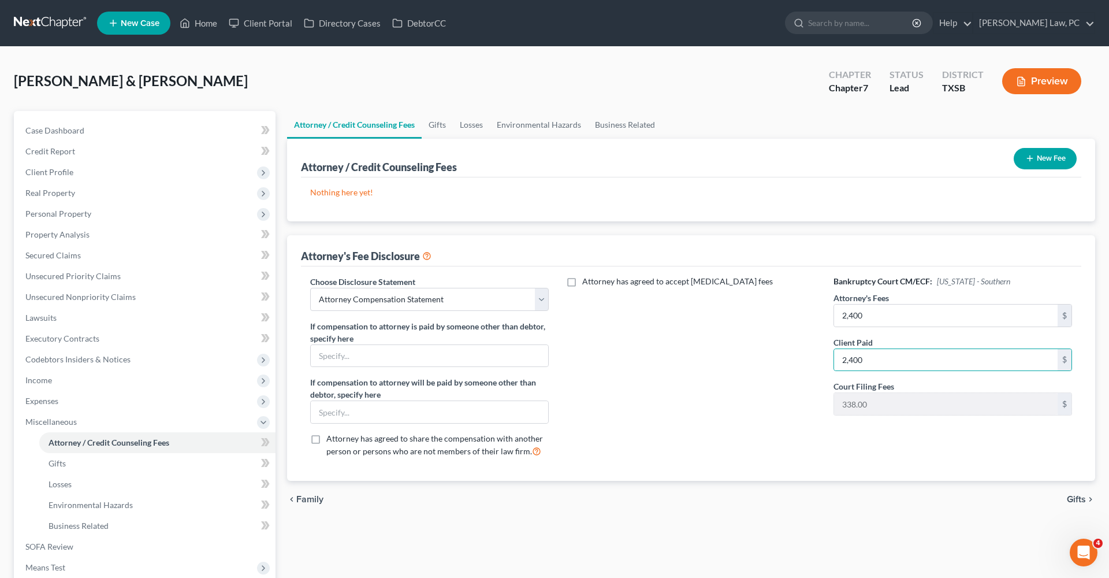
click at [1041, 162] on button "New Fee" at bounding box center [1045, 158] width 63 height 21
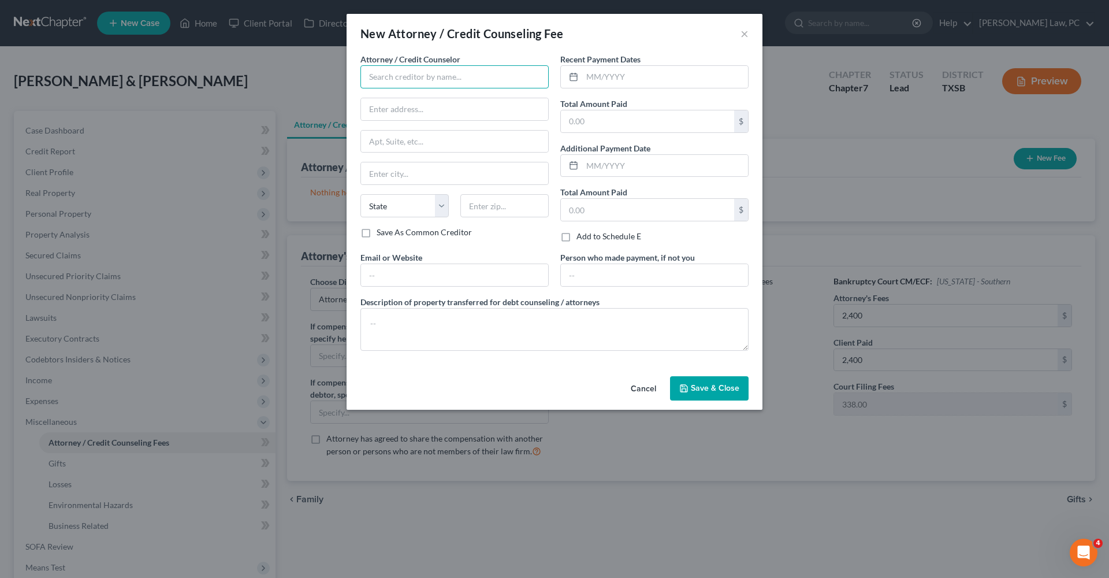
click at [411, 76] on input "text" at bounding box center [454, 76] width 188 height 23
click at [409, 96] on div "Debtorcc" at bounding box center [430, 97] width 120 height 12
type input "Debtorcc"
type input "[STREET_ADDRESS]"
type input "[GEOGRAPHIC_DATA]"
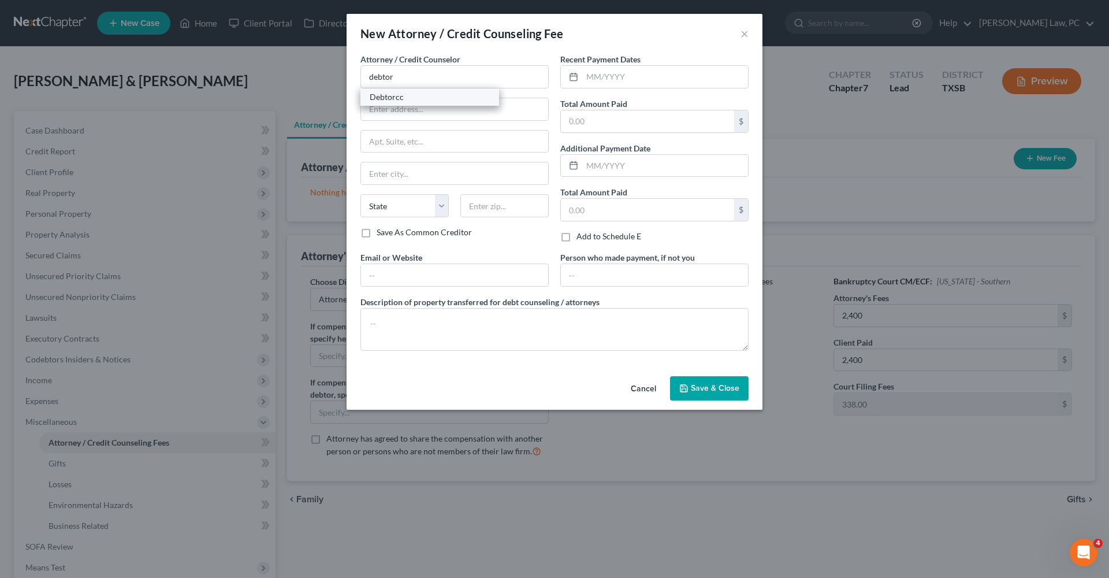
select select "33"
type input "07306"
click at [669, 67] on input "text" at bounding box center [665, 77] width 166 height 22
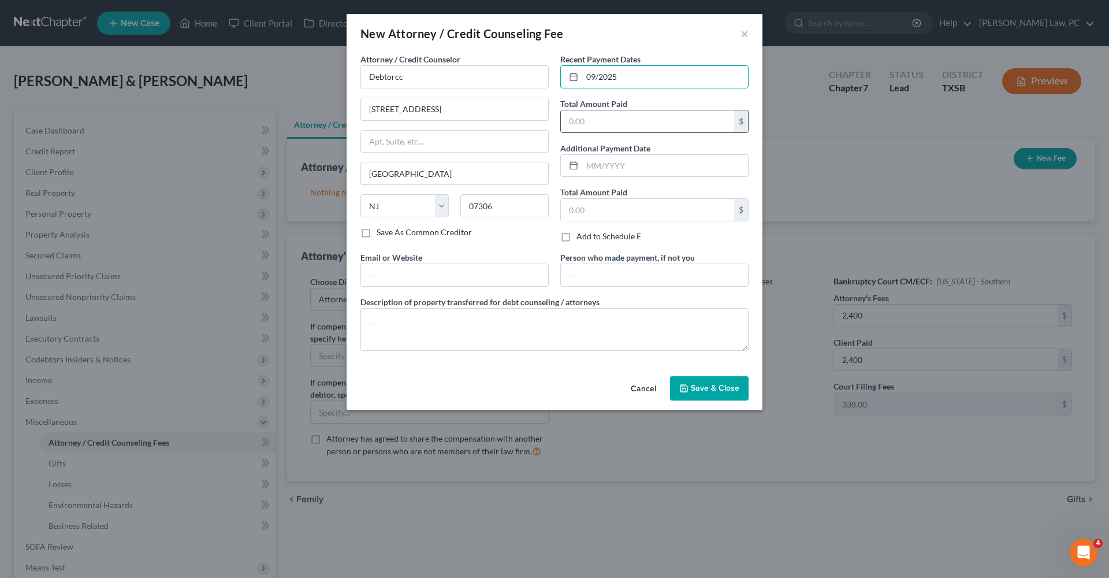
type input "09/2025"
click at [656, 119] on input "text" at bounding box center [647, 121] width 173 height 22
type input "29.90"
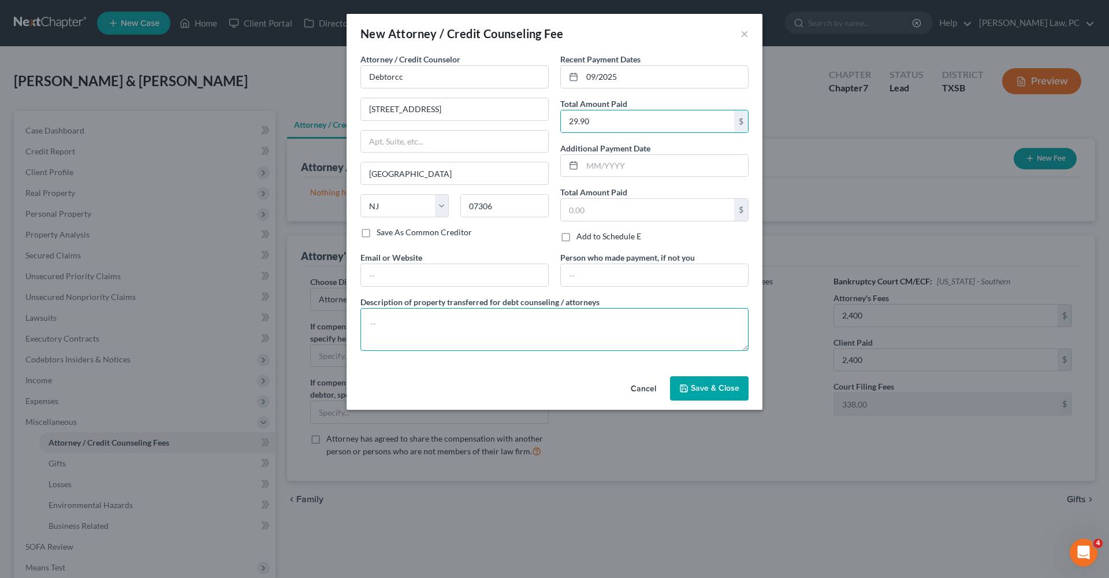
click at [499, 312] on textarea at bounding box center [554, 329] width 388 height 43
type textarea "Credit Counseling"
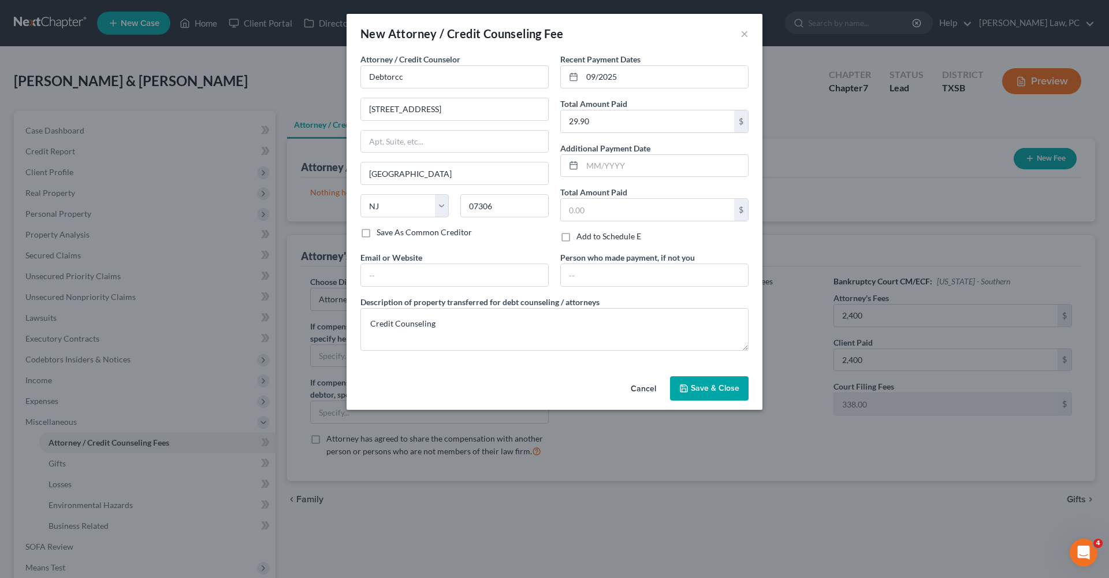
click at [694, 388] on span "Save & Close" at bounding box center [715, 388] width 49 height 10
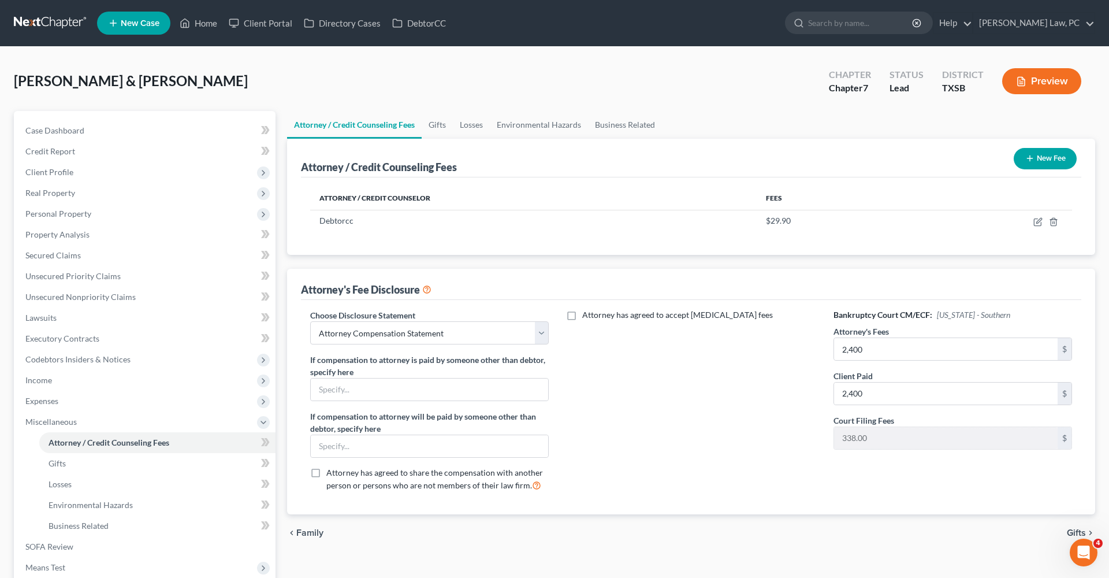
click at [1043, 152] on button "New Fee" at bounding box center [1045, 158] width 63 height 21
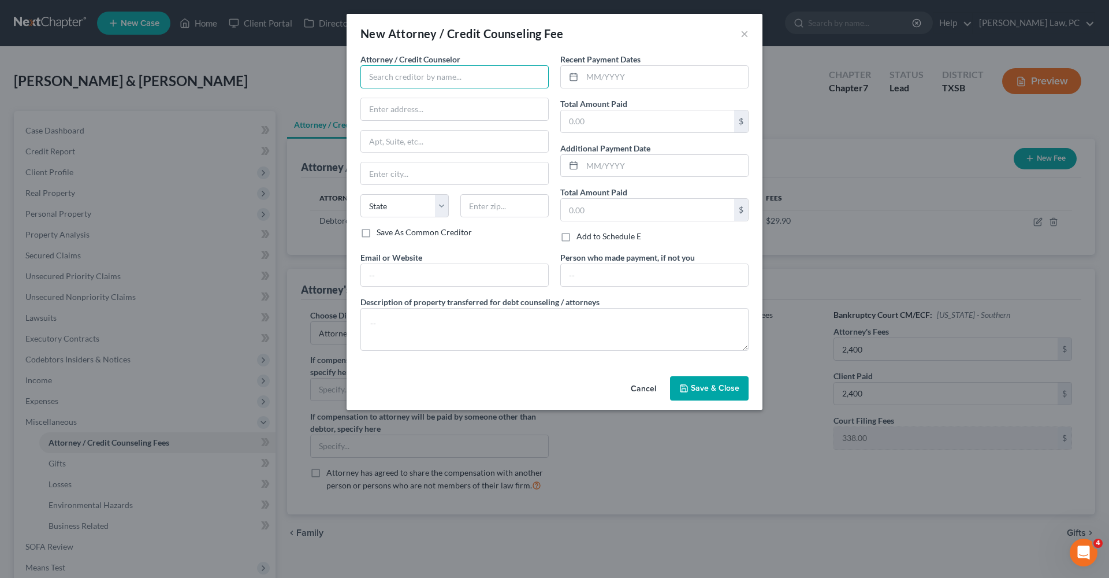
click at [415, 80] on input "text" at bounding box center [454, 76] width 188 height 23
click at [404, 102] on div "Xactus" at bounding box center [430, 97] width 120 height 12
type input "Xactus"
type input "[STREET_ADDRESS][PERSON_NAME]"
type input "Suite 100"
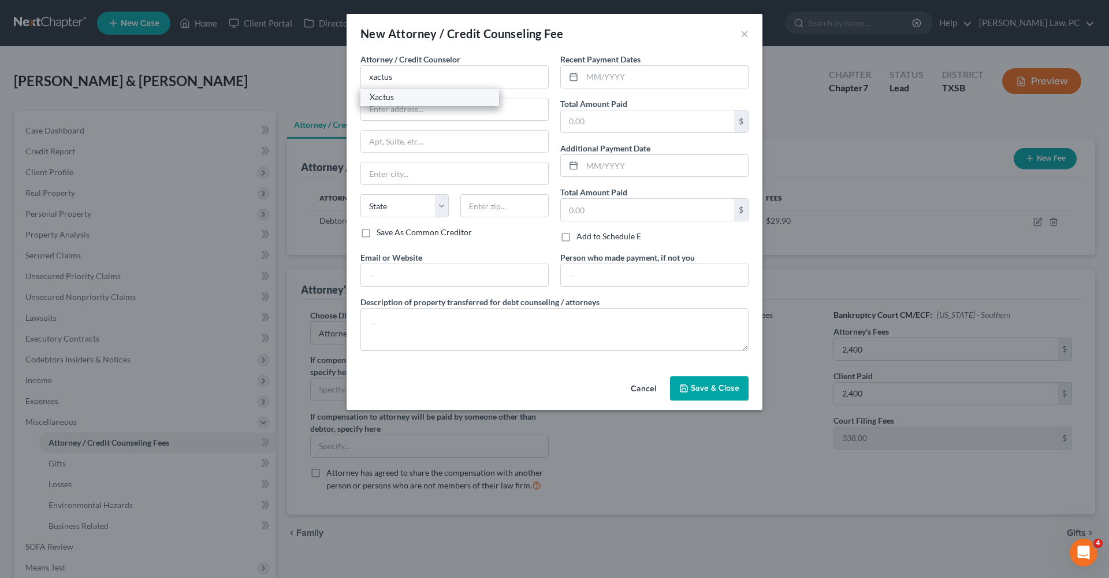
type input "Broomall"
select select "39"
type input "19008"
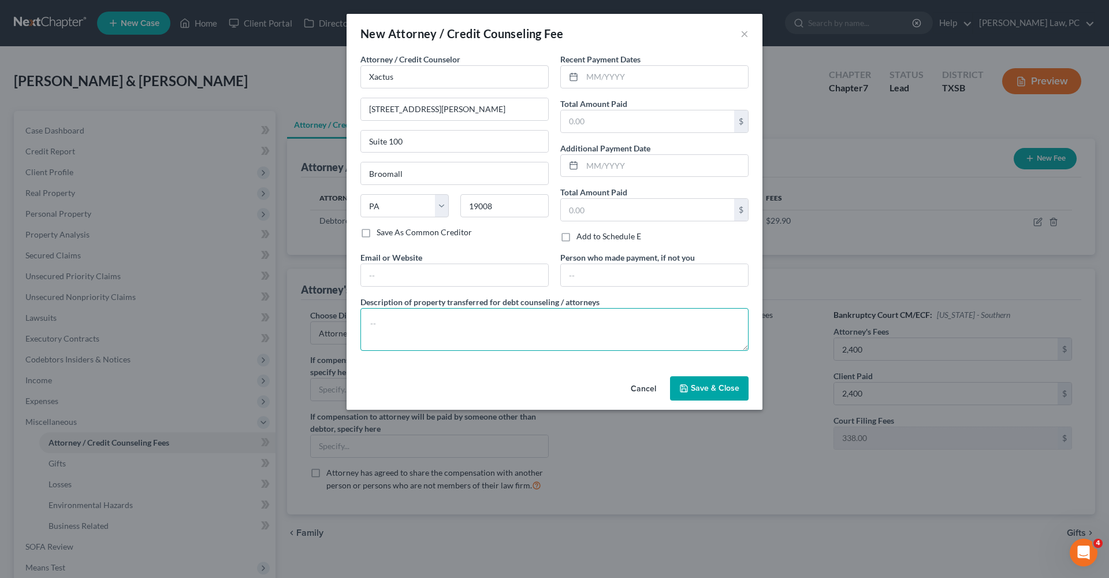
click at [389, 326] on textarea at bounding box center [554, 329] width 388 height 43
type textarea "Credit Report"
click at [702, 384] on span "Save & Close" at bounding box center [715, 388] width 49 height 10
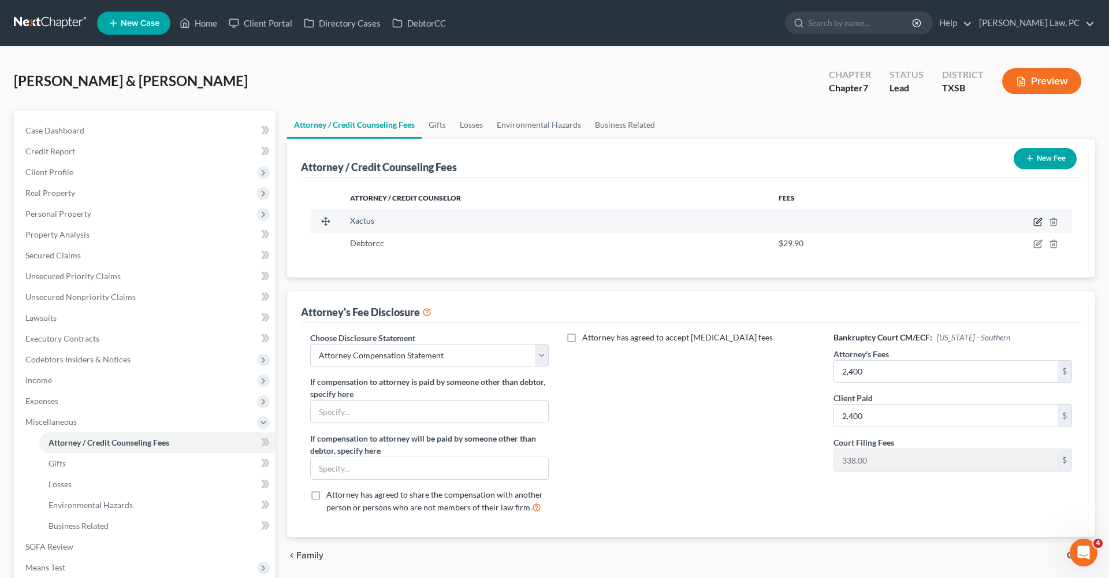
click at [1037, 221] on icon "button" at bounding box center [1037, 221] width 9 height 9
select select "39"
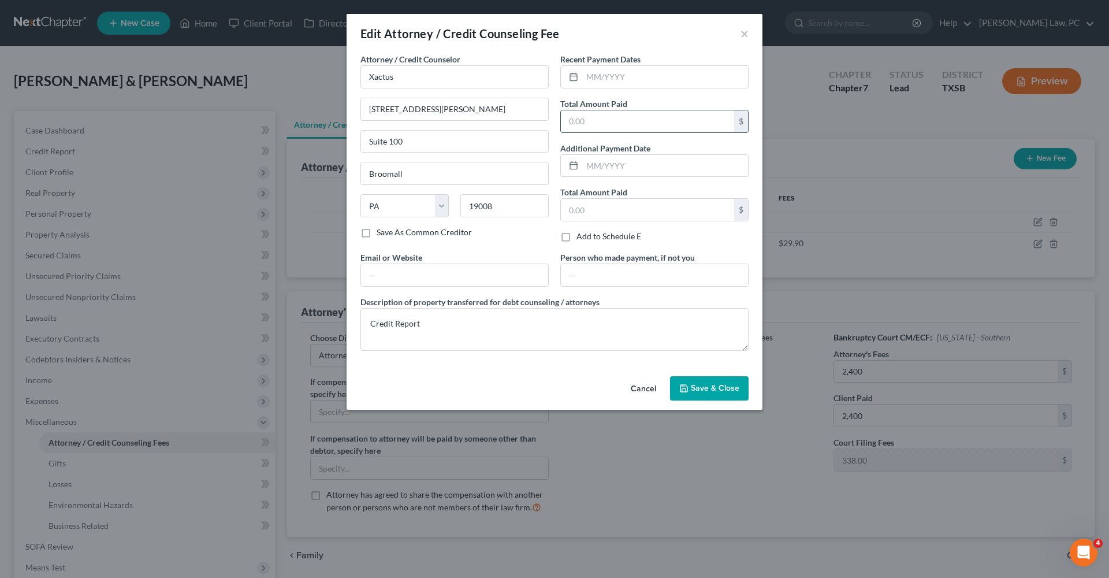
click at [617, 112] on input "text" at bounding box center [647, 121] width 173 height 22
type input "64"
click at [714, 388] on span "Save & Close" at bounding box center [715, 388] width 49 height 10
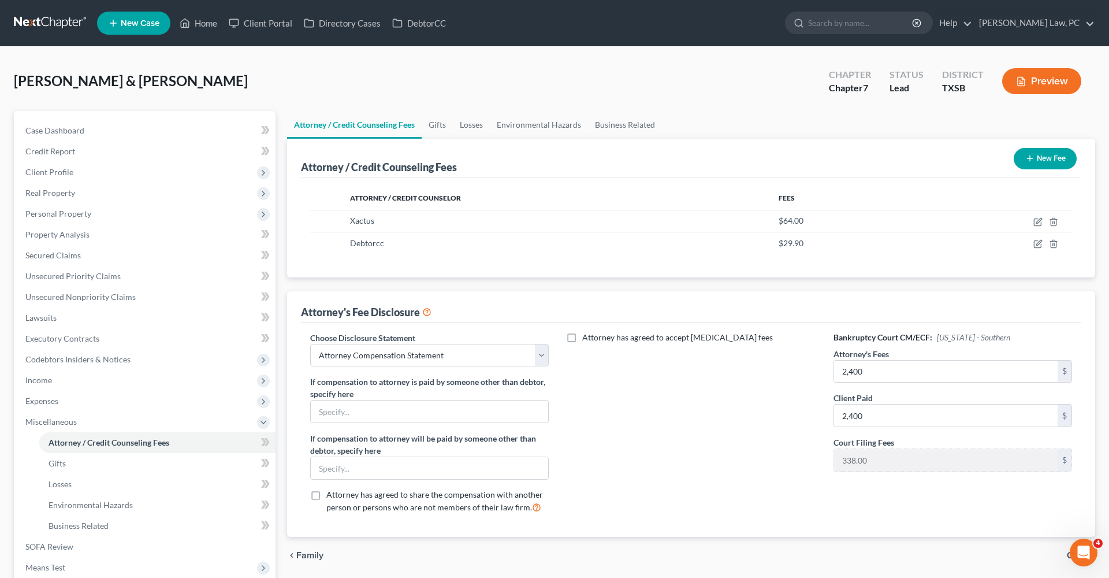
click at [1030, 157] on icon "button" at bounding box center [1029, 158] width 9 height 9
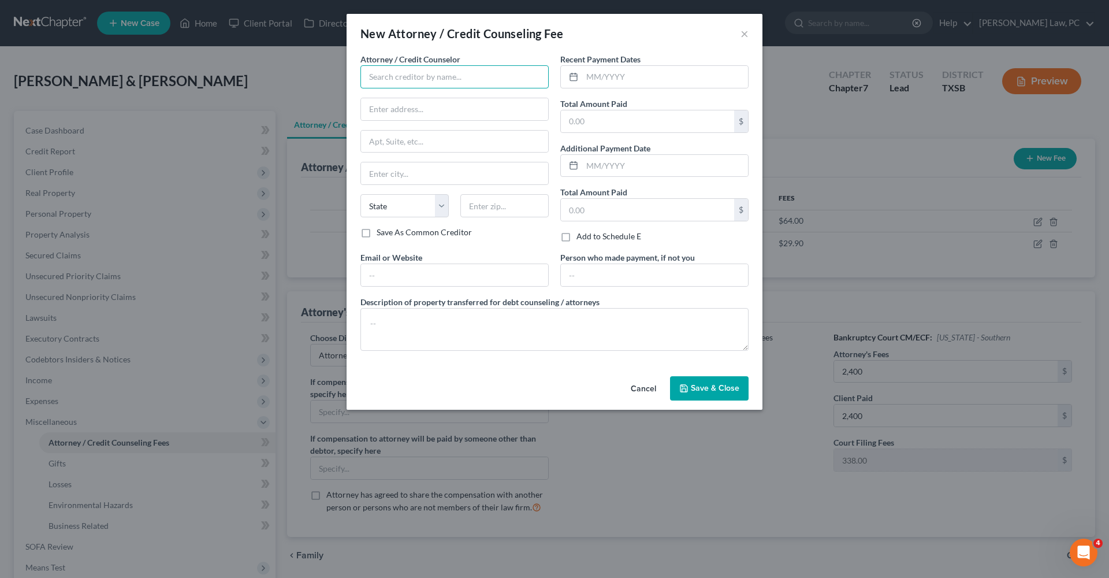
click at [392, 74] on input "text" at bounding box center [454, 76] width 188 height 23
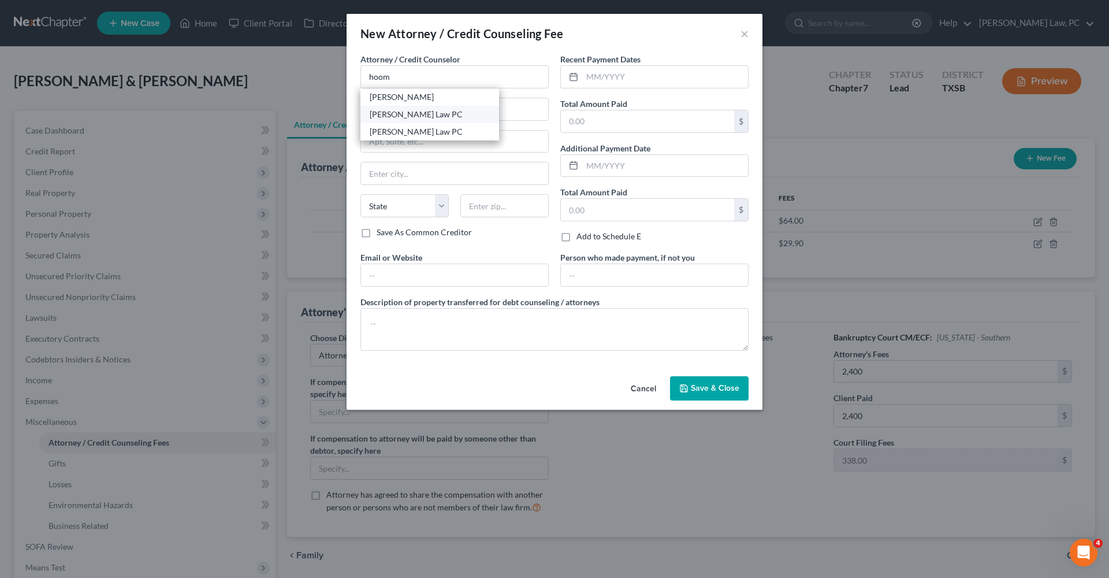
click at [413, 117] on div "[PERSON_NAME] Law PC" at bounding box center [430, 115] width 120 height 12
type input "[PERSON_NAME] Law PC"
type input "[STREET_ADDRESS]"
type input "295"
type input "Austin"
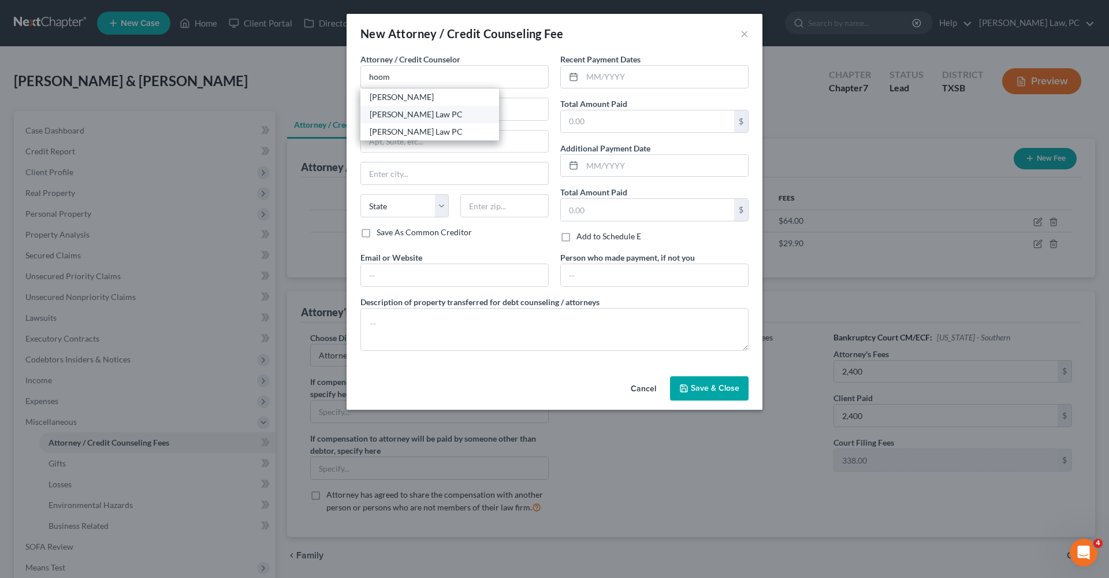
select select "45"
type input "78752"
click at [630, 76] on input "text" at bounding box center [665, 77] width 166 height 22
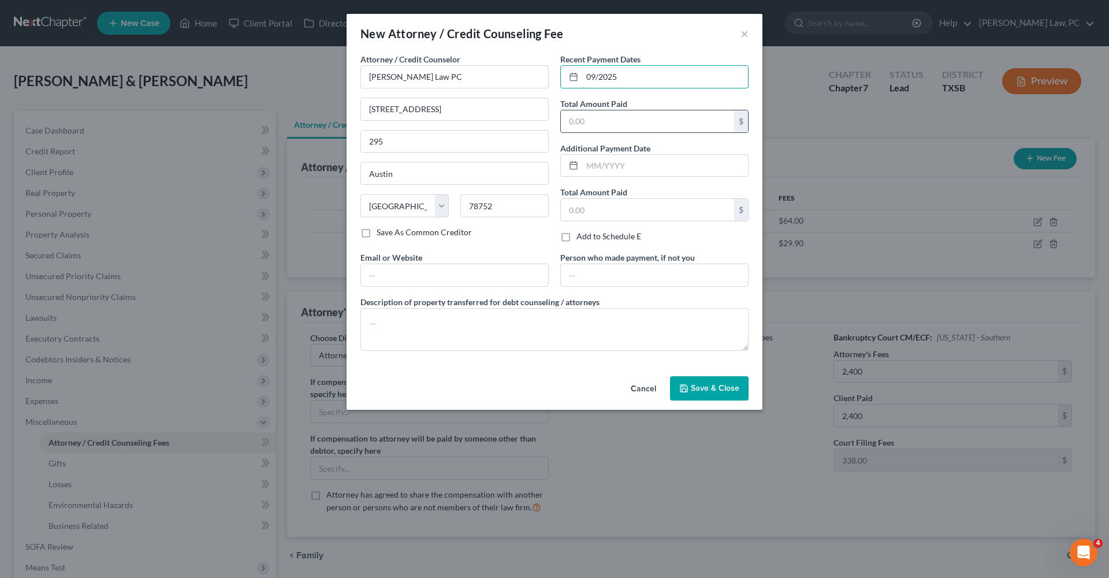
type input "09/2025"
click at [635, 117] on input "text" at bounding box center [647, 121] width 173 height 22
type input "2,400"
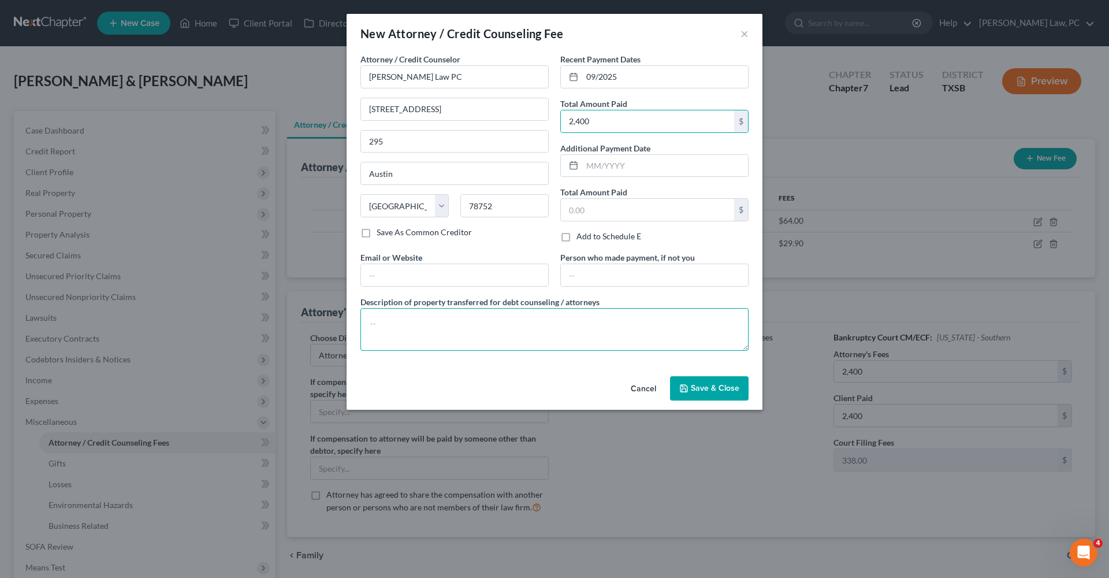
click at [476, 318] on textarea at bounding box center [554, 329] width 388 height 43
type textarea "Attorneys Fees"
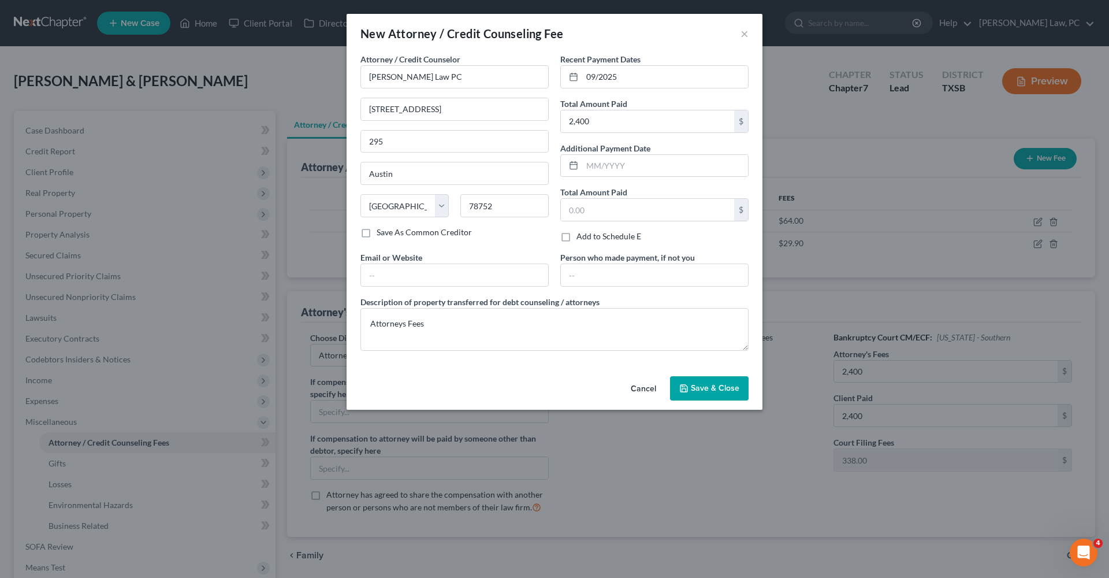
click at [699, 393] on button "Save & Close" at bounding box center [709, 388] width 79 height 24
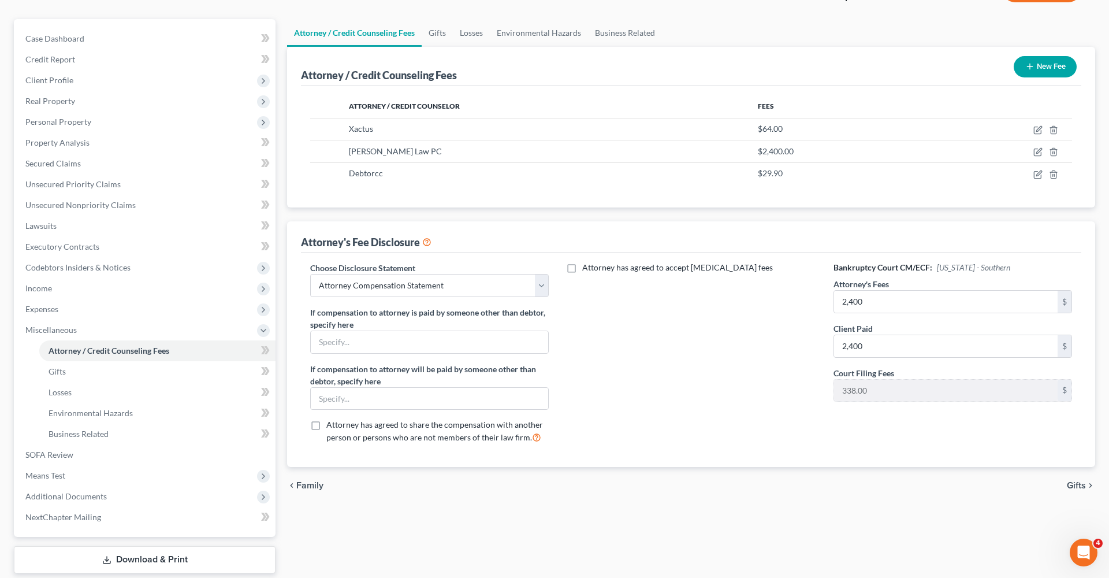
scroll to position [92, 0]
click at [80, 434] on span "Business Related" at bounding box center [79, 433] width 60 height 10
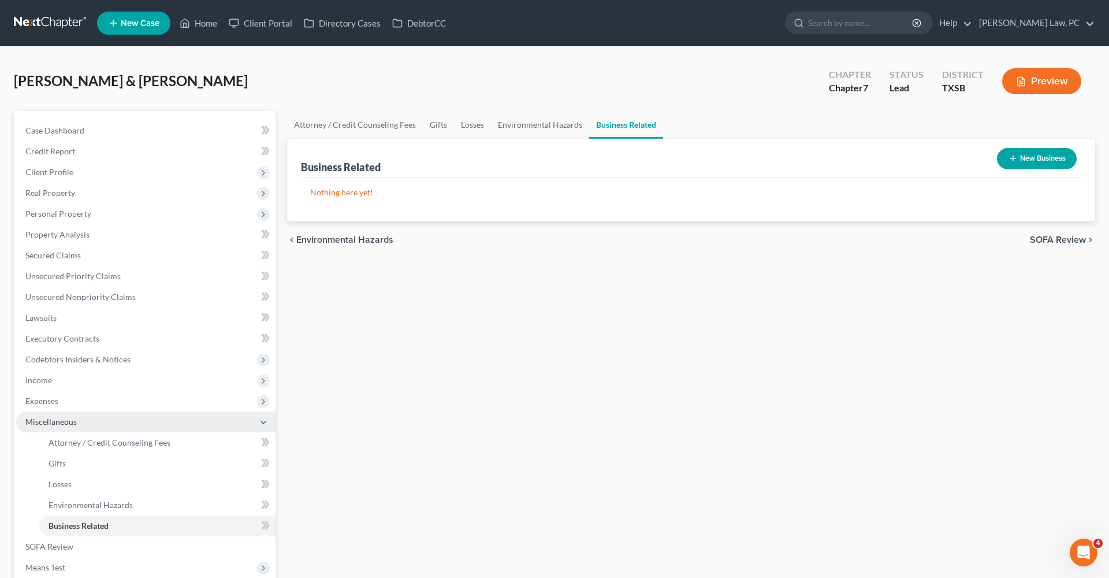
click at [61, 423] on span "Miscellaneous" at bounding box center [50, 421] width 51 height 10
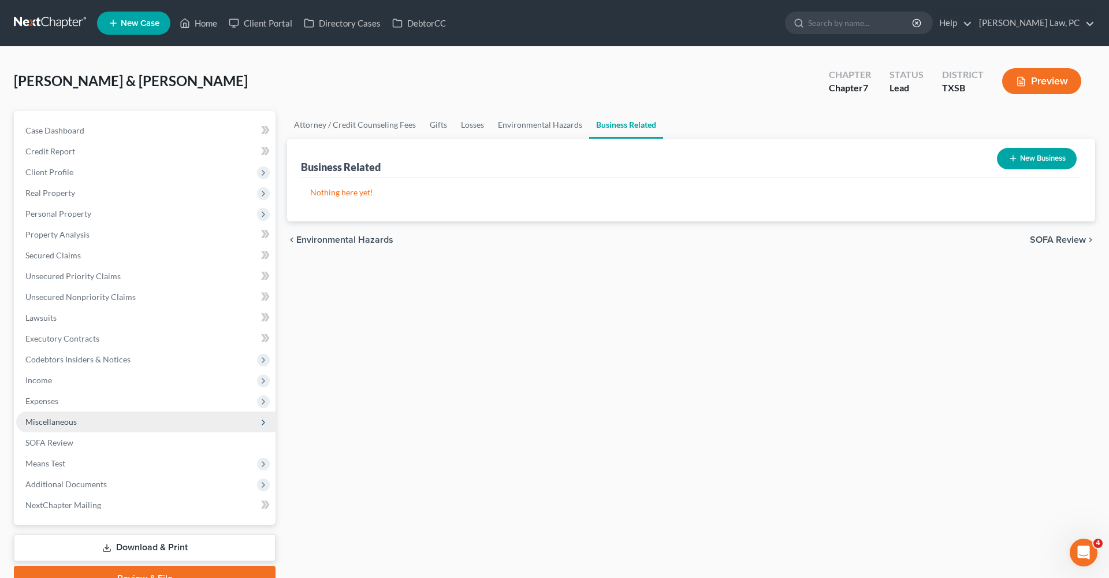
click at [61, 423] on span "Miscellaneous" at bounding box center [50, 421] width 51 height 10
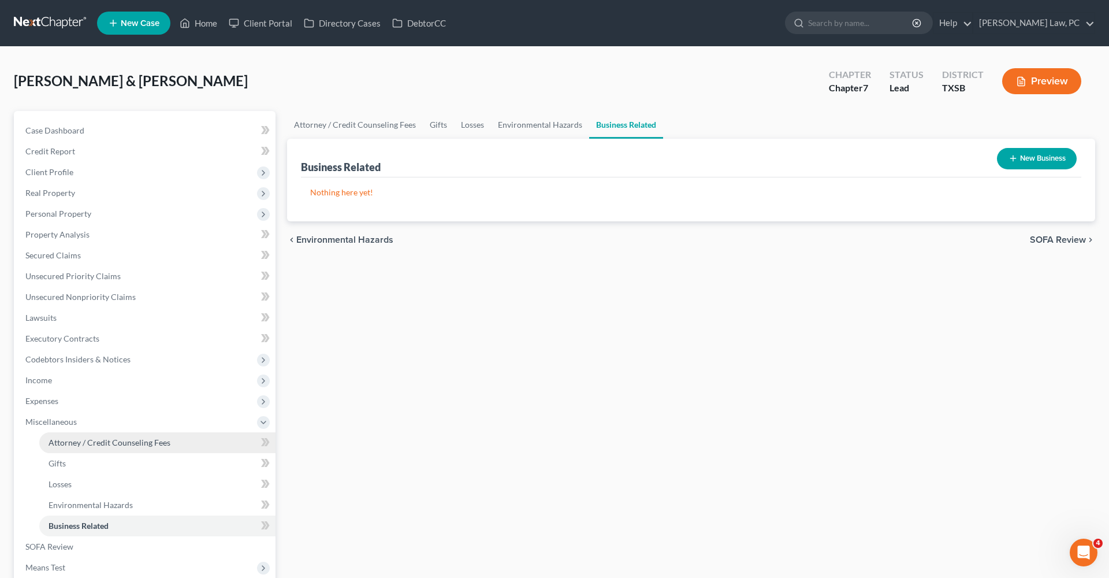
click at [76, 446] on span "Attorney / Credit Counseling Fees" at bounding box center [110, 442] width 122 height 10
select select "4"
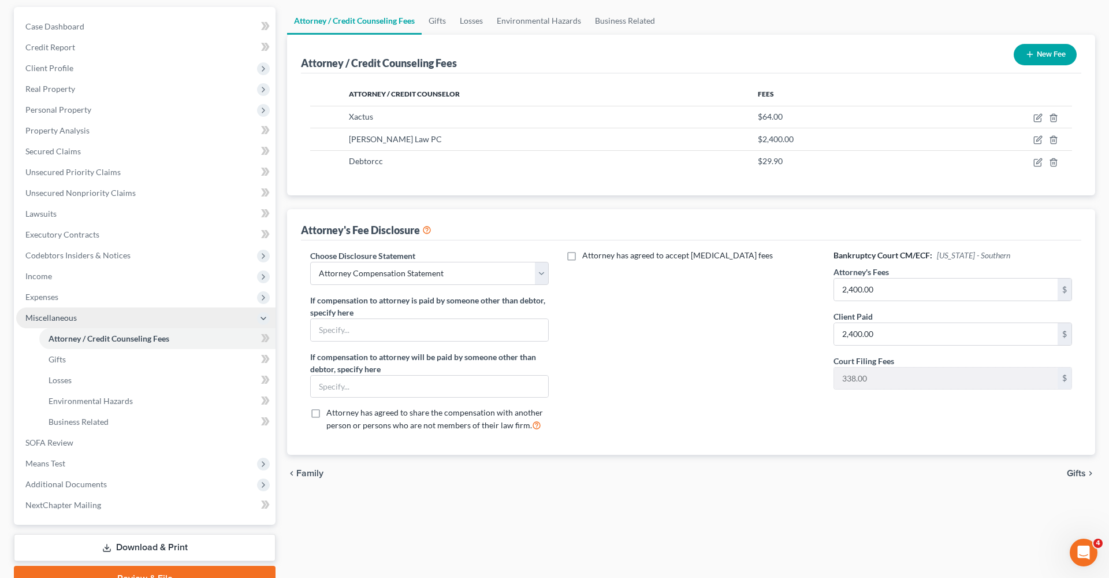
click at [60, 318] on span "Miscellaneous" at bounding box center [50, 317] width 51 height 10
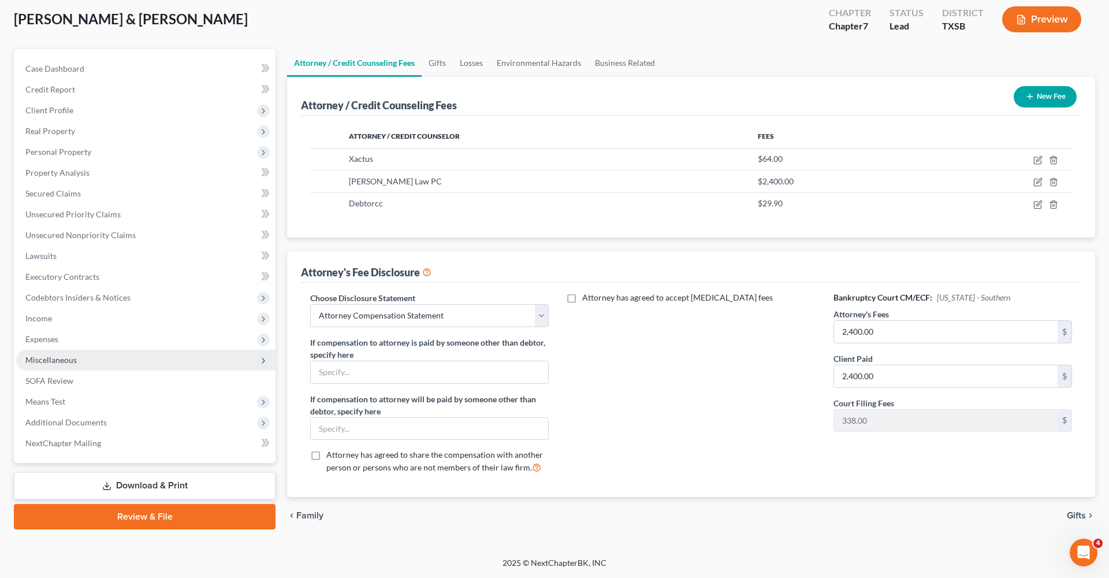
scroll to position [62, 0]
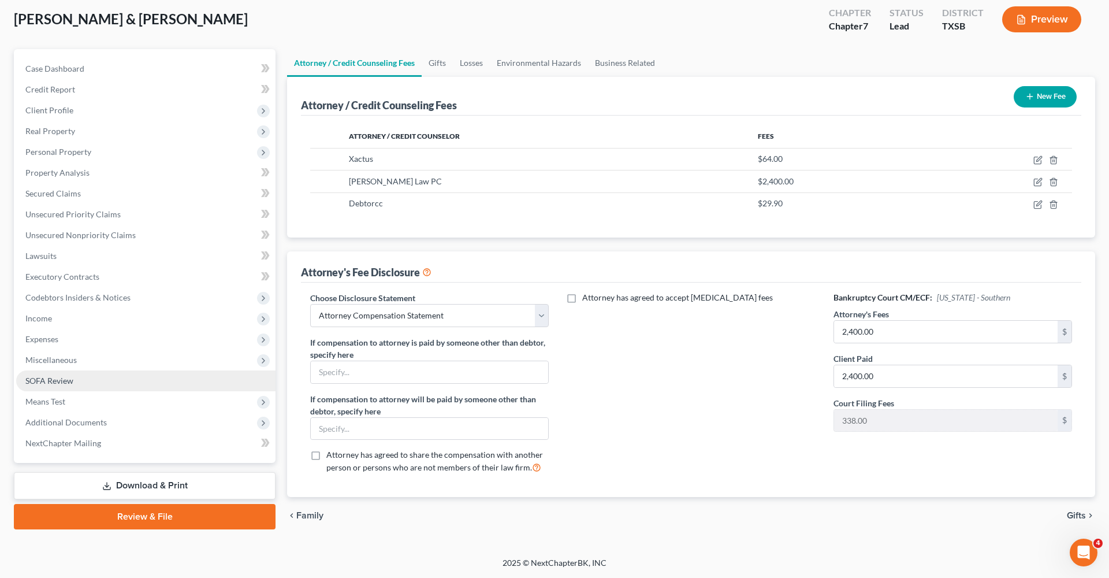
click at [65, 379] on span "SOFA Review" at bounding box center [49, 380] width 48 height 10
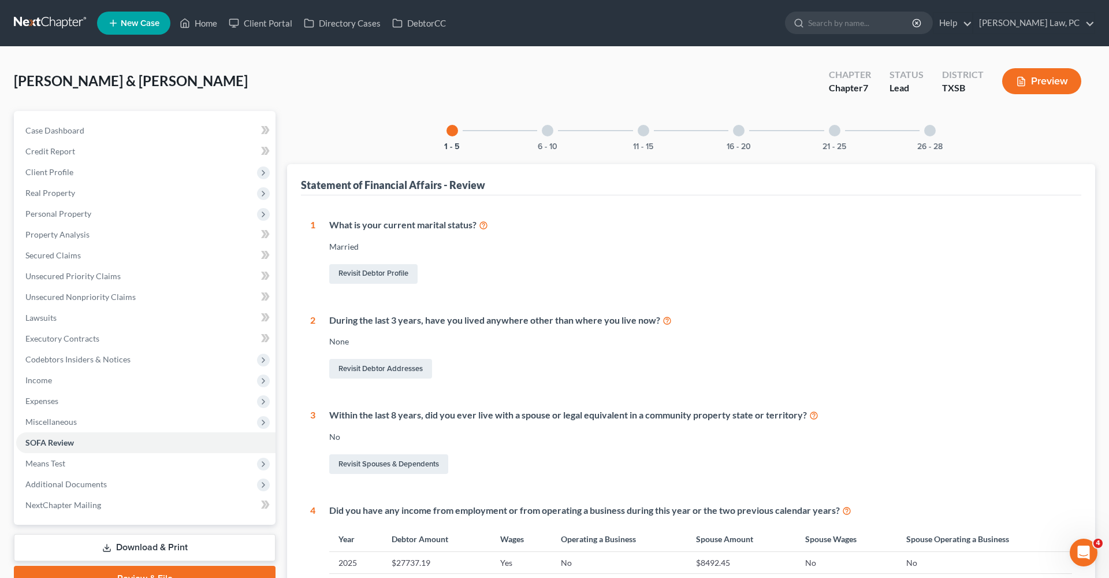
click at [57, 24] on link at bounding box center [51, 23] width 74 height 21
